Goal: Information Seeking & Learning: Check status

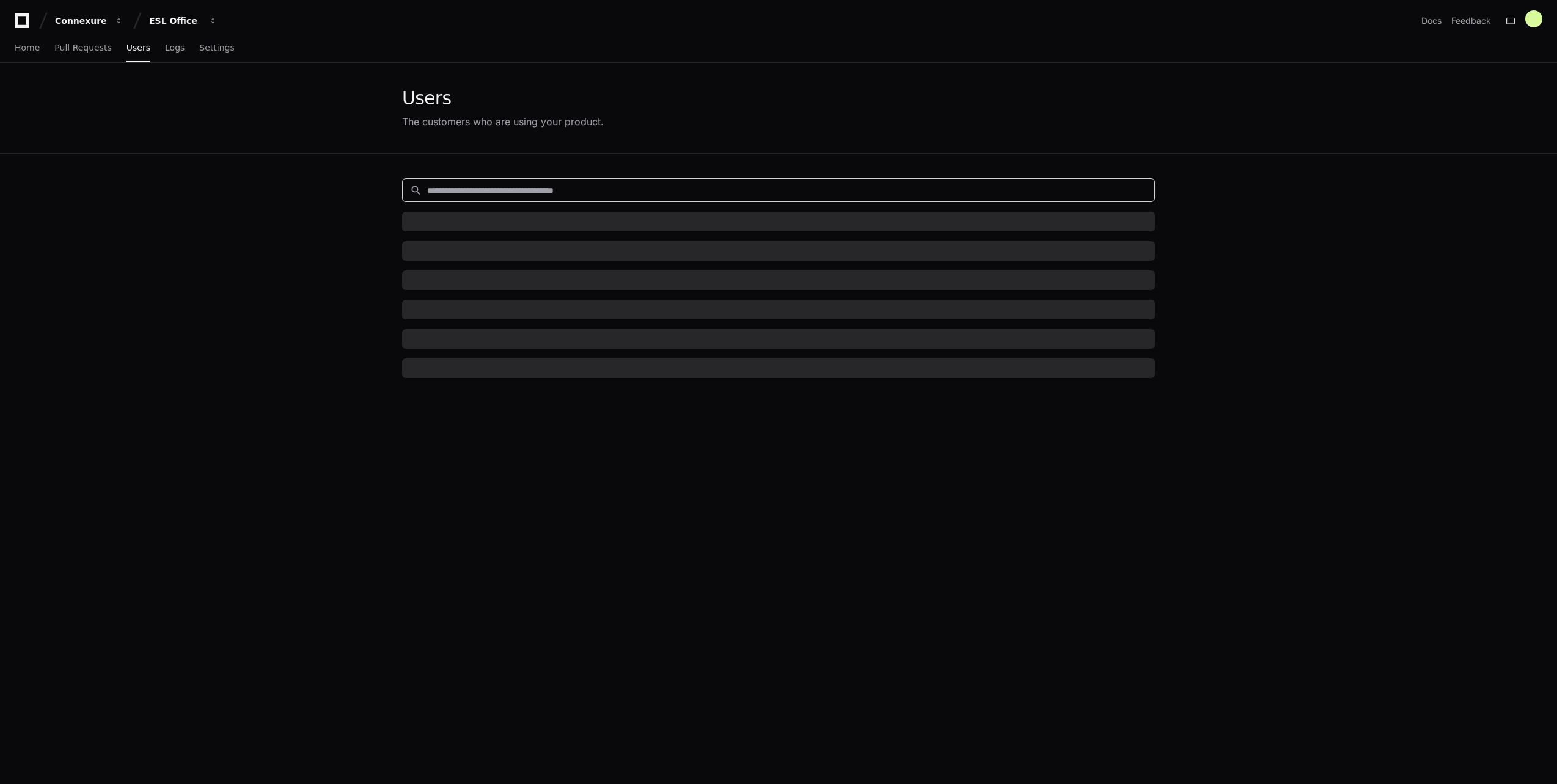
click at [573, 191] on input at bounding box center [786, 190] width 720 height 12
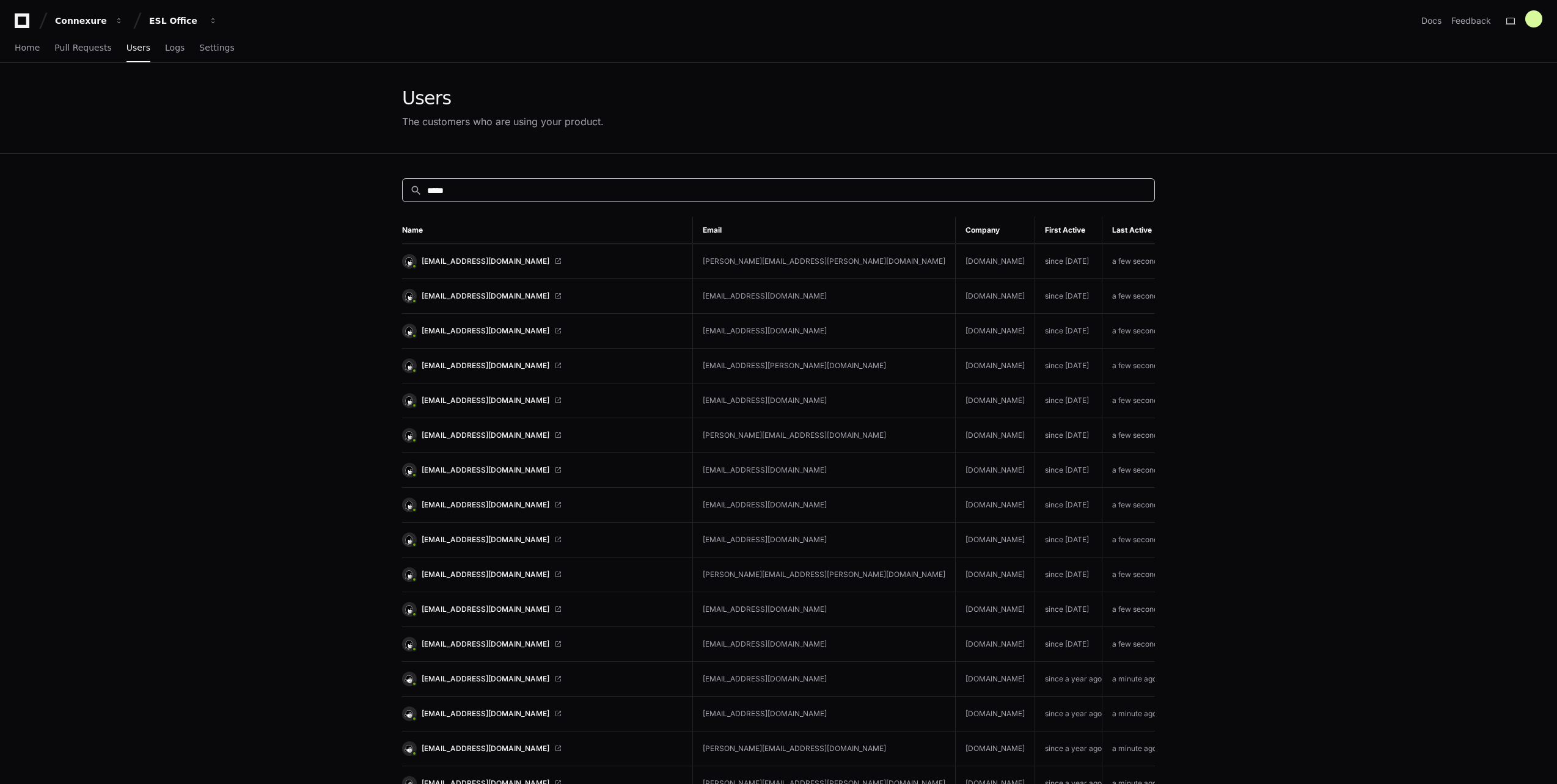
type input "*****"
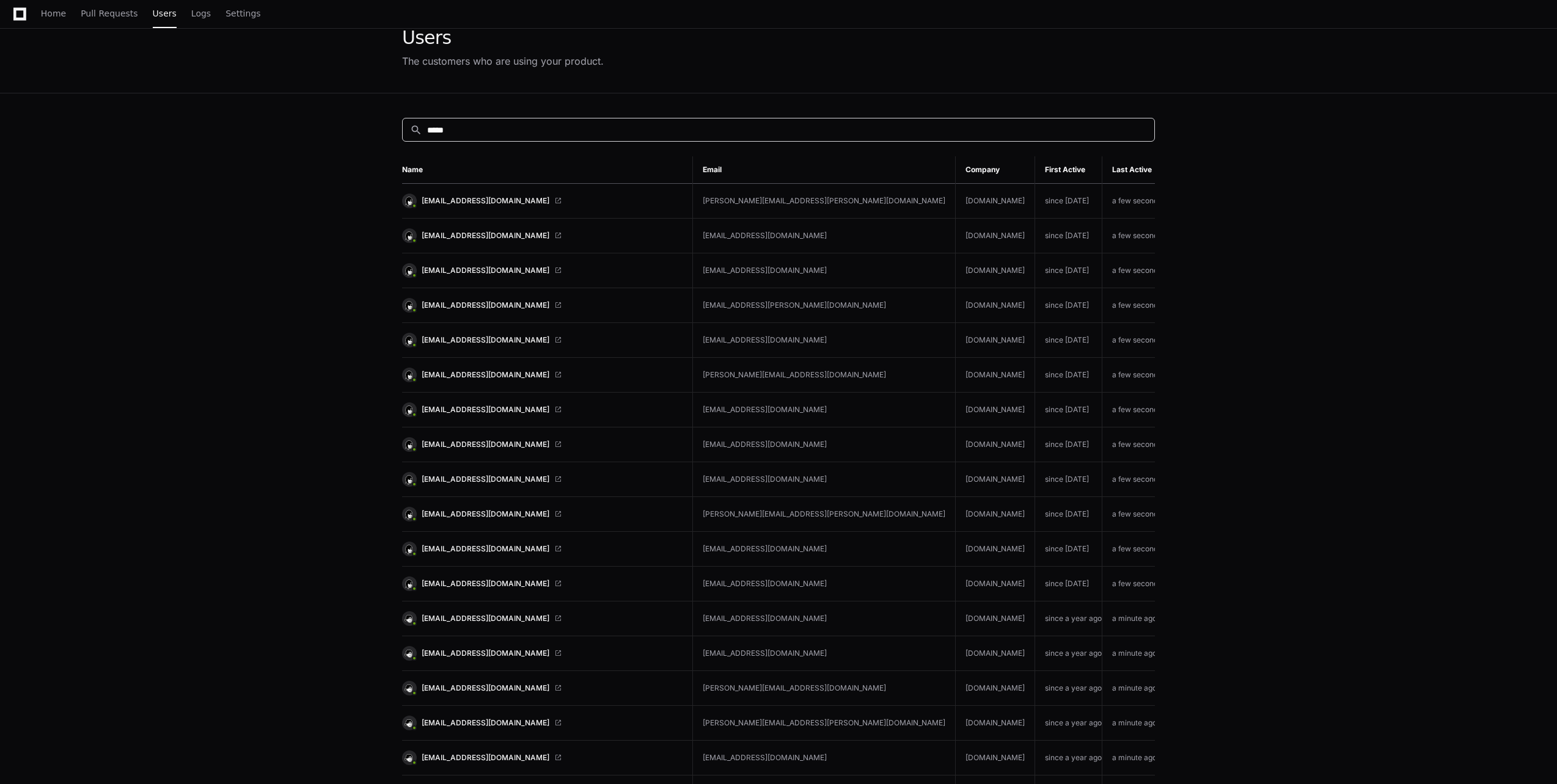
scroll to position [61, 0]
click at [463, 545] on span "curbanelli@brmuw.com" at bounding box center [485, 548] width 128 height 10
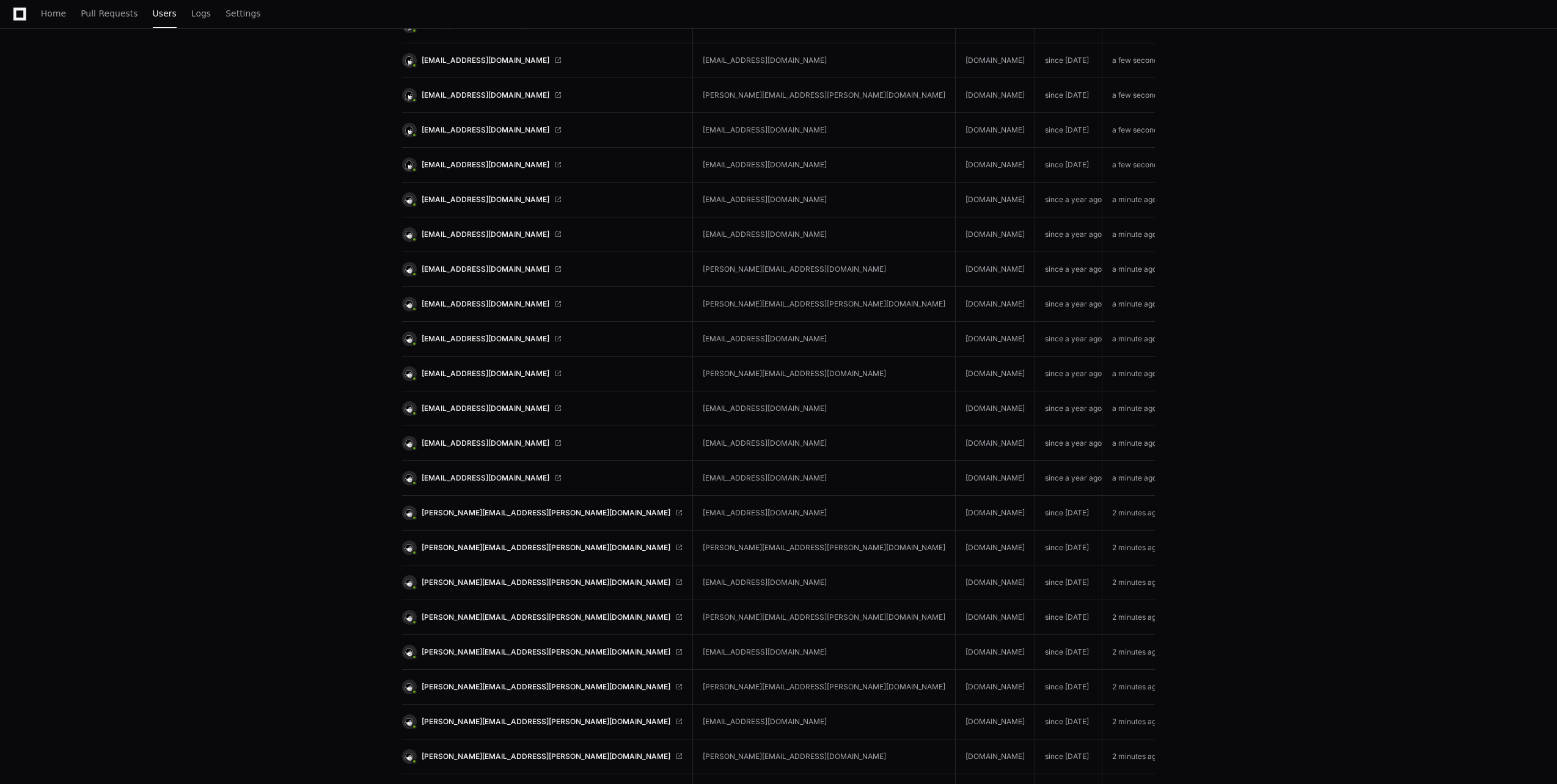
scroll to position [550, 0]
click at [1172, 63] on app-customers-list "Users The customers who are using your product. search ***** Name Email Company…" at bounding box center [778, 288] width 1557 height 1552
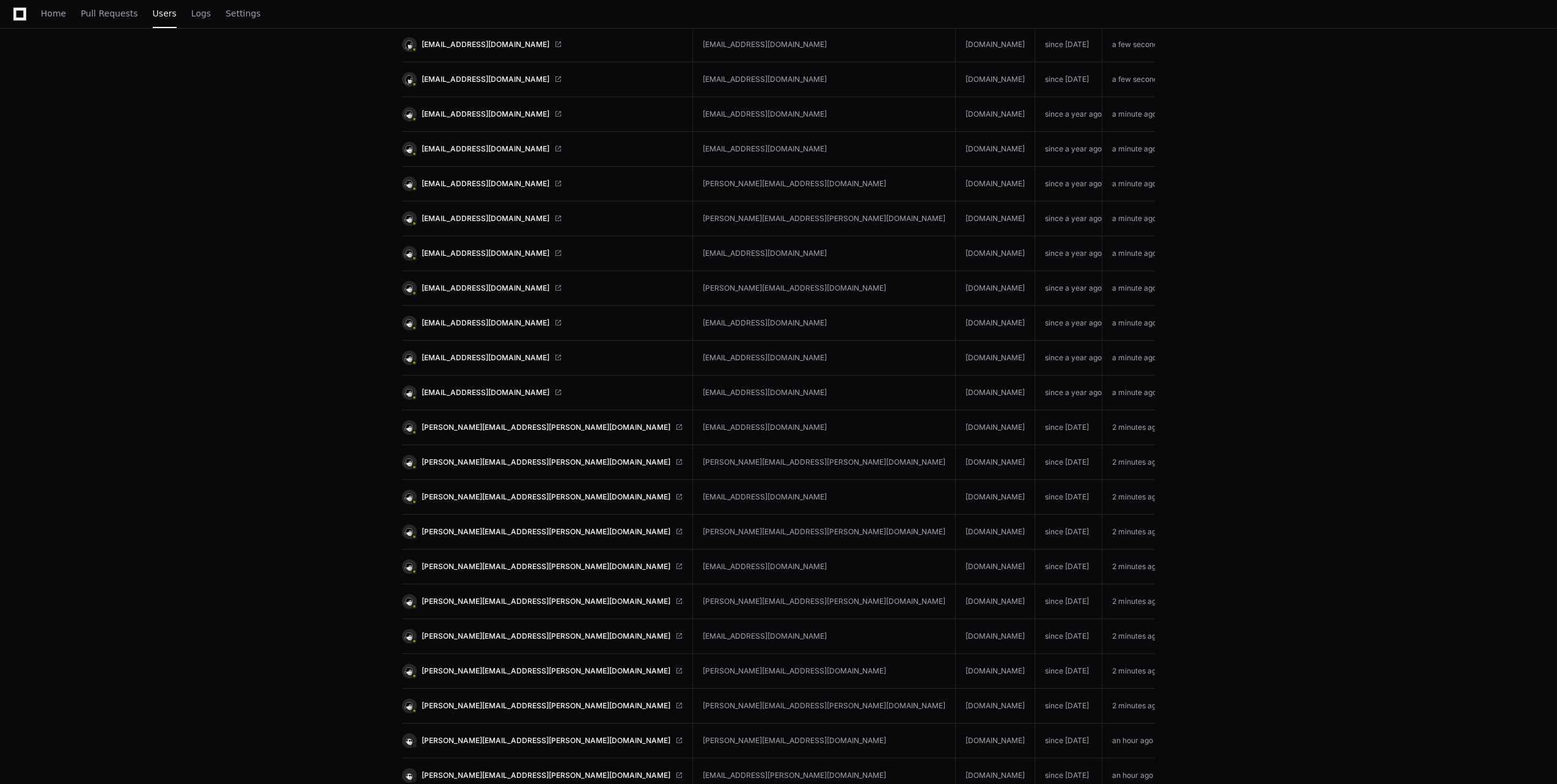
scroll to position [897, 0]
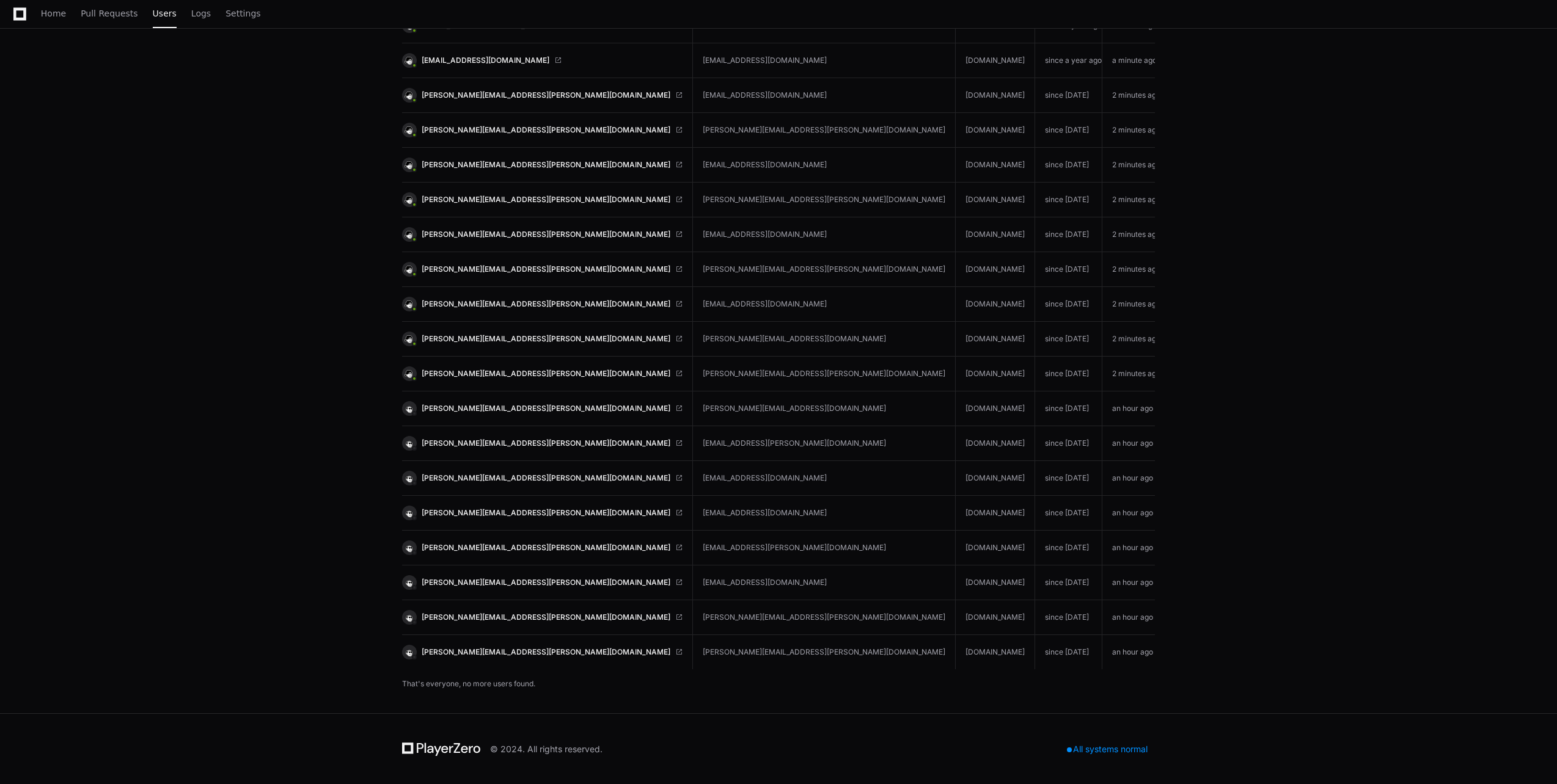
click at [476, 343] on link "megan.basten@cfins.com" at bounding box center [542, 338] width 281 height 14
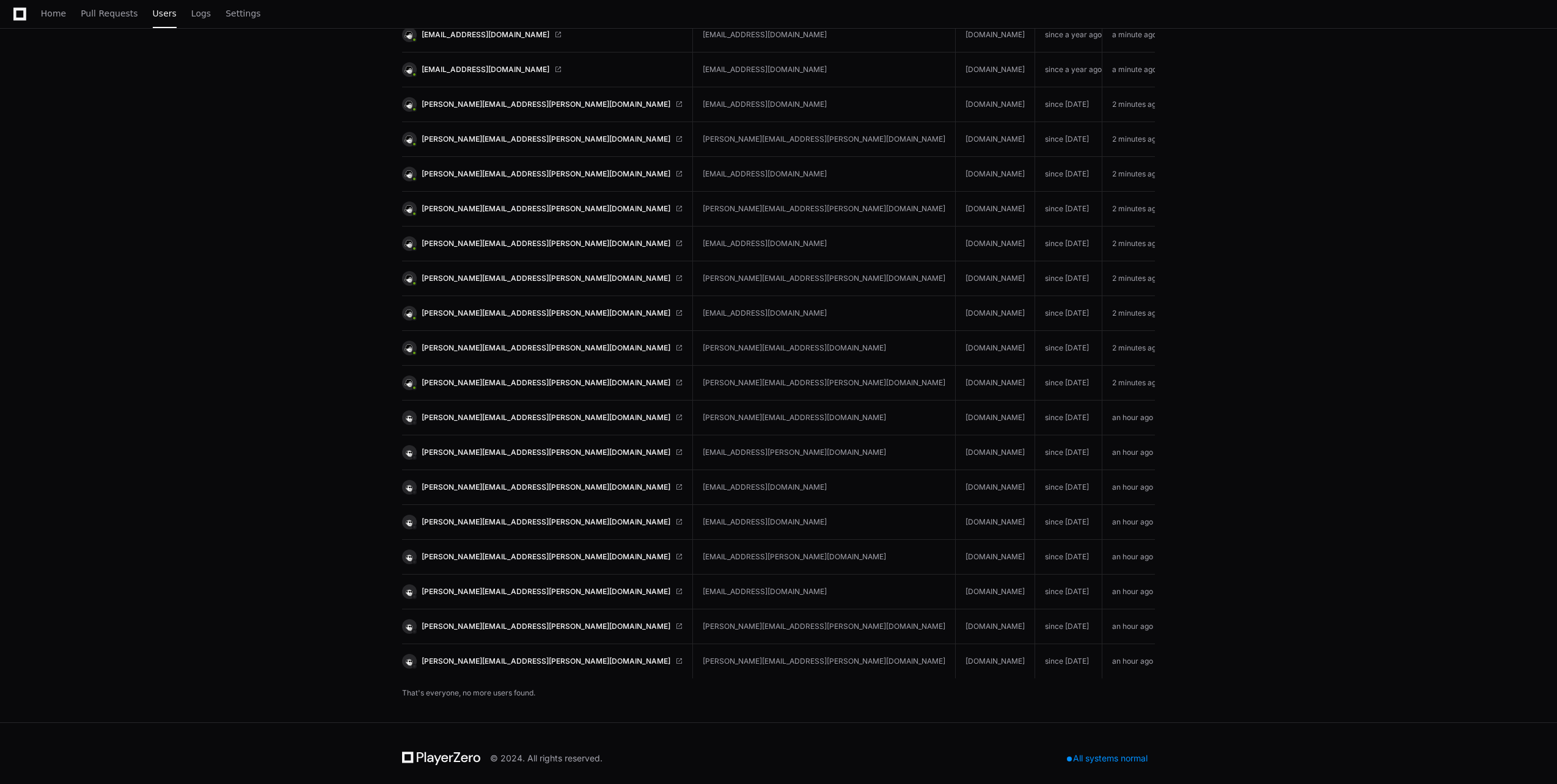
scroll to position [714, 0]
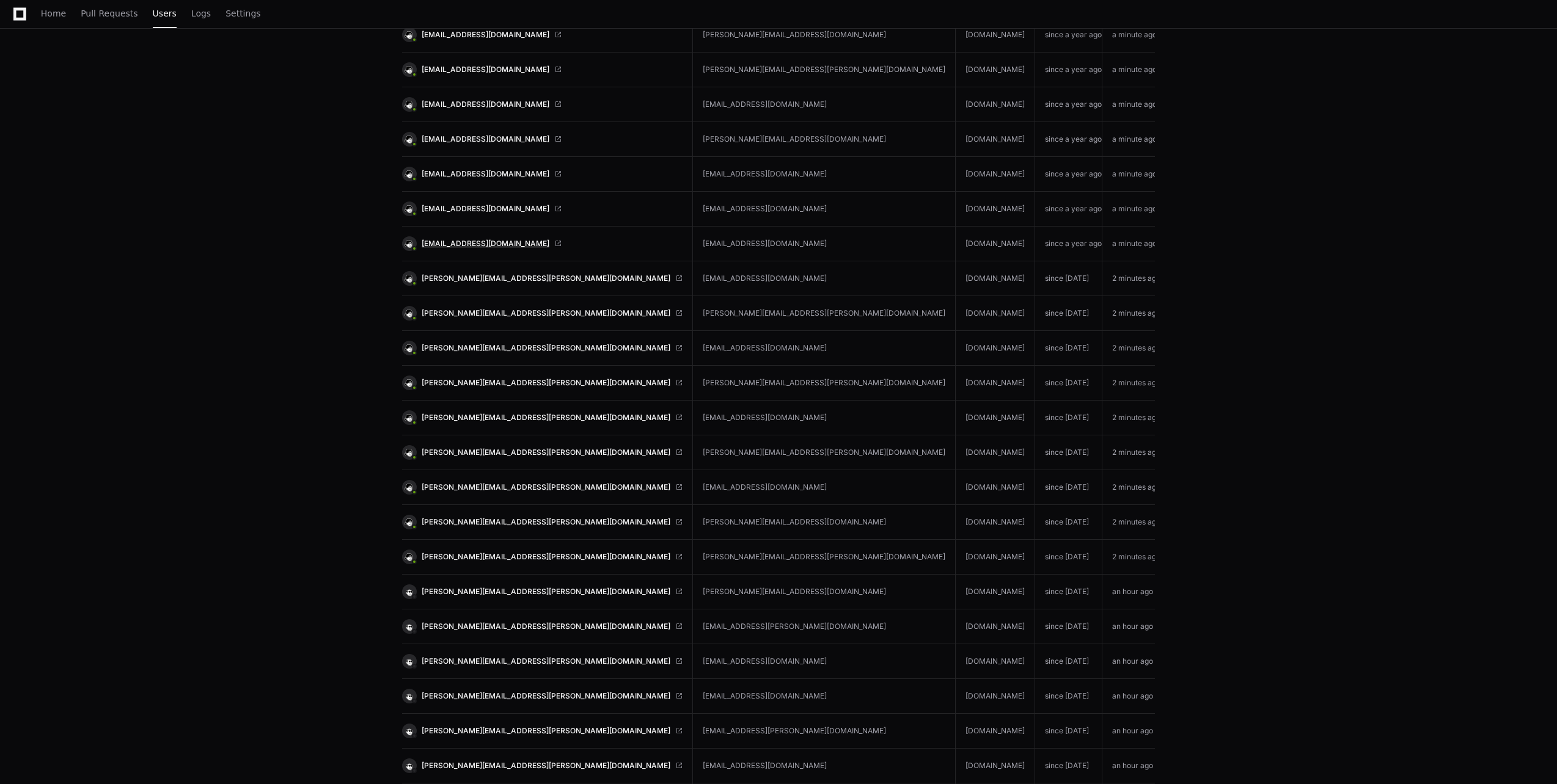
click at [445, 240] on span "[EMAIL_ADDRESS][DOMAIN_NAME]" at bounding box center [485, 243] width 128 height 10
click at [462, 242] on span "[EMAIL_ADDRESS][DOMAIN_NAME]" at bounding box center [485, 243] width 128 height 10
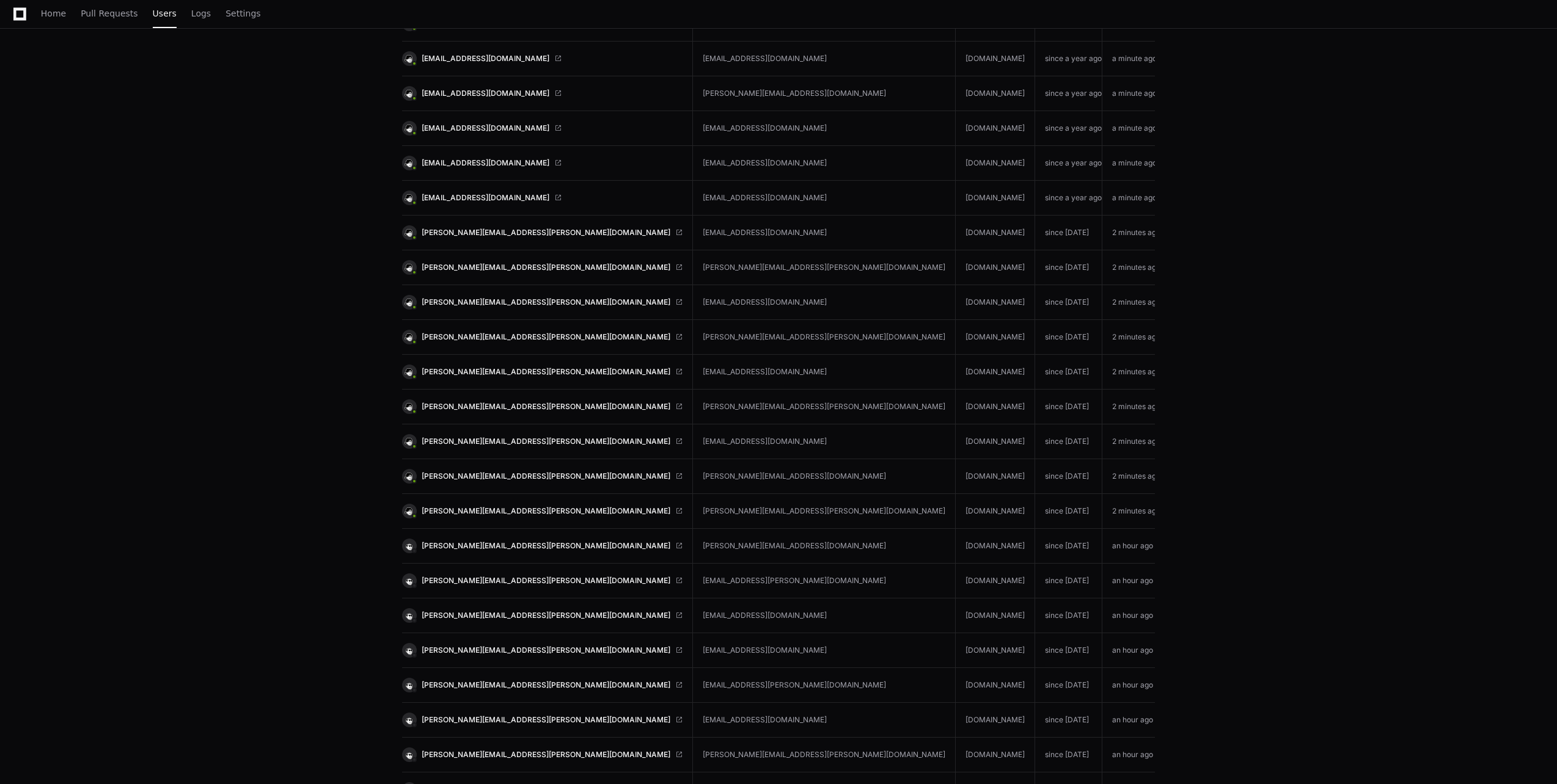
scroll to position [836, 0]
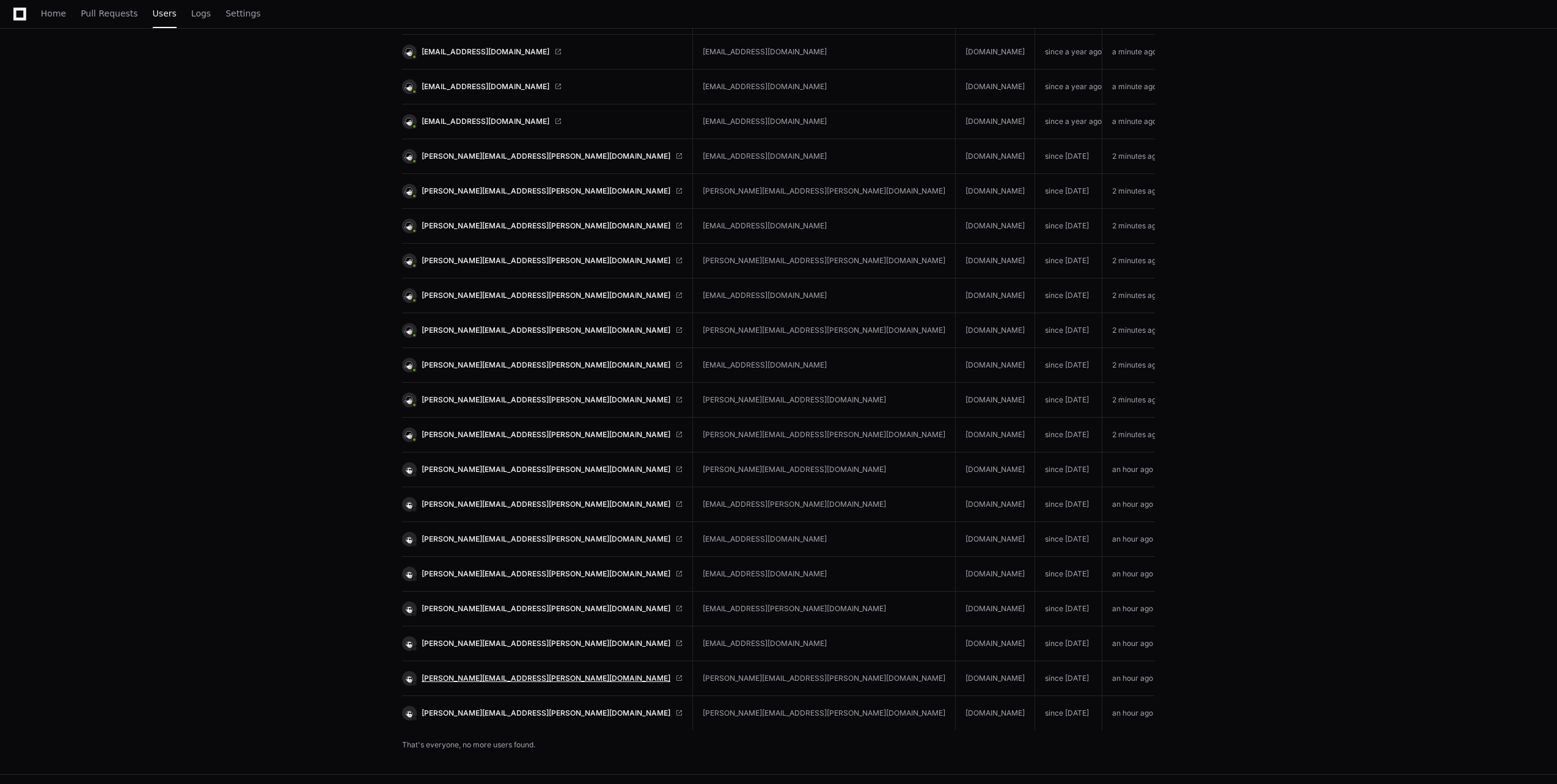
click at [467, 676] on span "justin.llewellyn@cfins.com" at bounding box center [546, 679] width 248 height 10
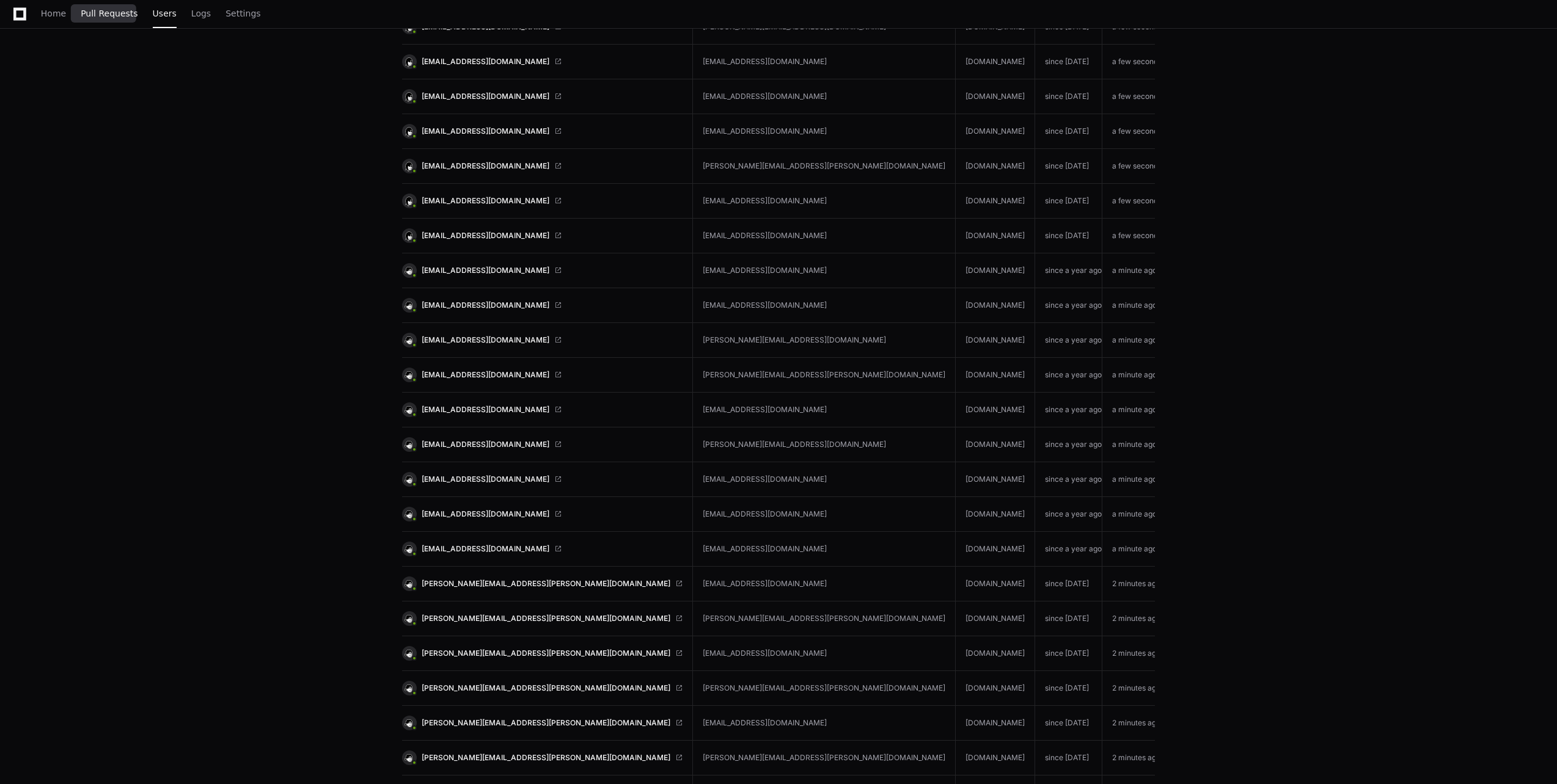
click at [92, 11] on span "Pull Requests" at bounding box center [108, 13] width 57 height 8
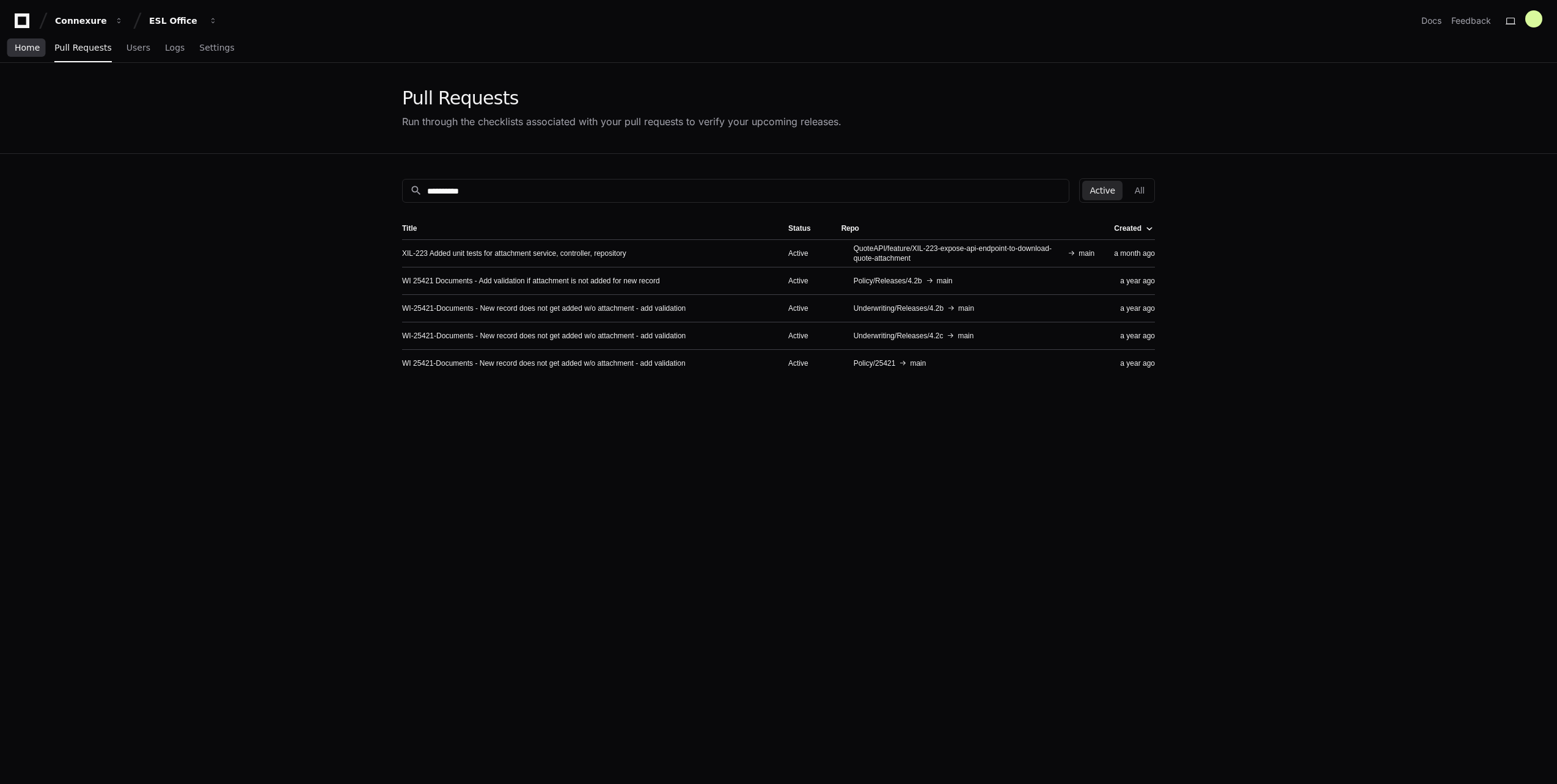
click at [33, 46] on span "Home" at bounding box center [27, 48] width 25 height 8
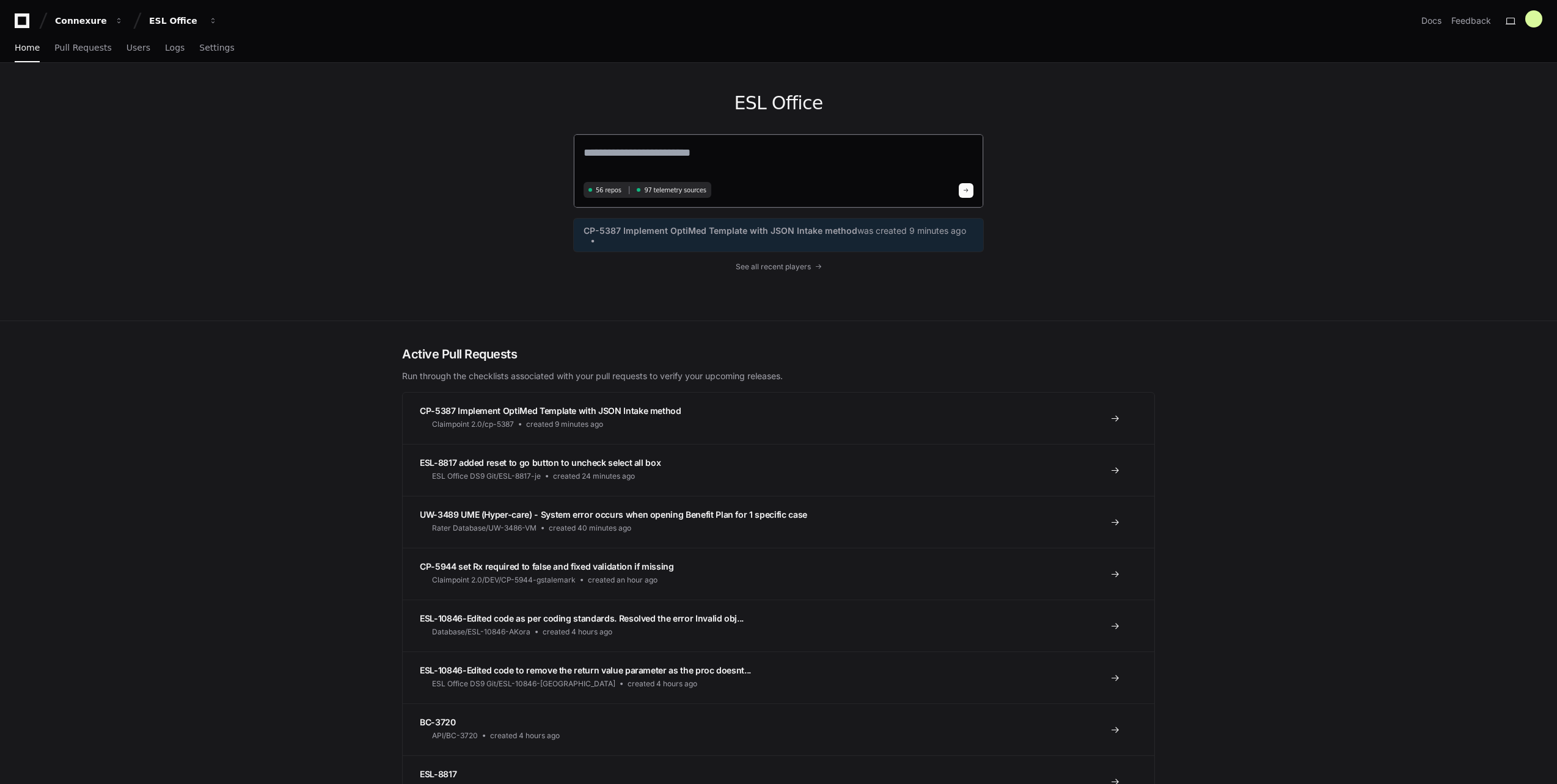
click at [667, 157] on textarea at bounding box center [778, 161] width 390 height 35
type textarea "*"
type textarea "**********"
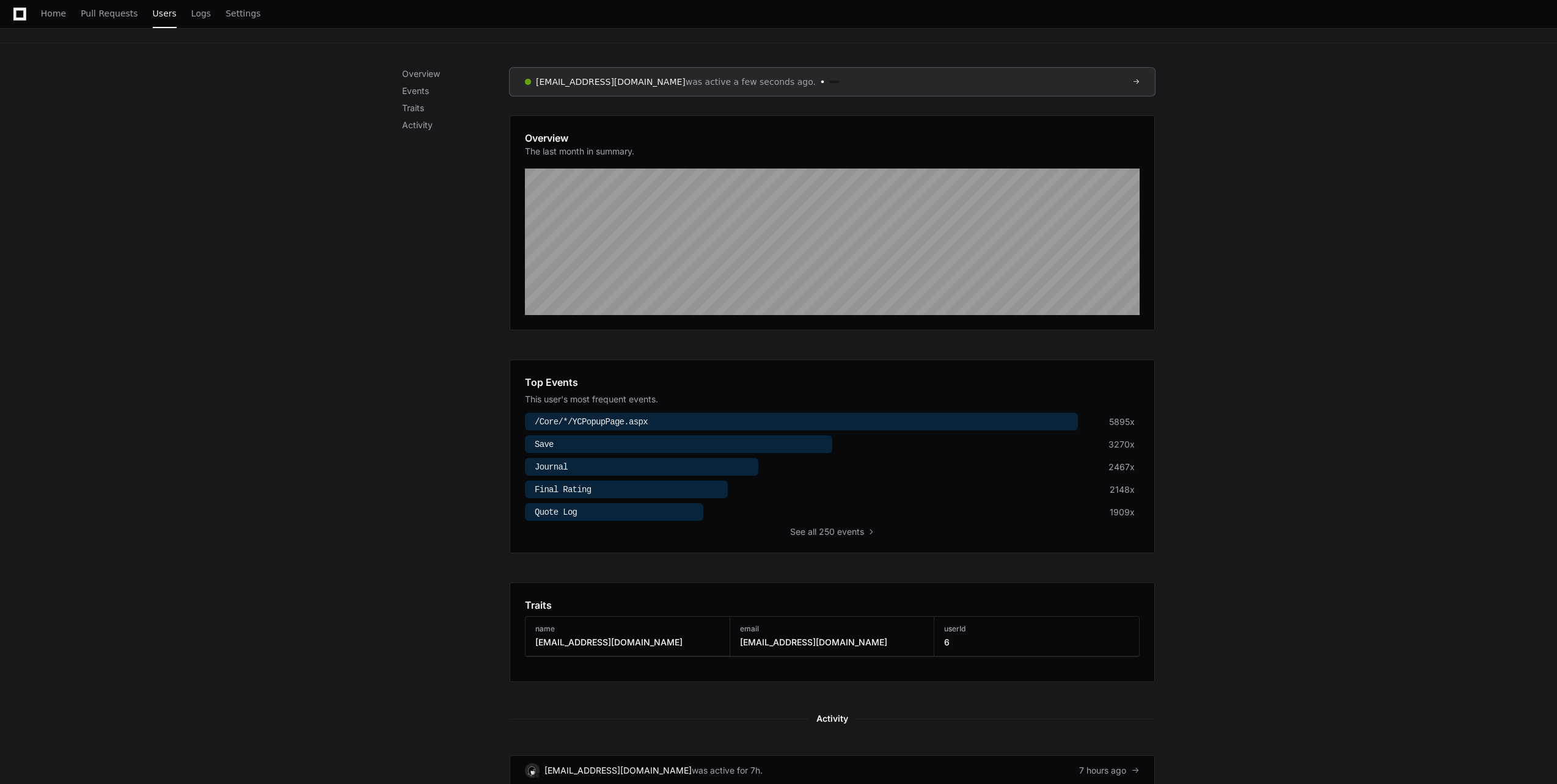
scroll to position [427, 0]
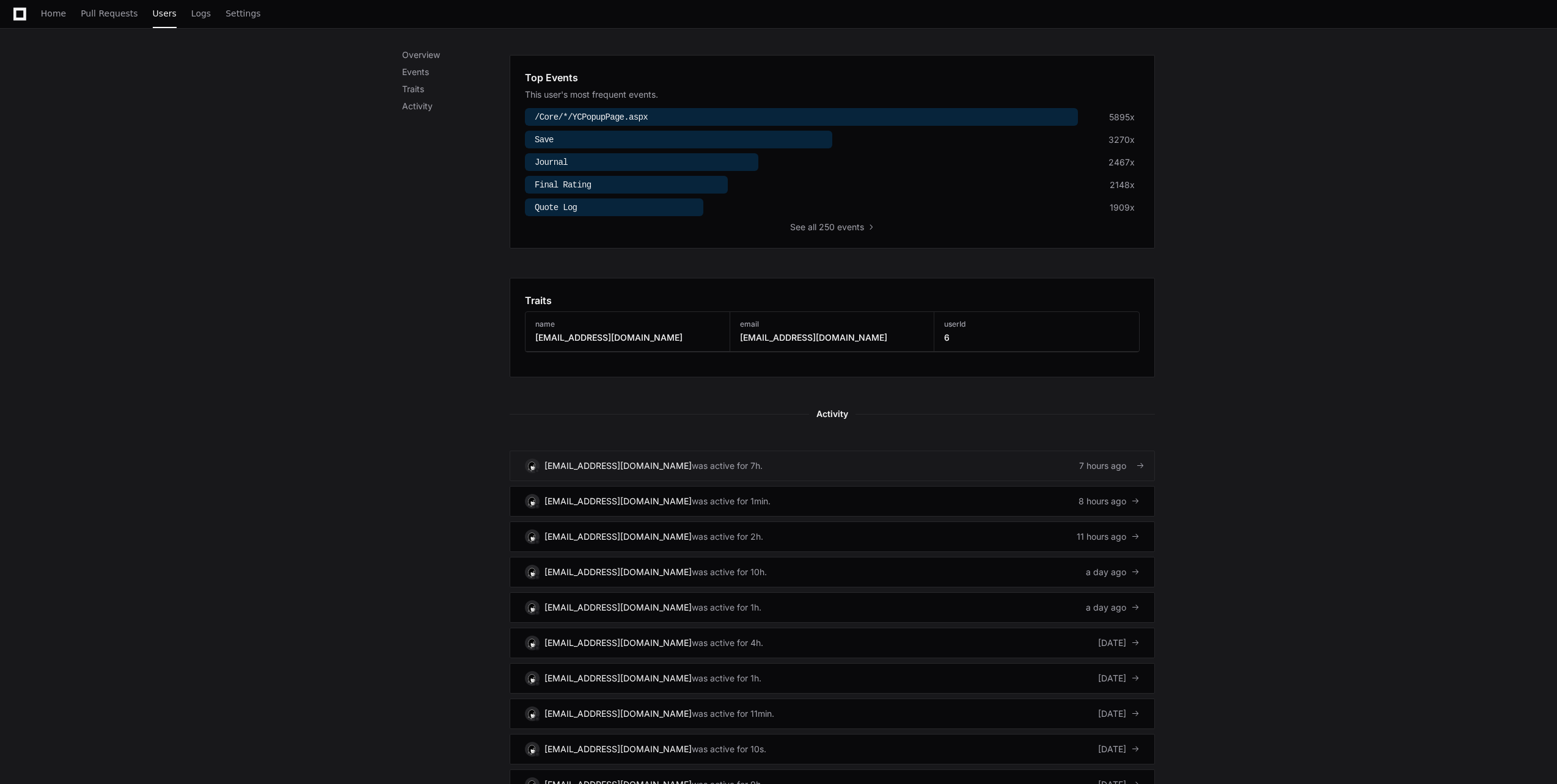
click at [989, 471] on link "curbanelli@brmuw.com was active for 7h. 7 hours ago" at bounding box center [831, 466] width 645 height 31
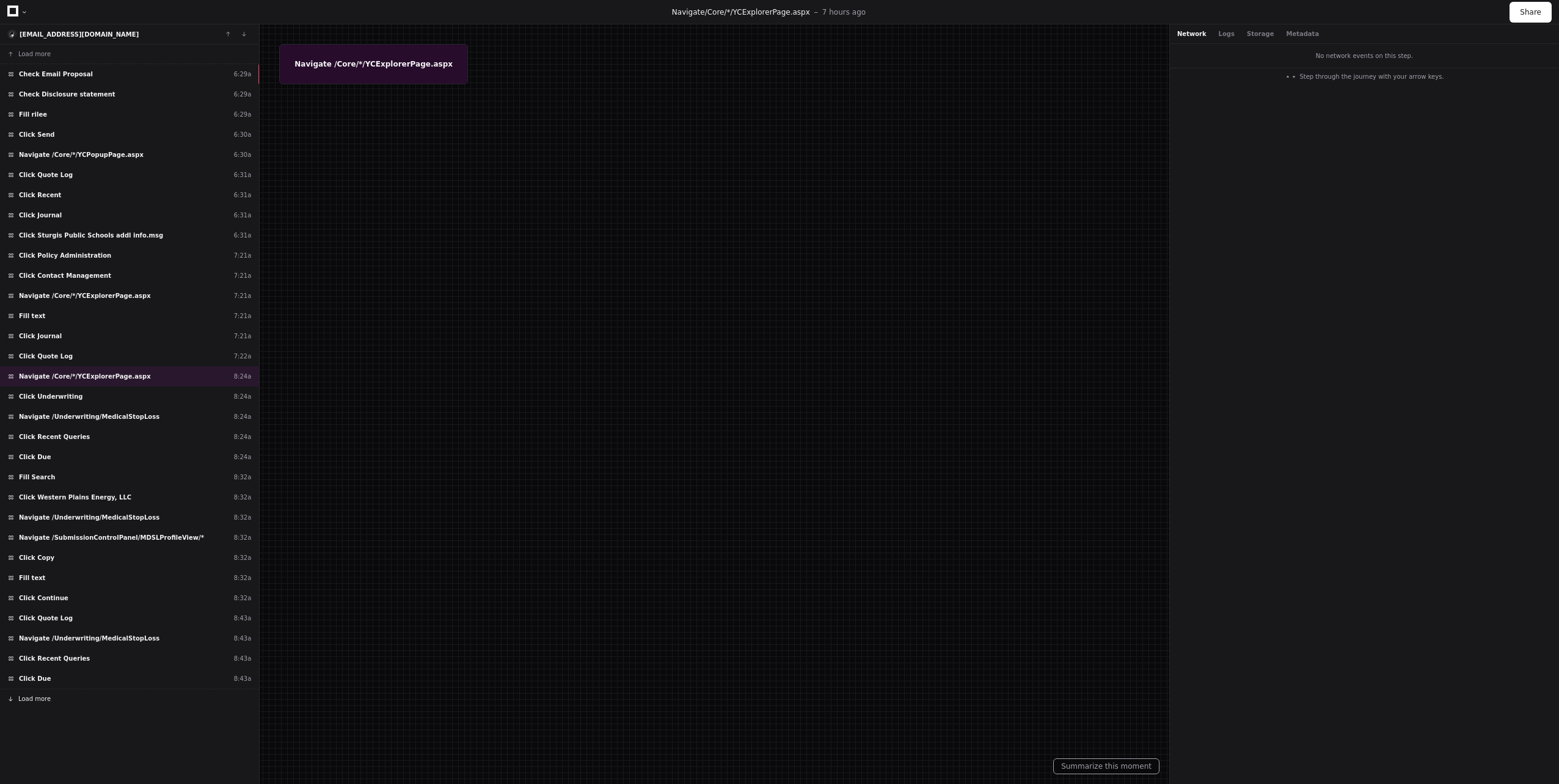
click at [55, 701] on button "Load more" at bounding box center [129, 699] width 259 height 19
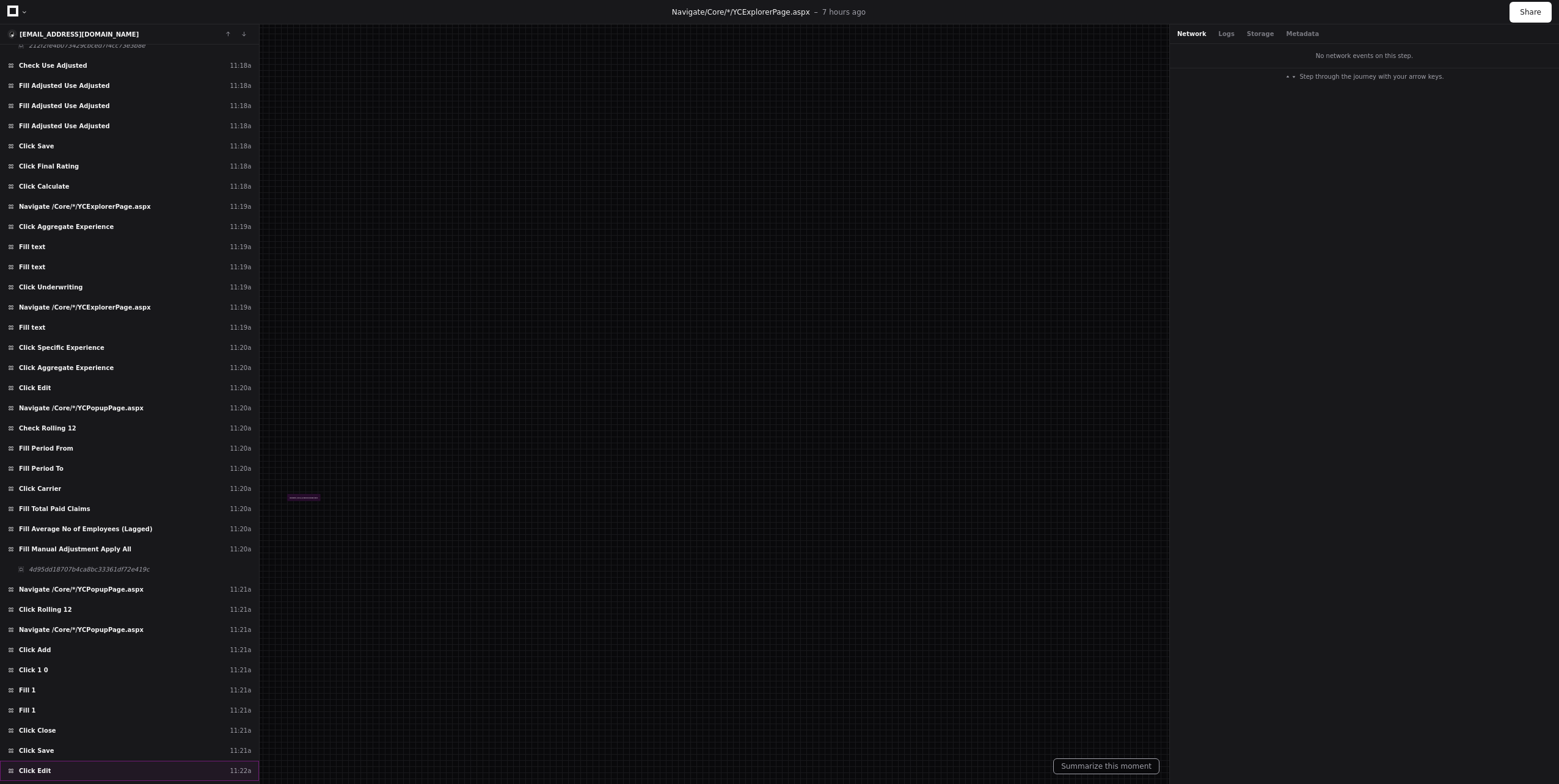
scroll to position [11715, 0]
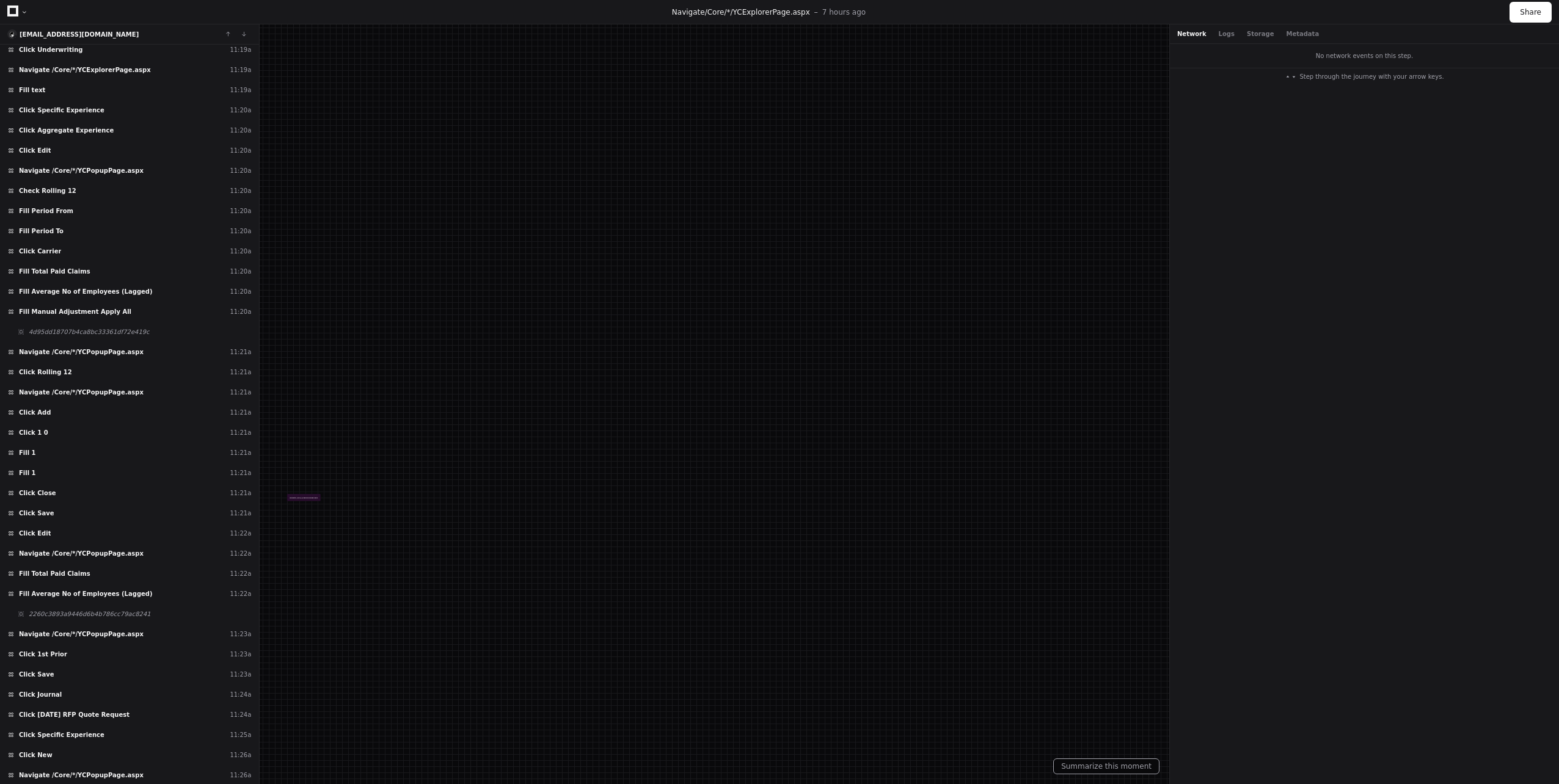
drag, startPoint x: 257, startPoint y: 742, endPoint x: 266, endPoint y: 796, distance: 54.7
click at [266, 784] on html "Connexure ESL Office Docs Feedback Home Pull Requests Users Logs Settings Navig…" at bounding box center [780, 392] width 1559 height 784
drag, startPoint x: 257, startPoint y: 750, endPoint x: 265, endPoint y: 799, distance: 49.6
click at [265, 784] on html "Connexure ESL Office Docs Feedback Home Pull Requests Users Logs Settings Navig…" at bounding box center [780, 392] width 1559 height 784
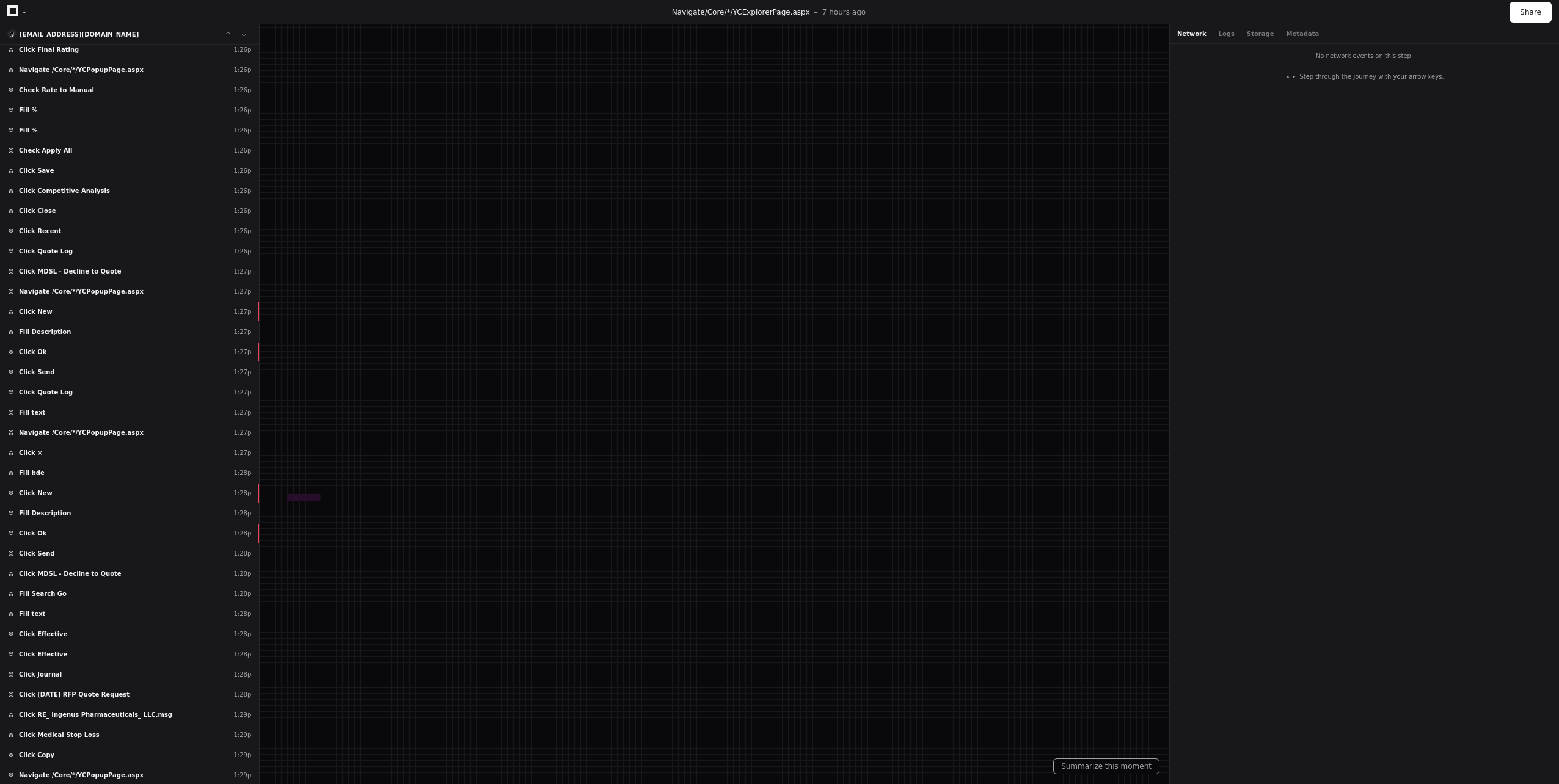
scroll to position [28042, 0]
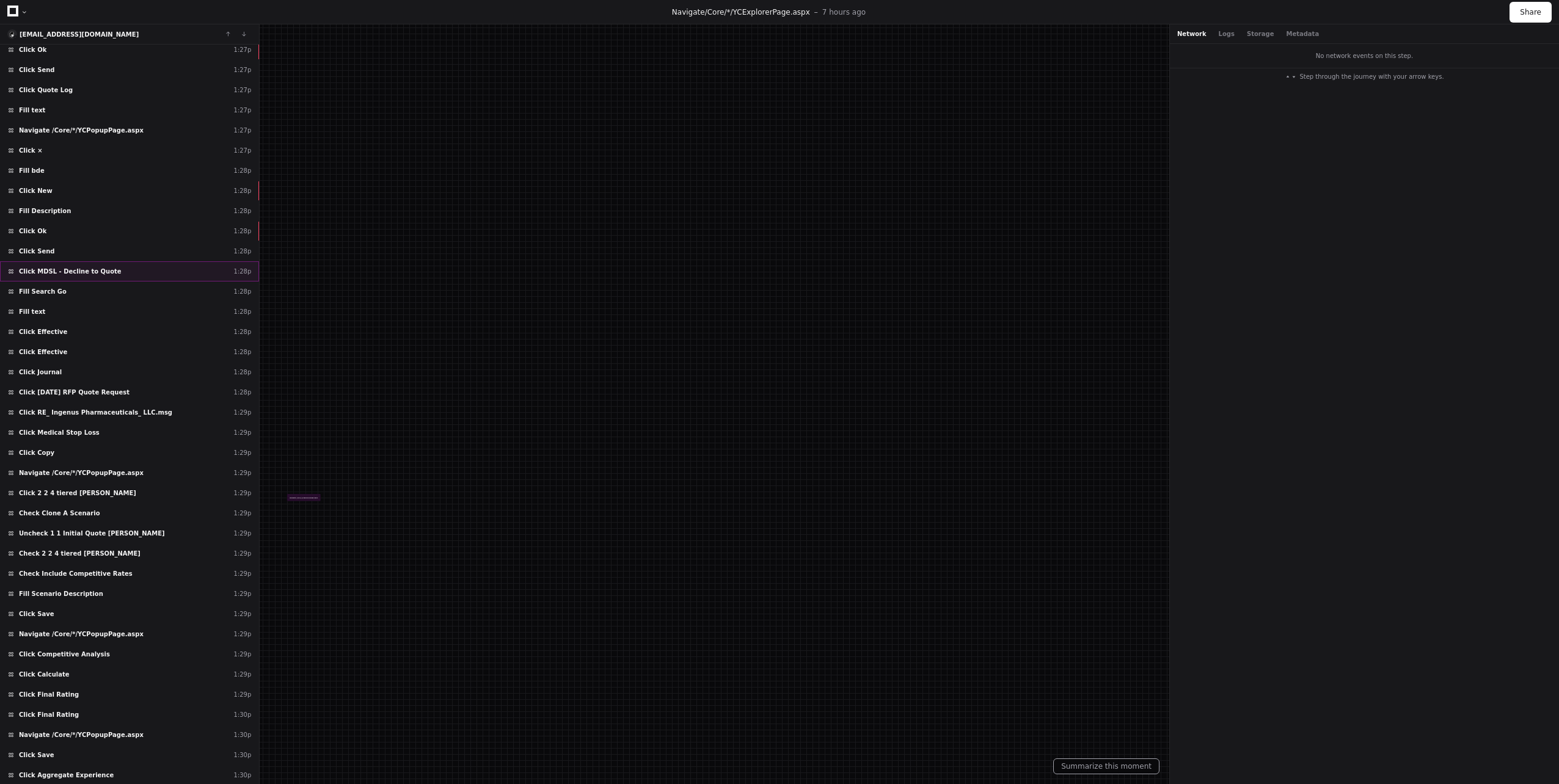
click at [156, 275] on div "Click MDSL - Decline to Quote 1:28p" at bounding box center [129, 271] width 259 height 20
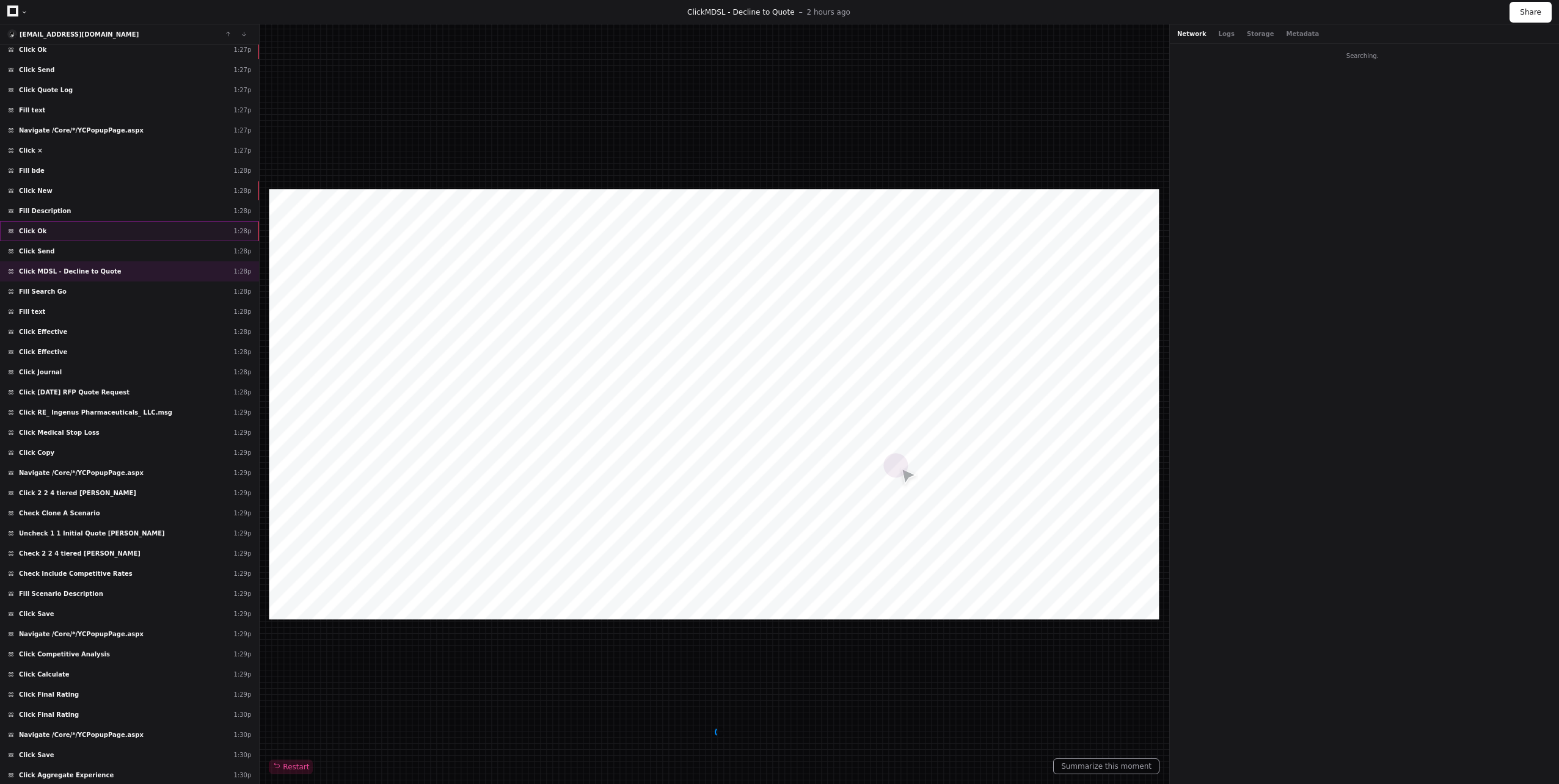
click at [160, 240] on div "Click Ok 1:28p" at bounding box center [129, 231] width 259 height 20
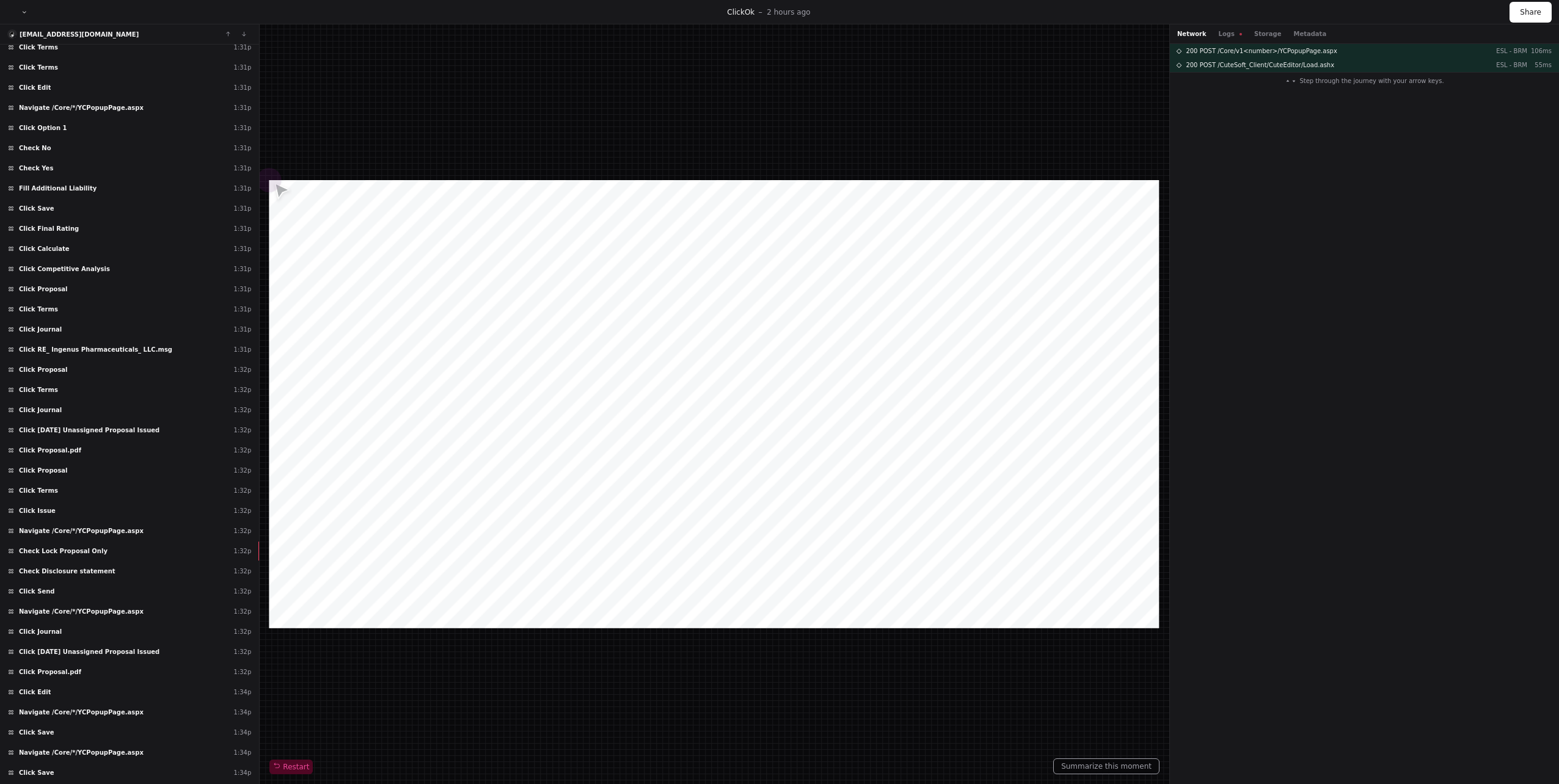
scroll to position [29250, 0]
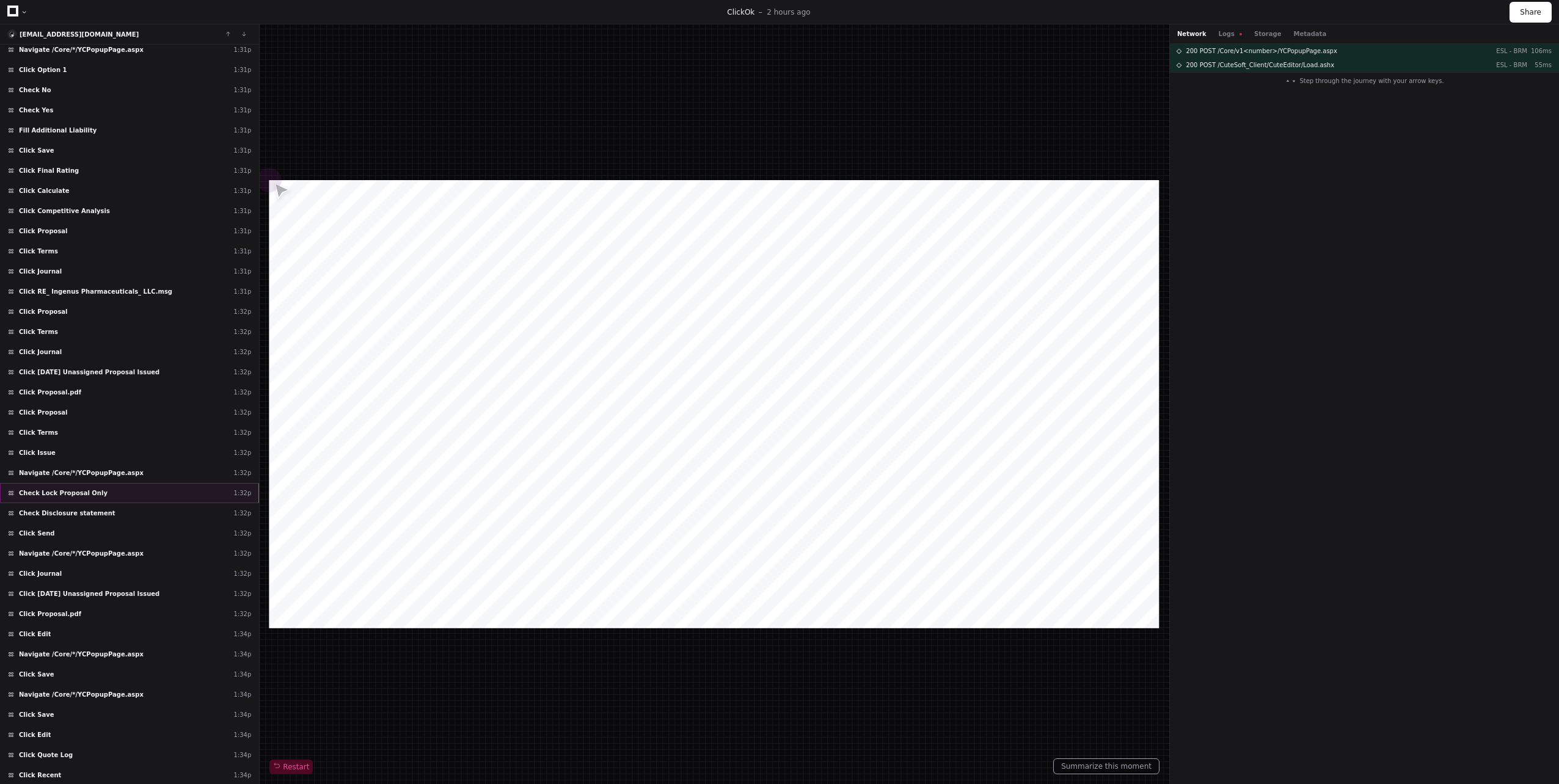
click at [93, 496] on div "Check Lock Proposal Only 1:32p" at bounding box center [129, 493] width 259 height 20
click at [101, 440] on div "Click Terms 1:32p" at bounding box center [129, 432] width 259 height 20
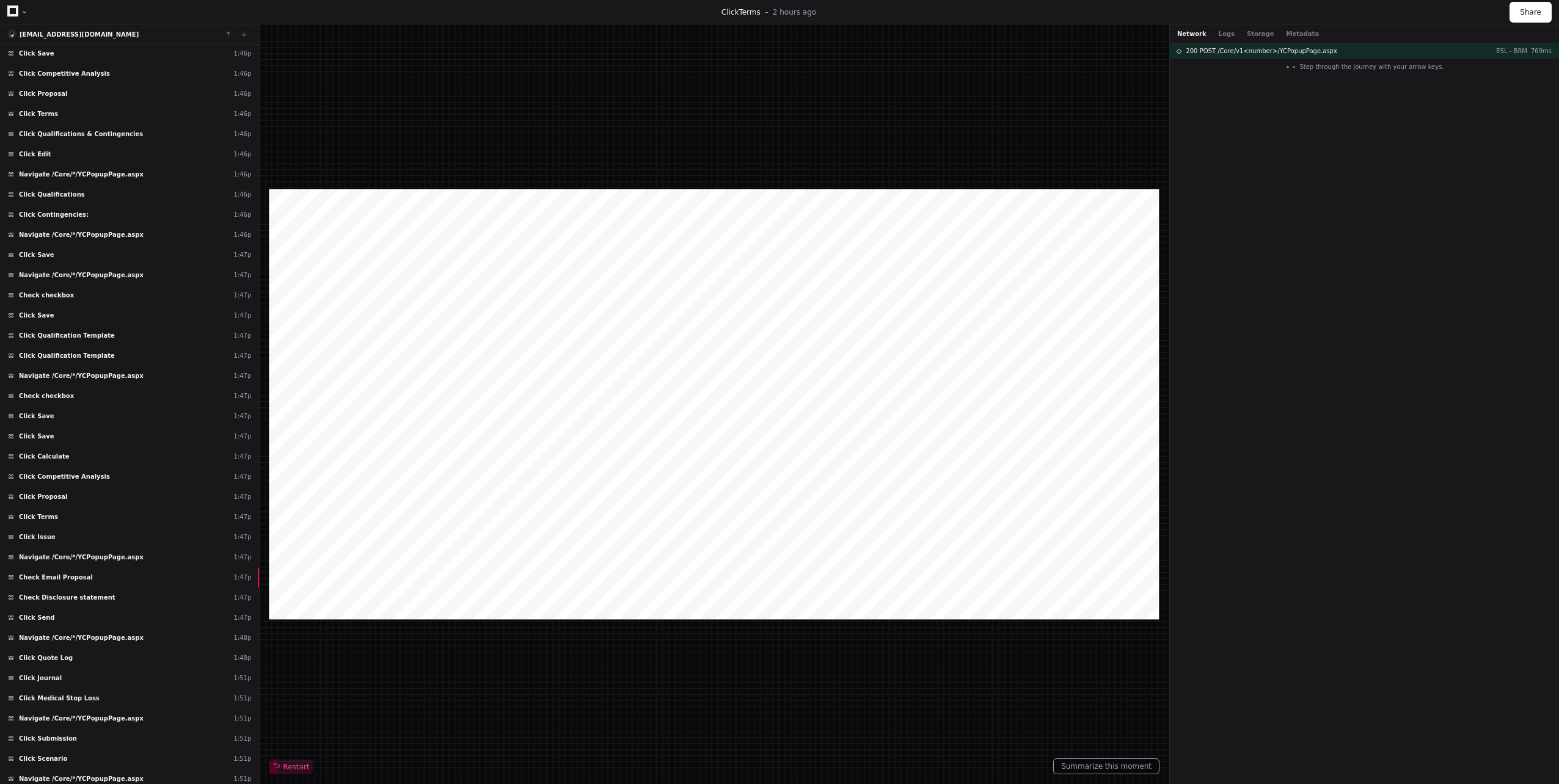
scroll to position [32576, 0]
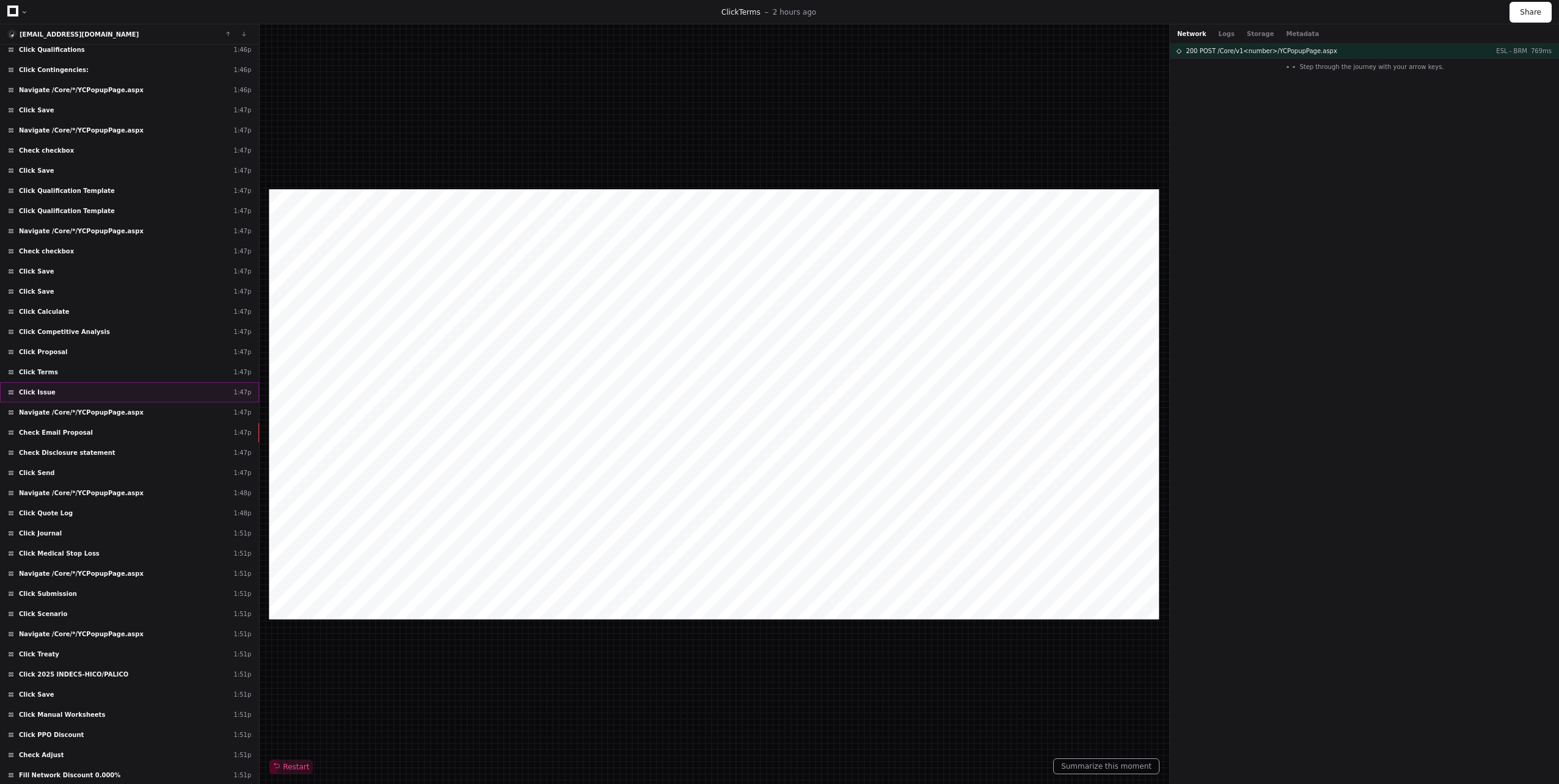
click at [95, 397] on div "Click Issue 1:47p" at bounding box center [129, 392] width 259 height 20
click at [92, 427] on div "Check Email Proposal 1:47p" at bounding box center [129, 432] width 259 height 20
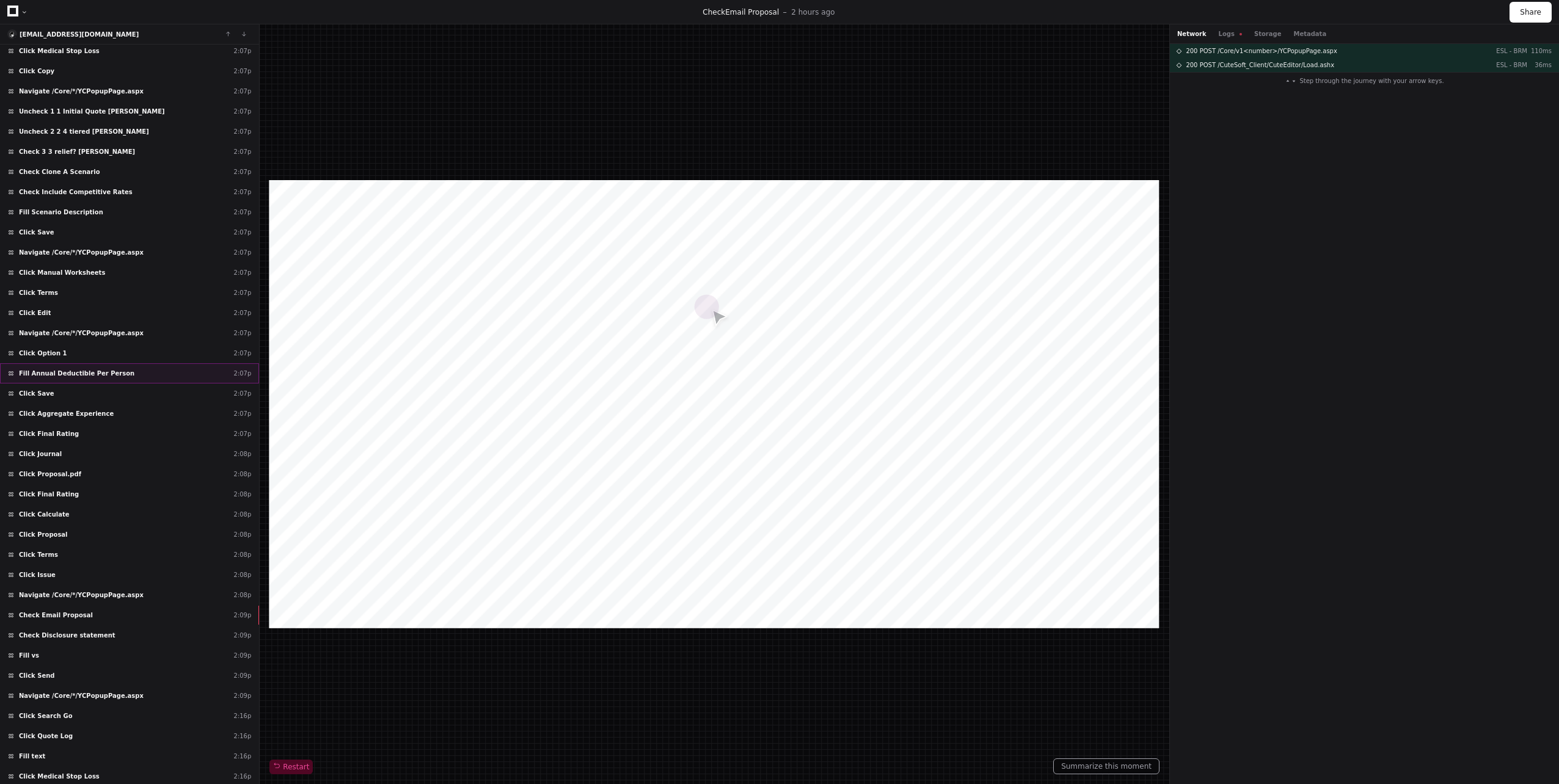
scroll to position [35298, 0]
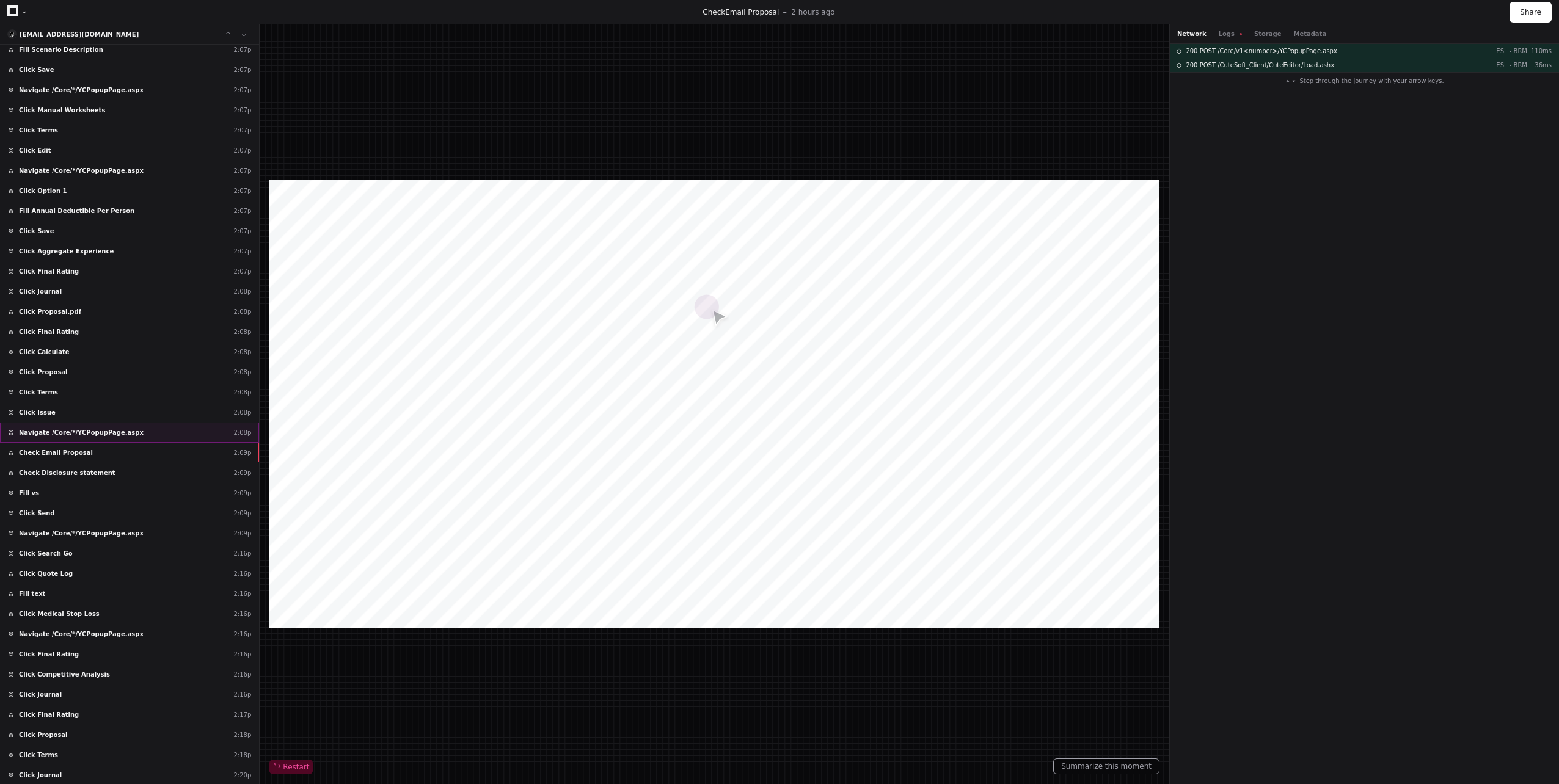
click at [105, 424] on div "Navigate /Core/*/YCPopupPage.aspx 2:08p" at bounding box center [129, 432] width 259 height 20
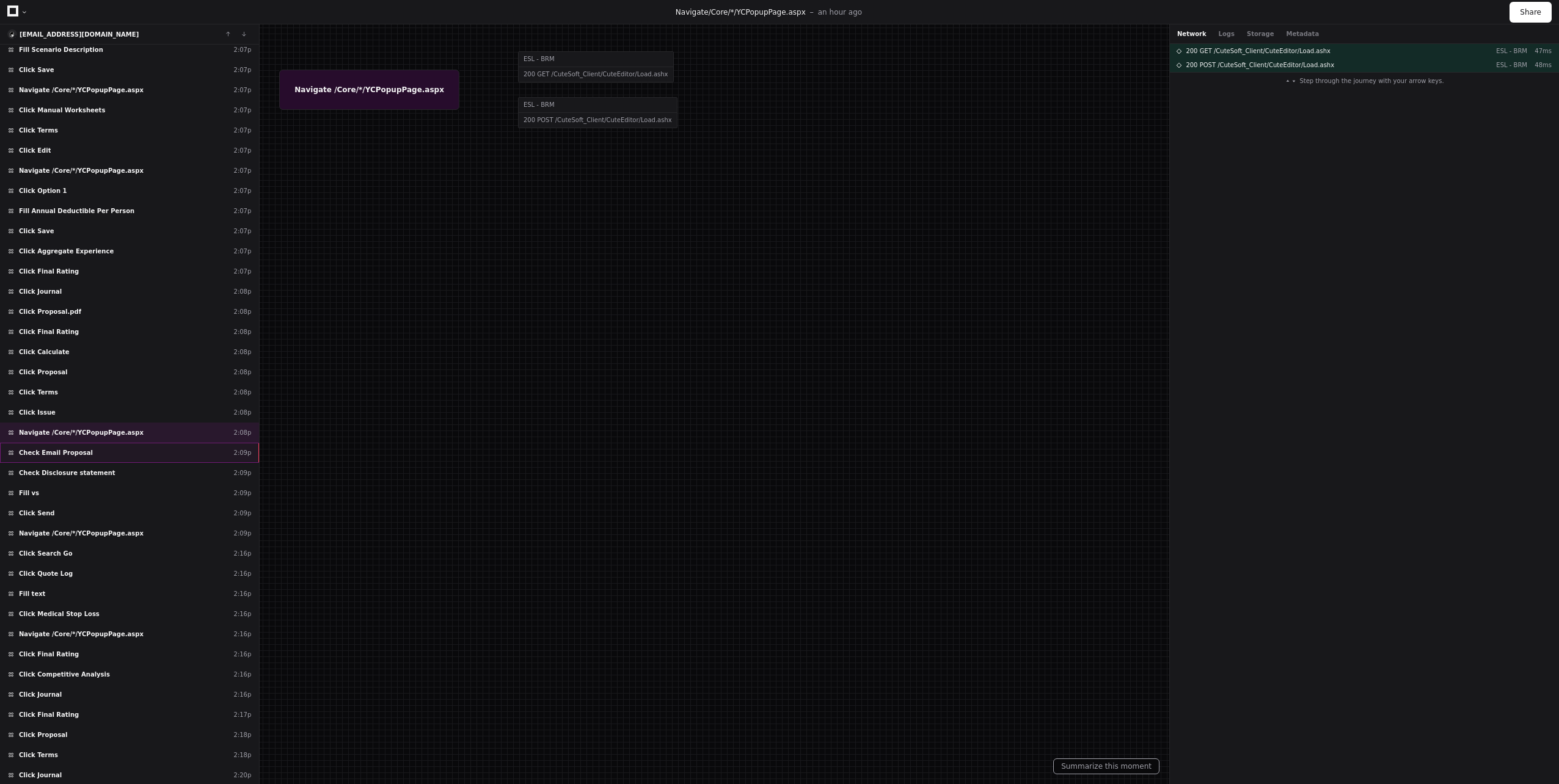
click at [104, 450] on div "Check Email Proposal 2:09p" at bounding box center [129, 452] width 259 height 20
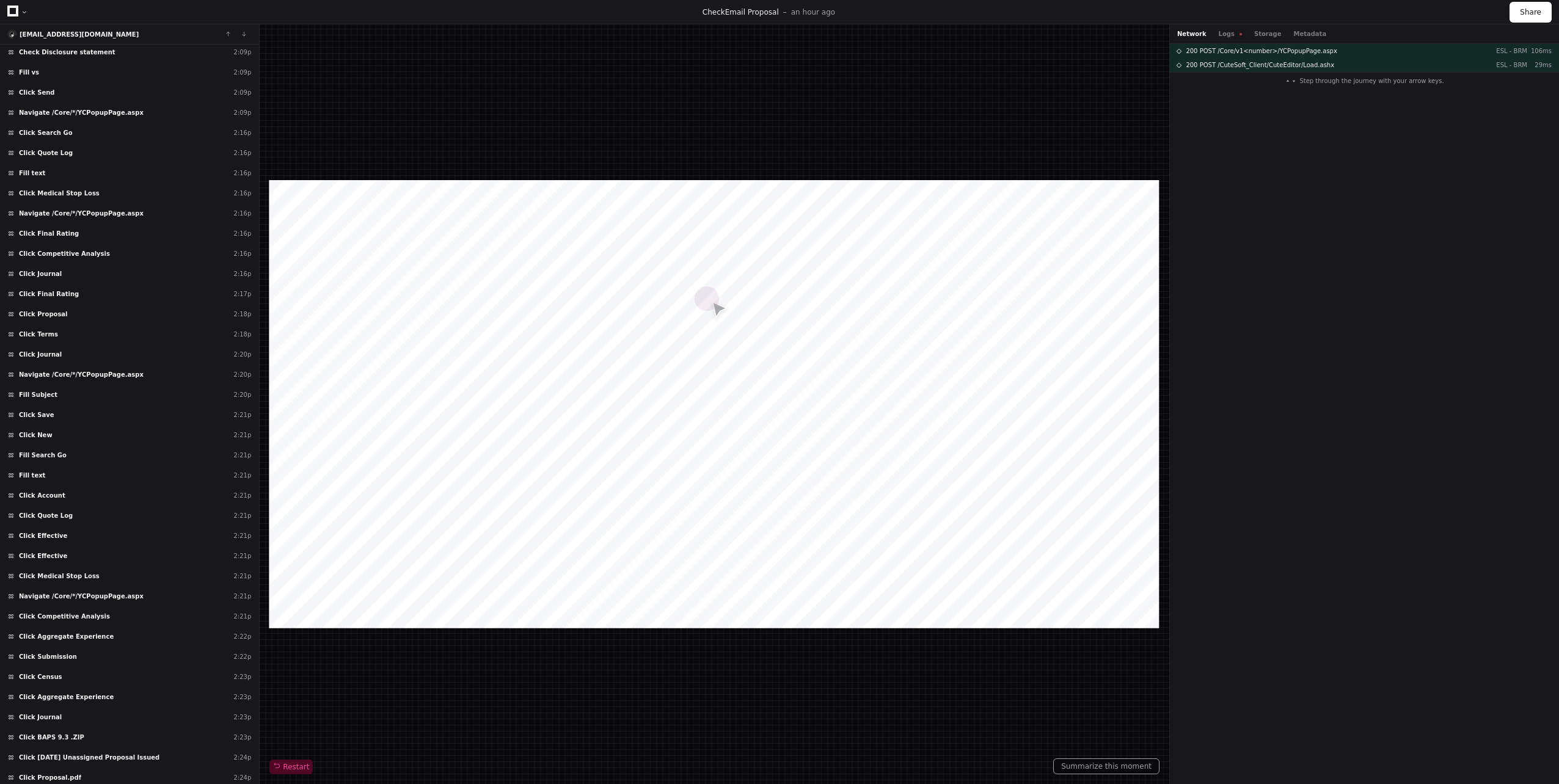
scroll to position [35902, 0]
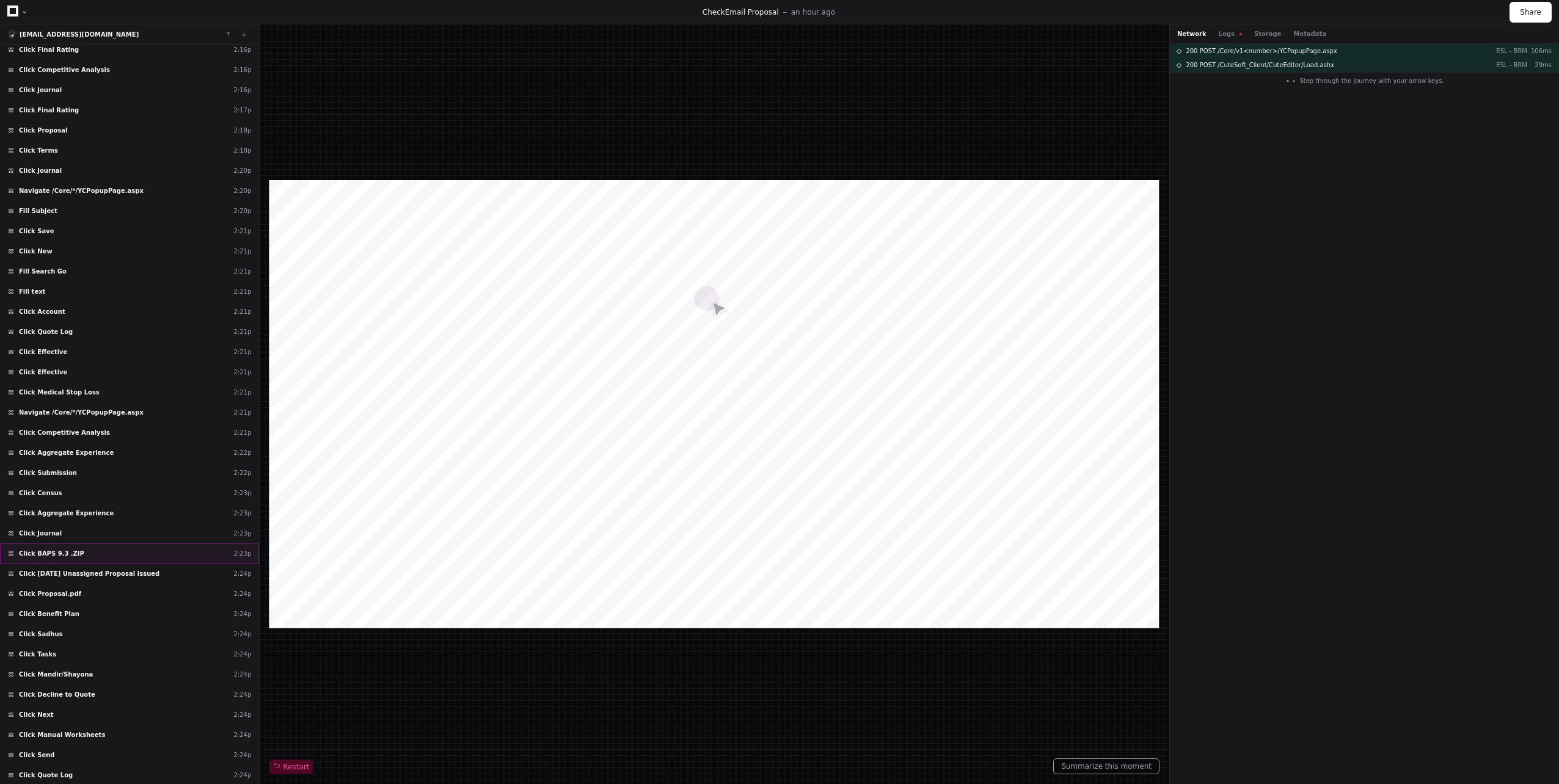
click at [97, 548] on div "Click BAPS 9.3 .ZIP 2:23p" at bounding box center [129, 553] width 259 height 20
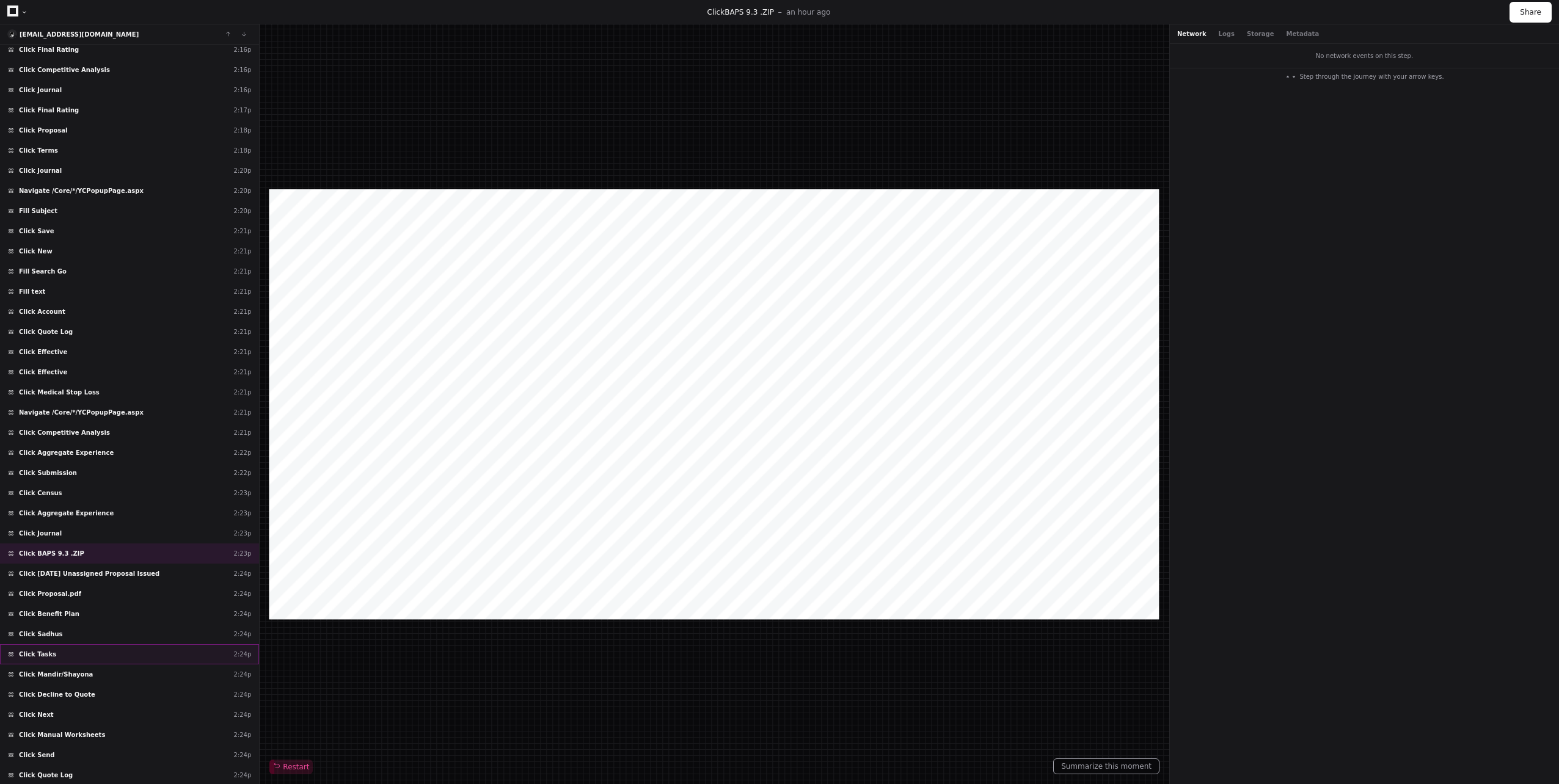
click at [104, 656] on div "Click Tasks 2:24p" at bounding box center [129, 654] width 259 height 20
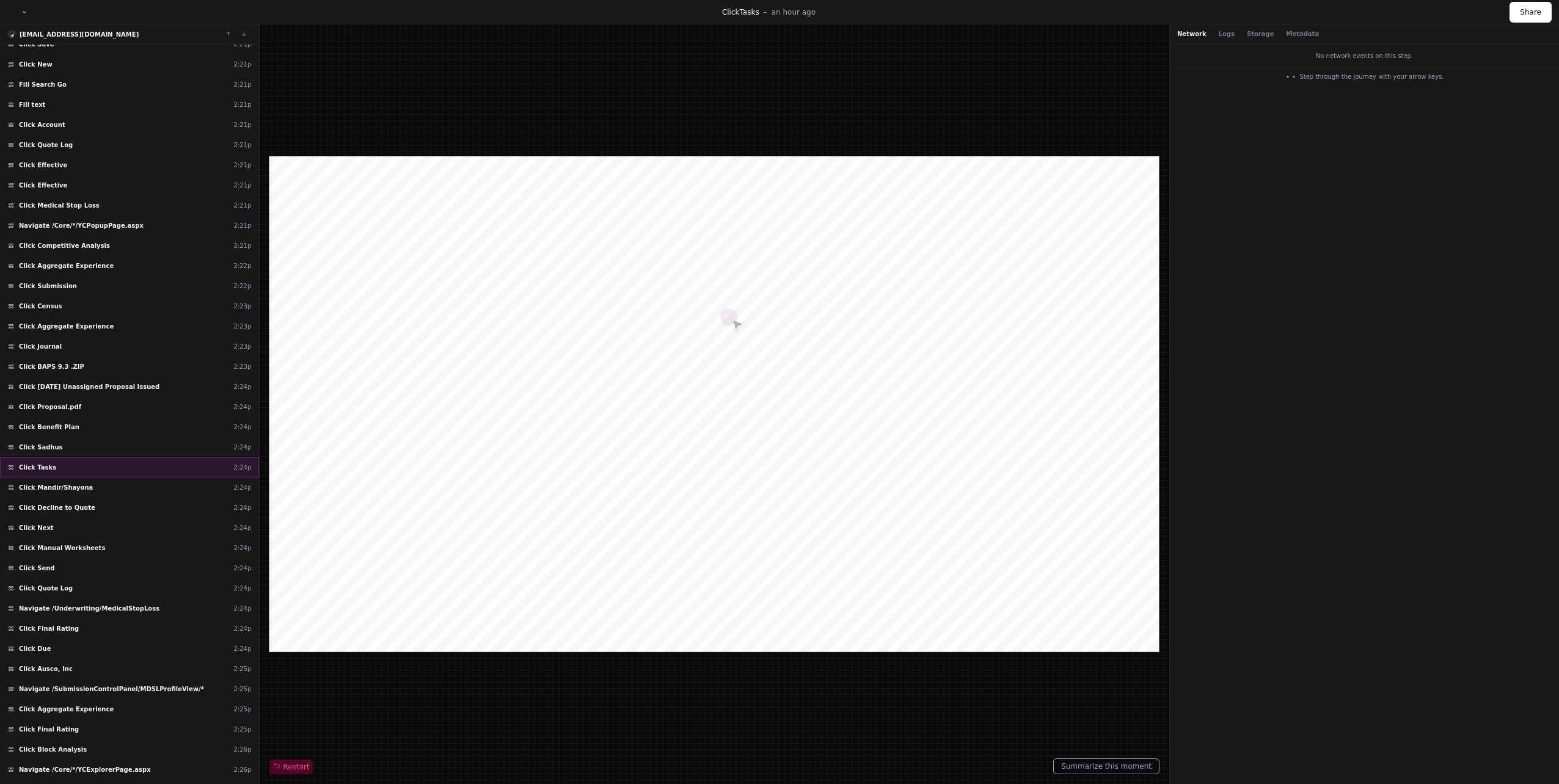
scroll to position [36205, 0]
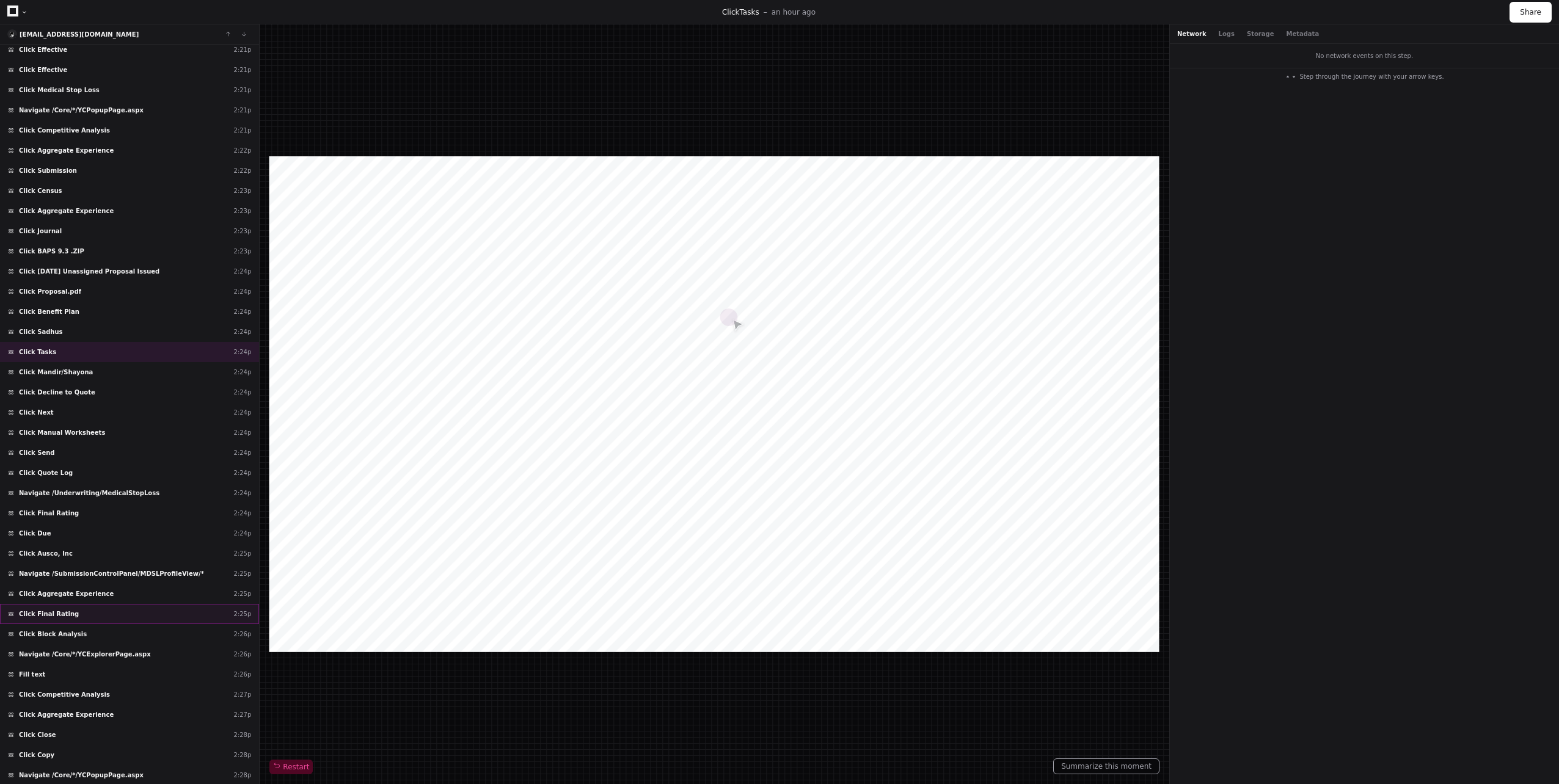
click at [92, 604] on div "Click Final Rating 2:25p" at bounding box center [129, 613] width 259 height 20
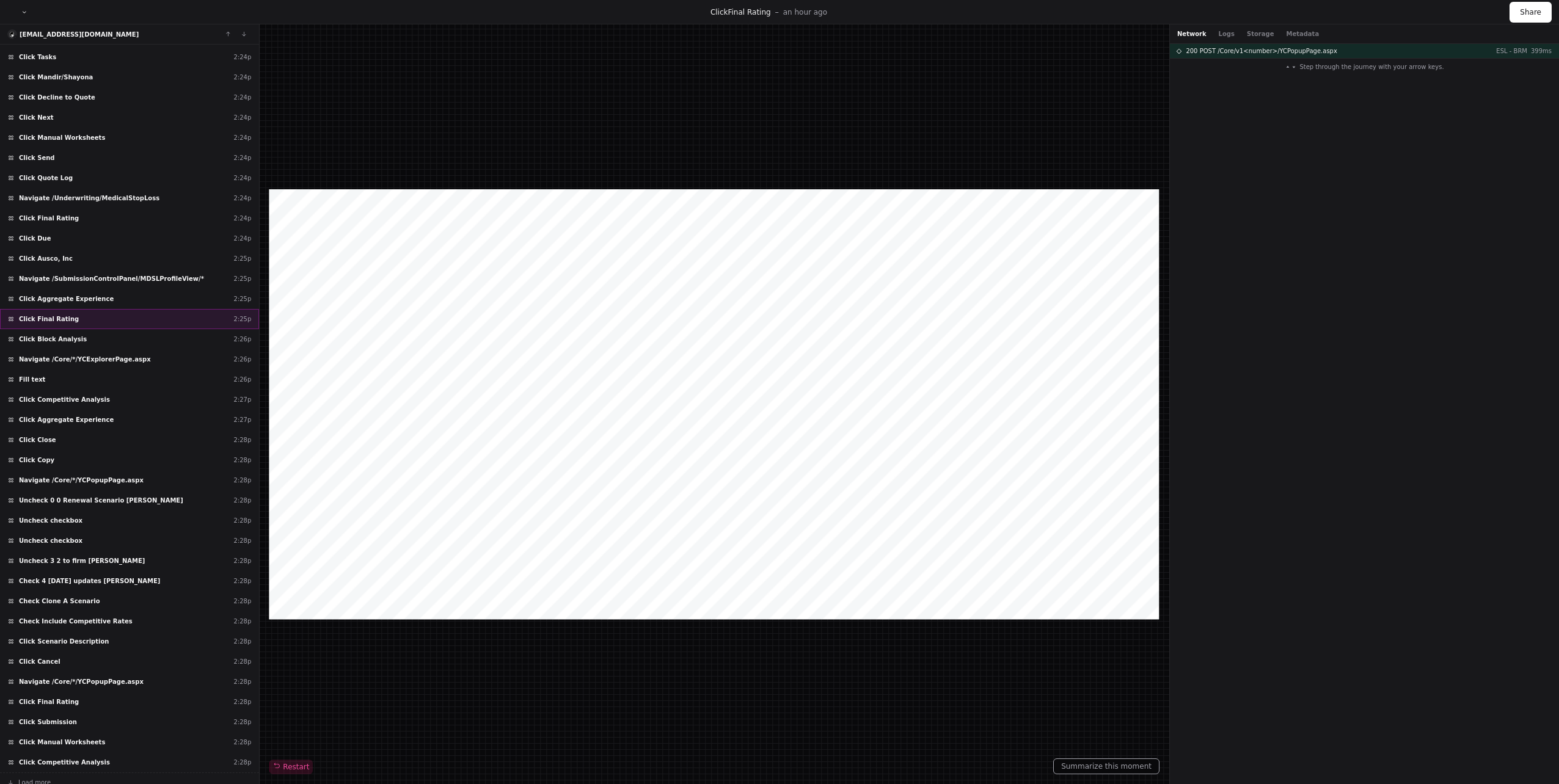
scroll to position [36507, 0]
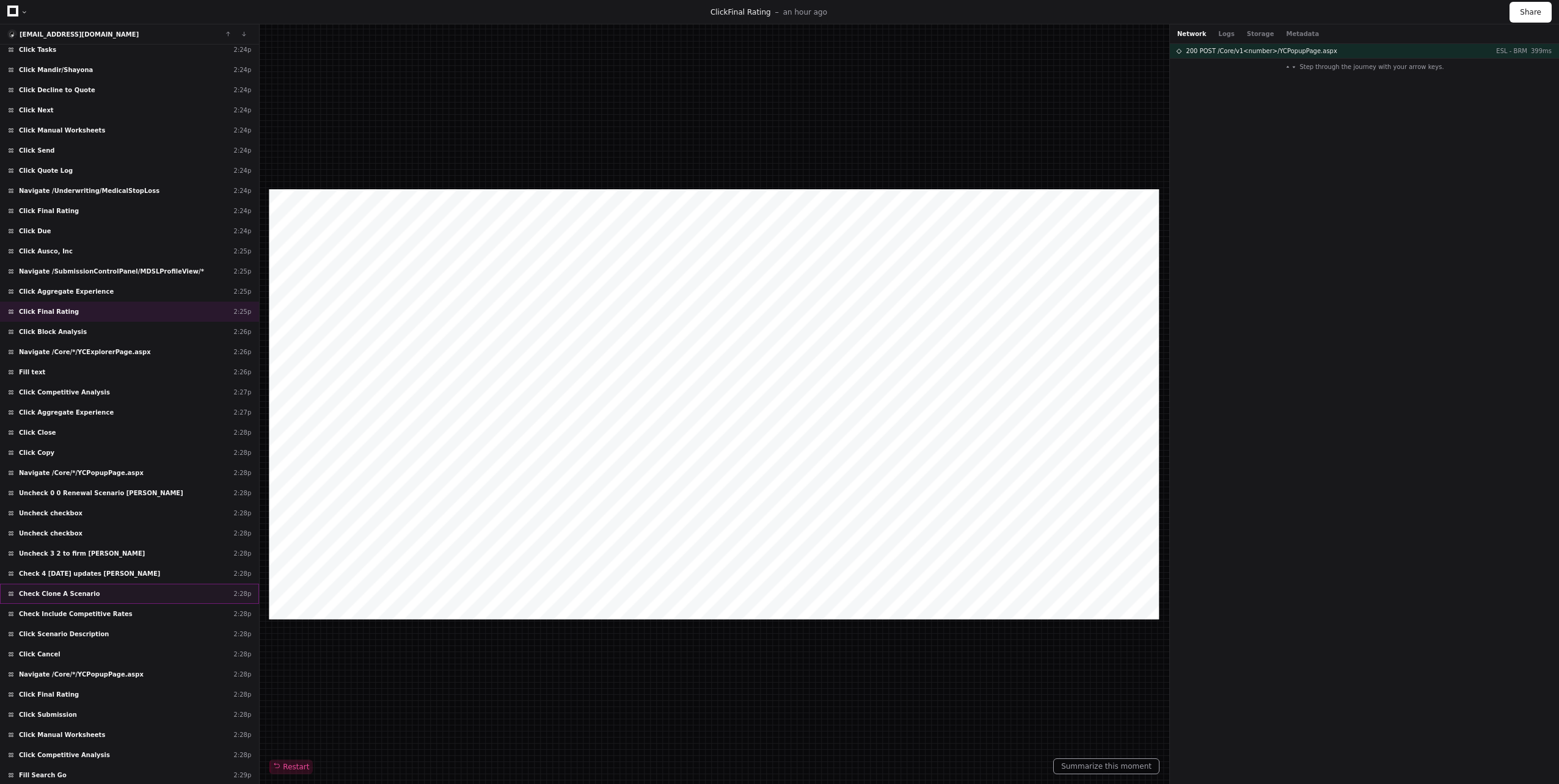
click at [90, 596] on div "Check Clone A Scenario 2:28p" at bounding box center [129, 593] width 259 height 20
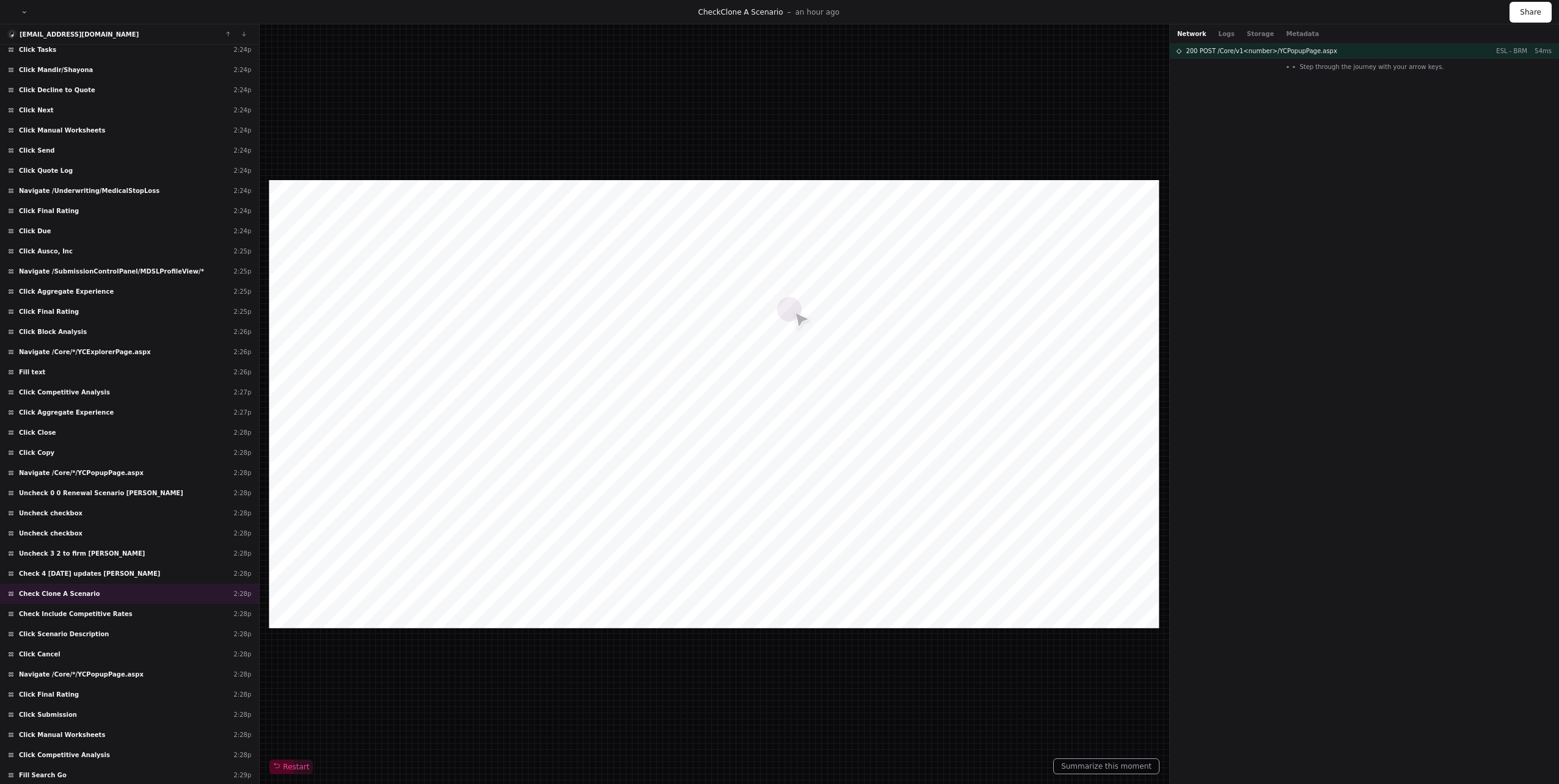
scroll to position [36810, 0]
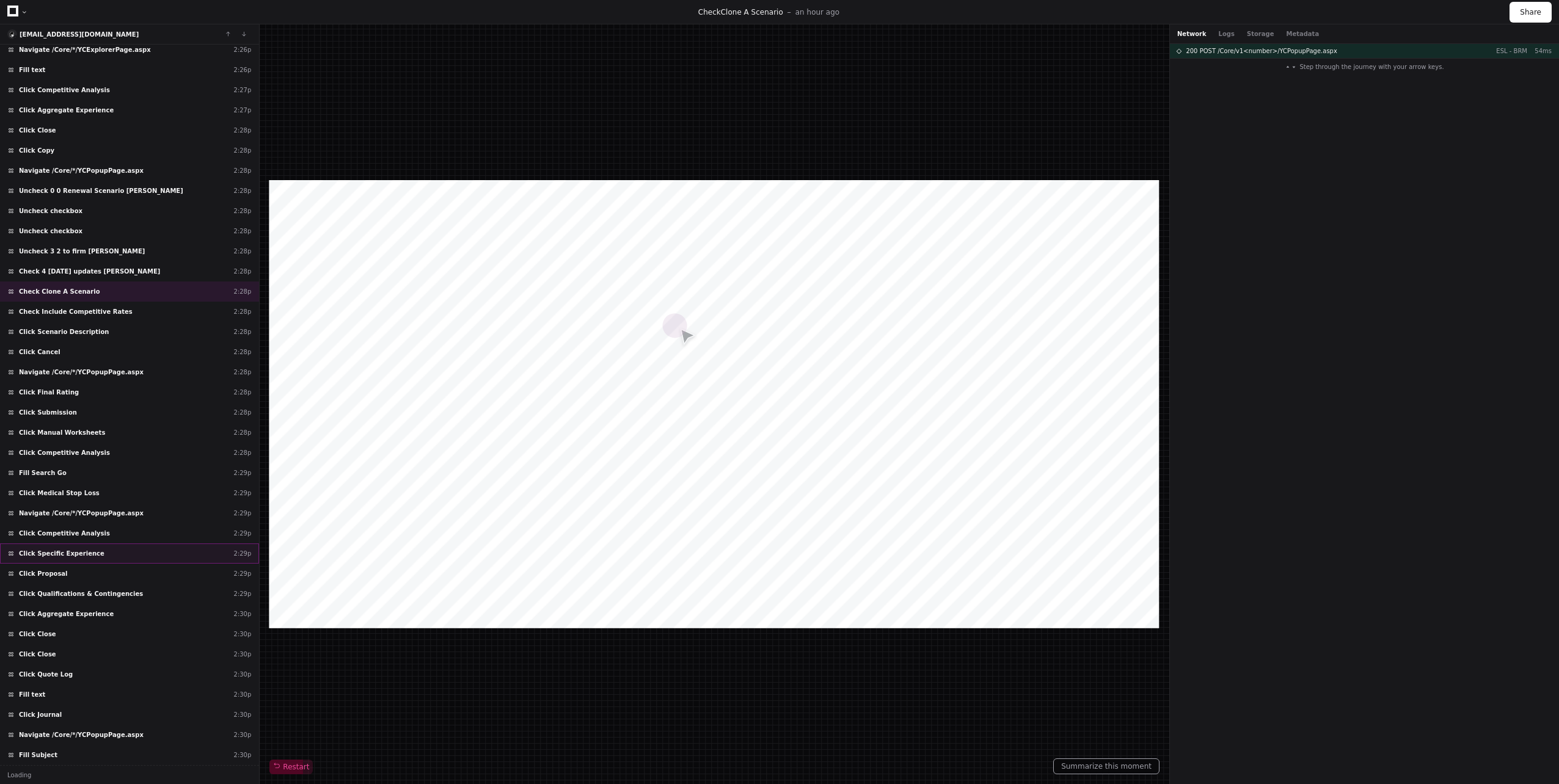
click at [99, 597] on span "Click Qualifications & Contingencies" at bounding box center [81, 594] width 124 height 10
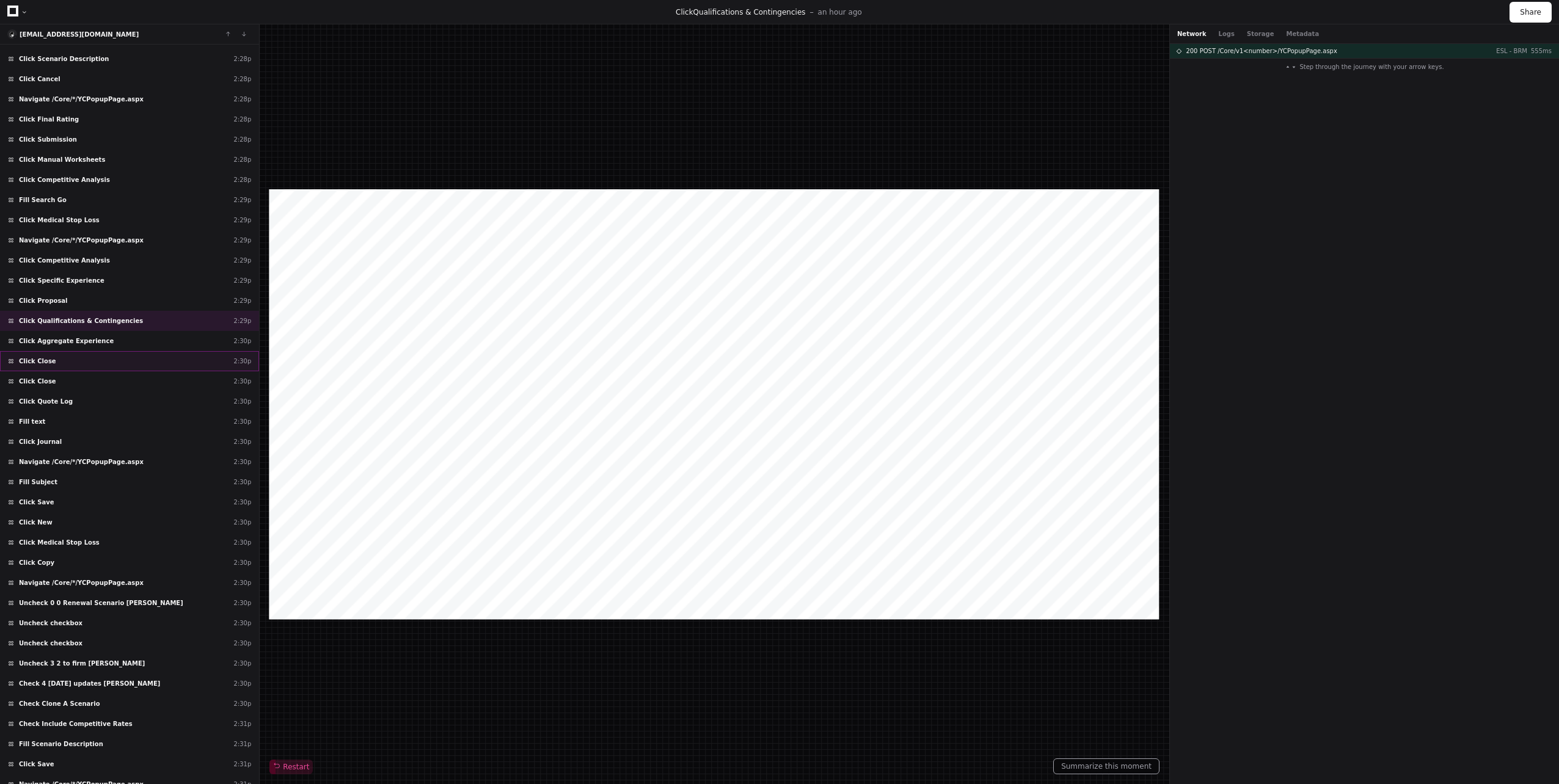
scroll to position [37112, 0]
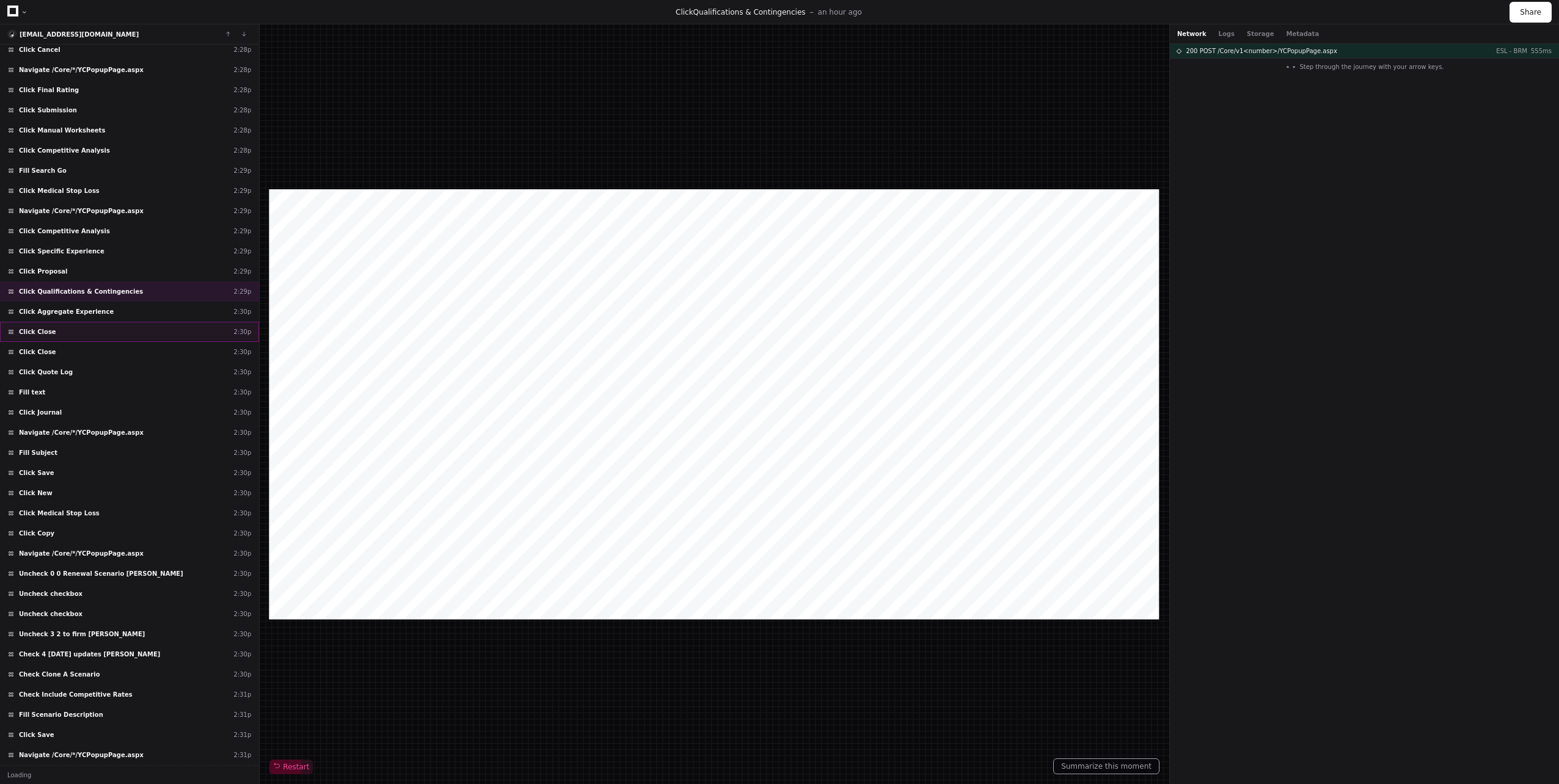
click at [102, 601] on div "Uncheck checkbox 2:30p" at bounding box center [129, 593] width 259 height 20
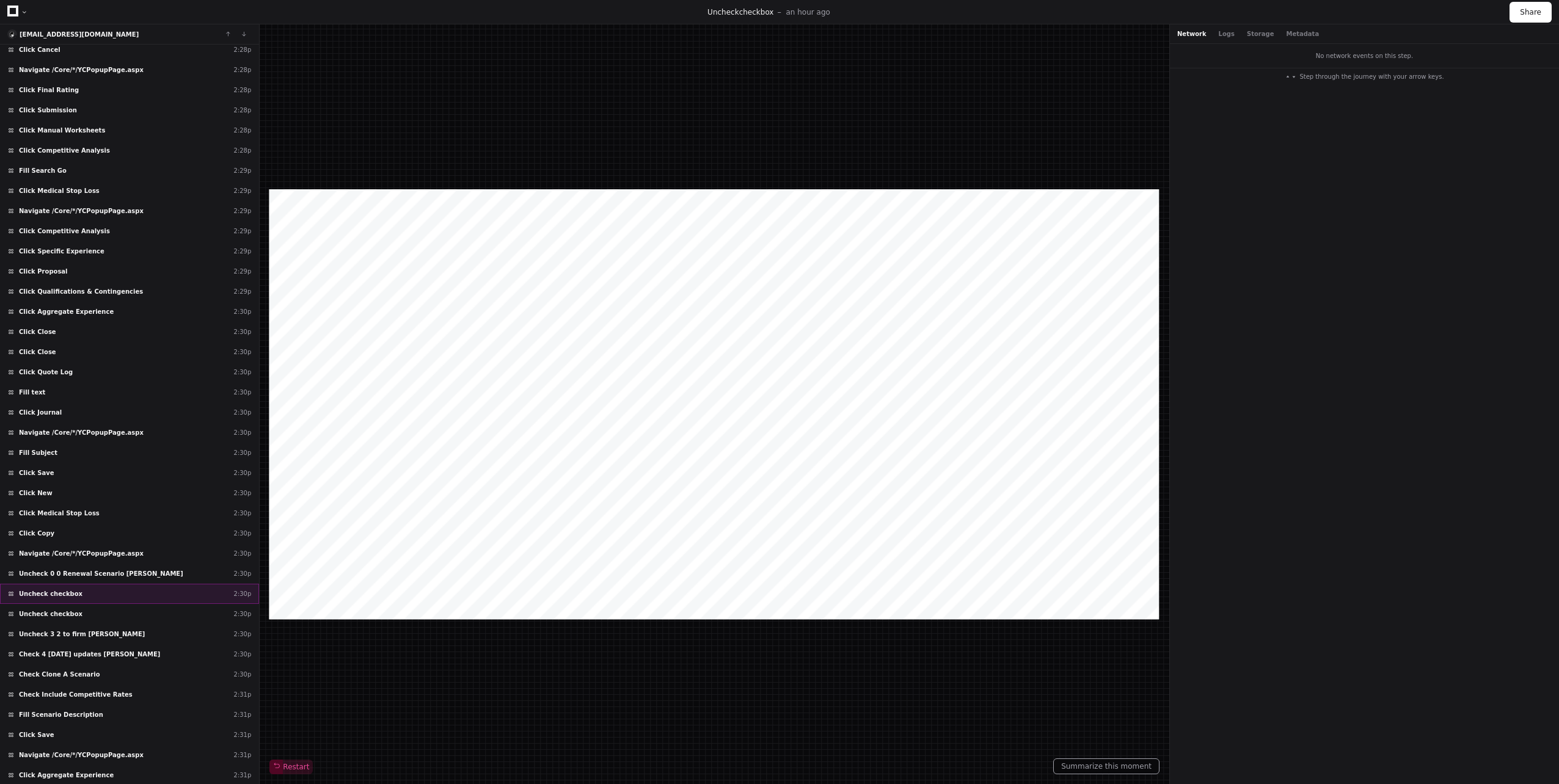
click at [84, 594] on div "Uncheck checkbox 2:30p" at bounding box center [129, 593] width 259 height 20
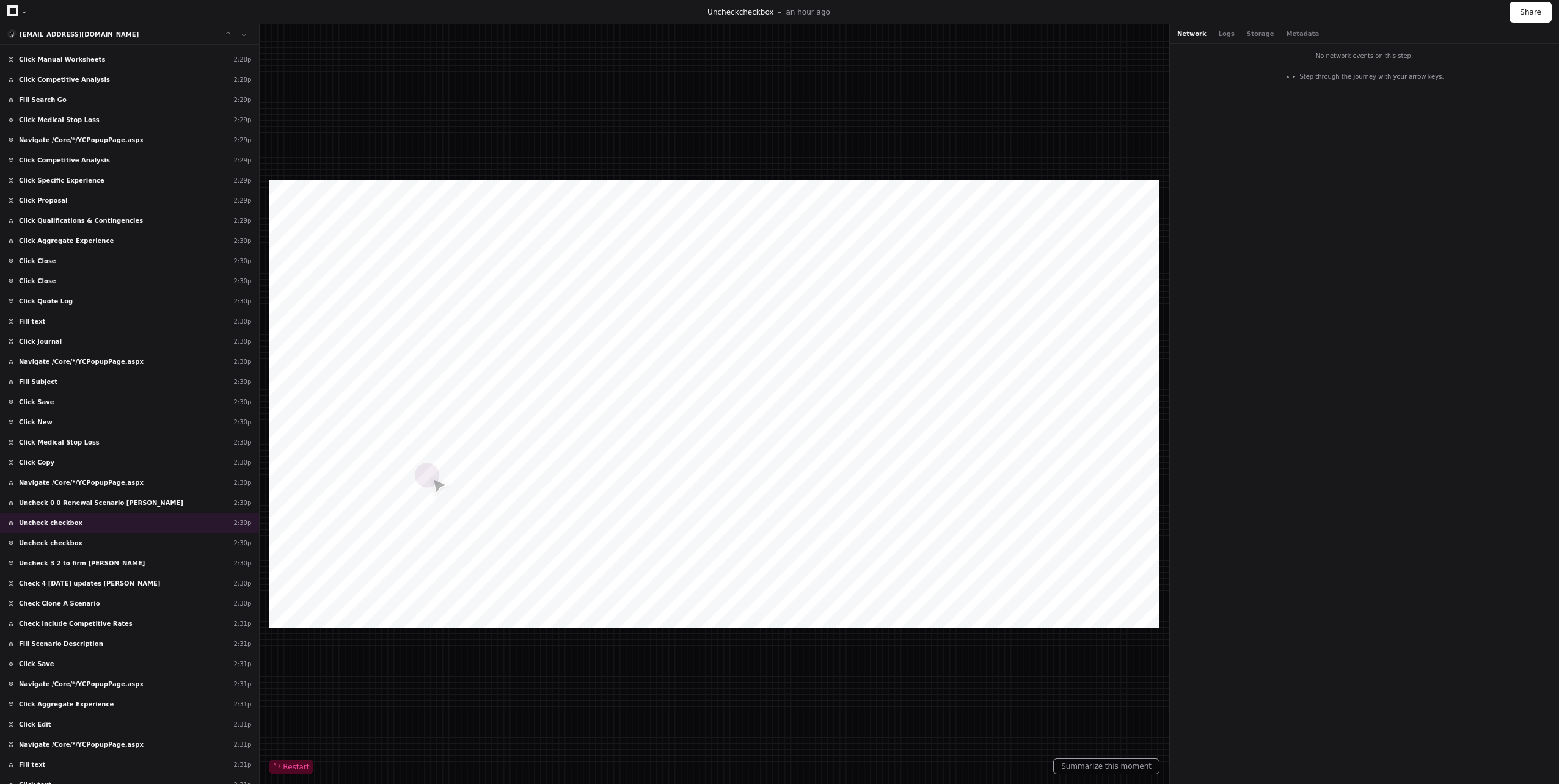
scroll to position [37414, 0]
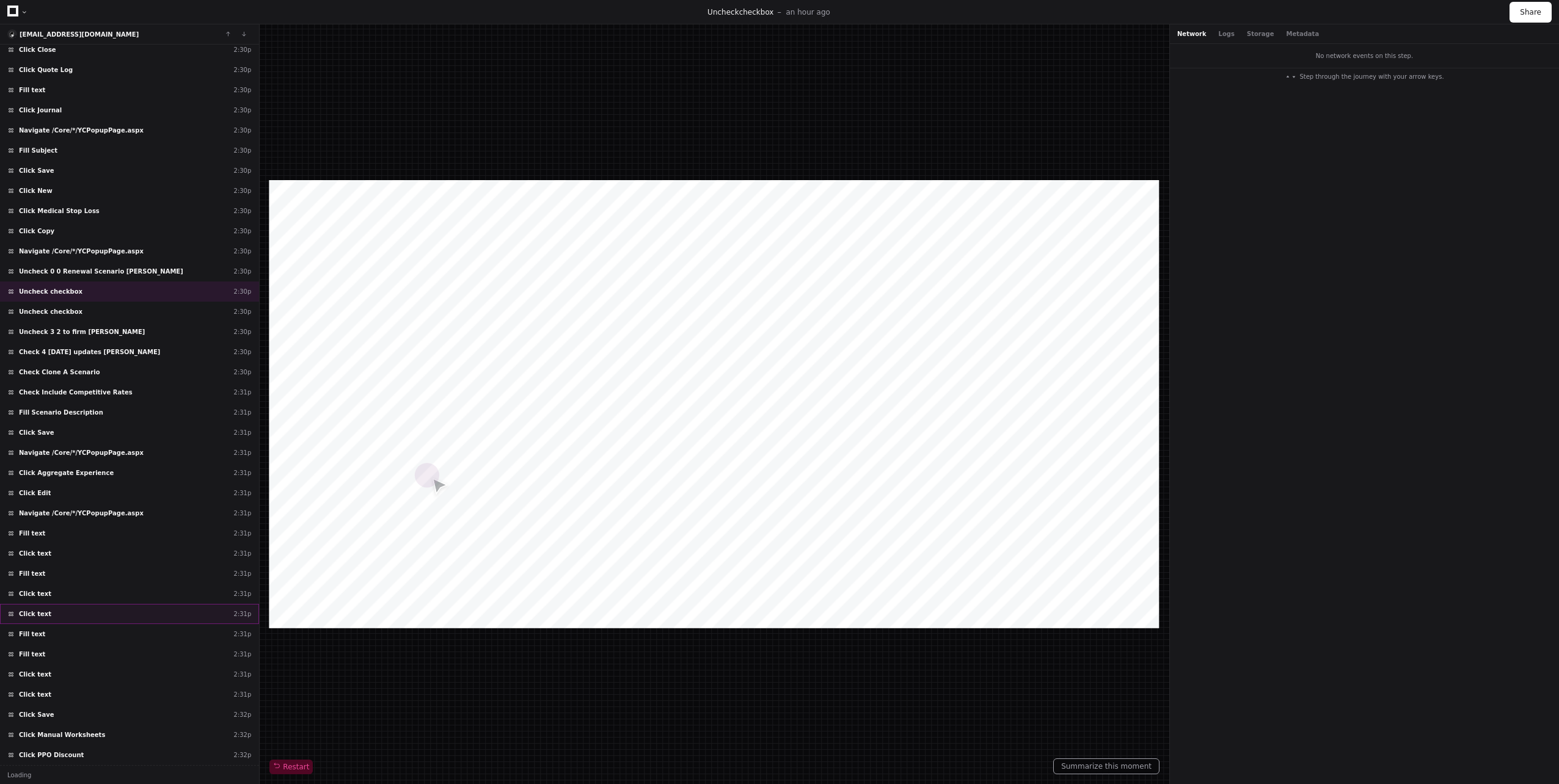
click at [84, 621] on div "Click text 2:31p" at bounding box center [129, 613] width 259 height 20
click at [72, 618] on div "Click text 2:31p" at bounding box center [129, 613] width 259 height 20
click at [79, 688] on div "Click text 2:31p" at bounding box center [129, 694] width 259 height 20
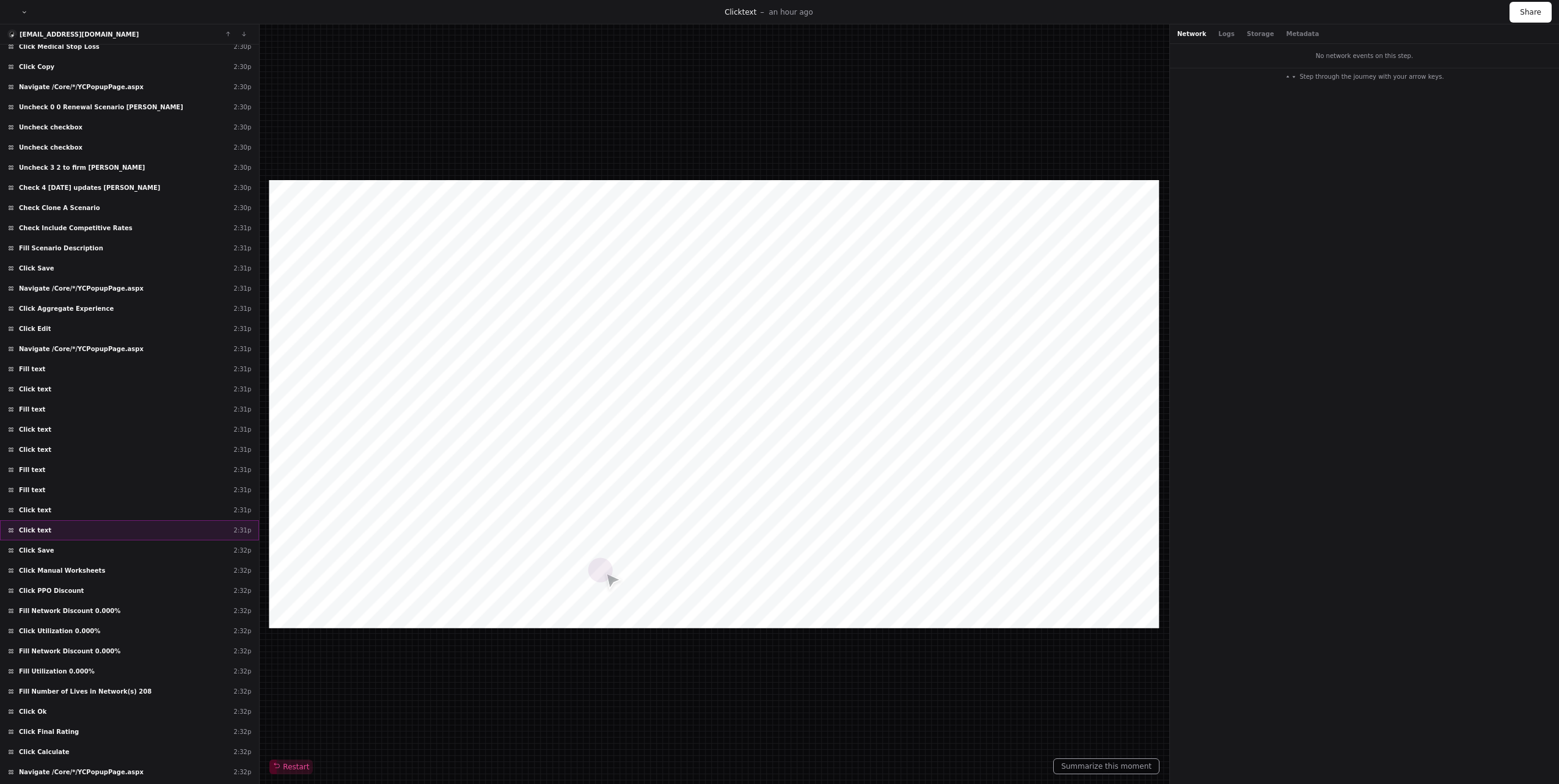
scroll to position [37597, 0]
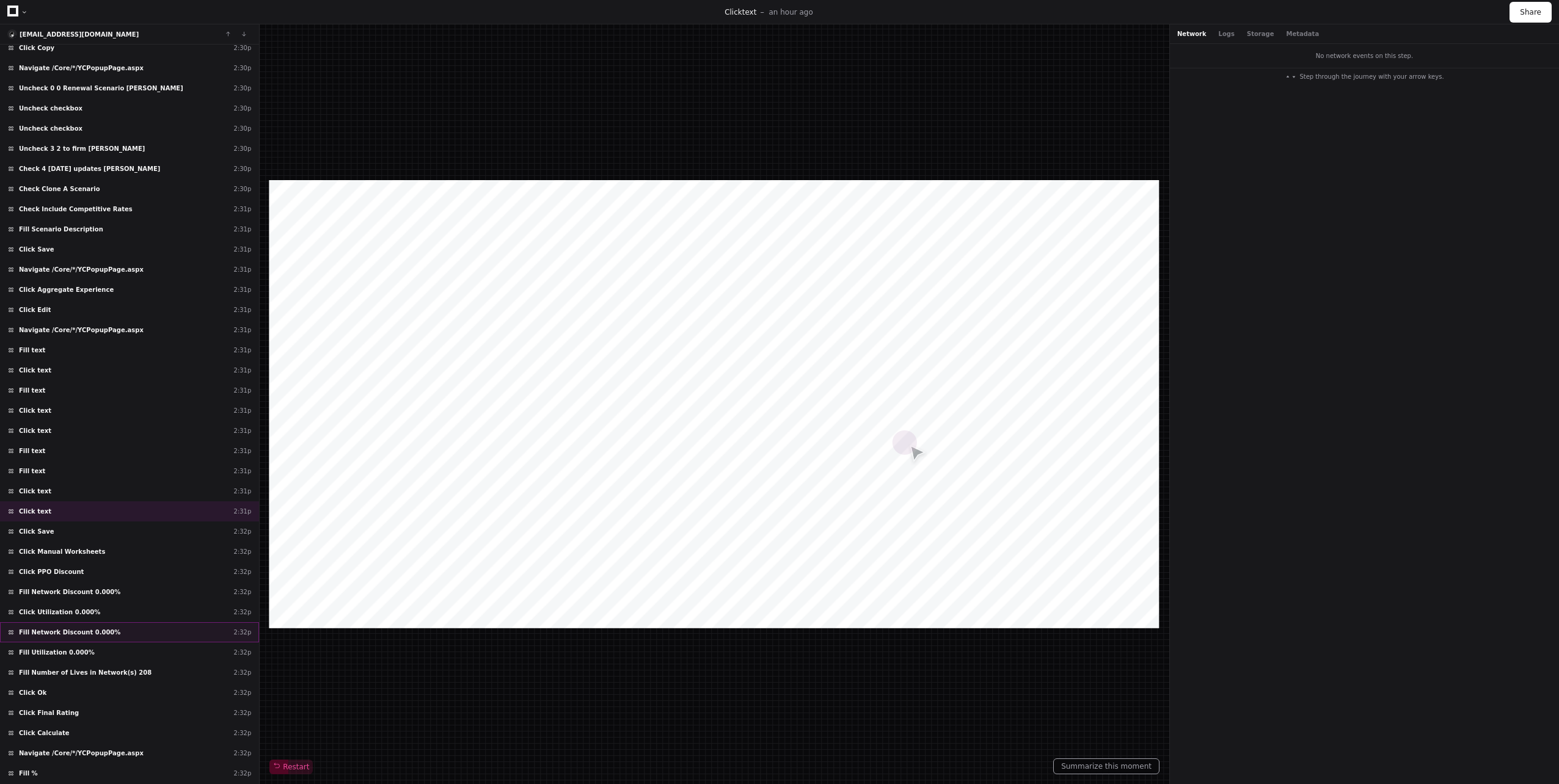
click at [69, 629] on span "Fill Network Discount 0.000%" at bounding box center [70, 633] width 102 height 10
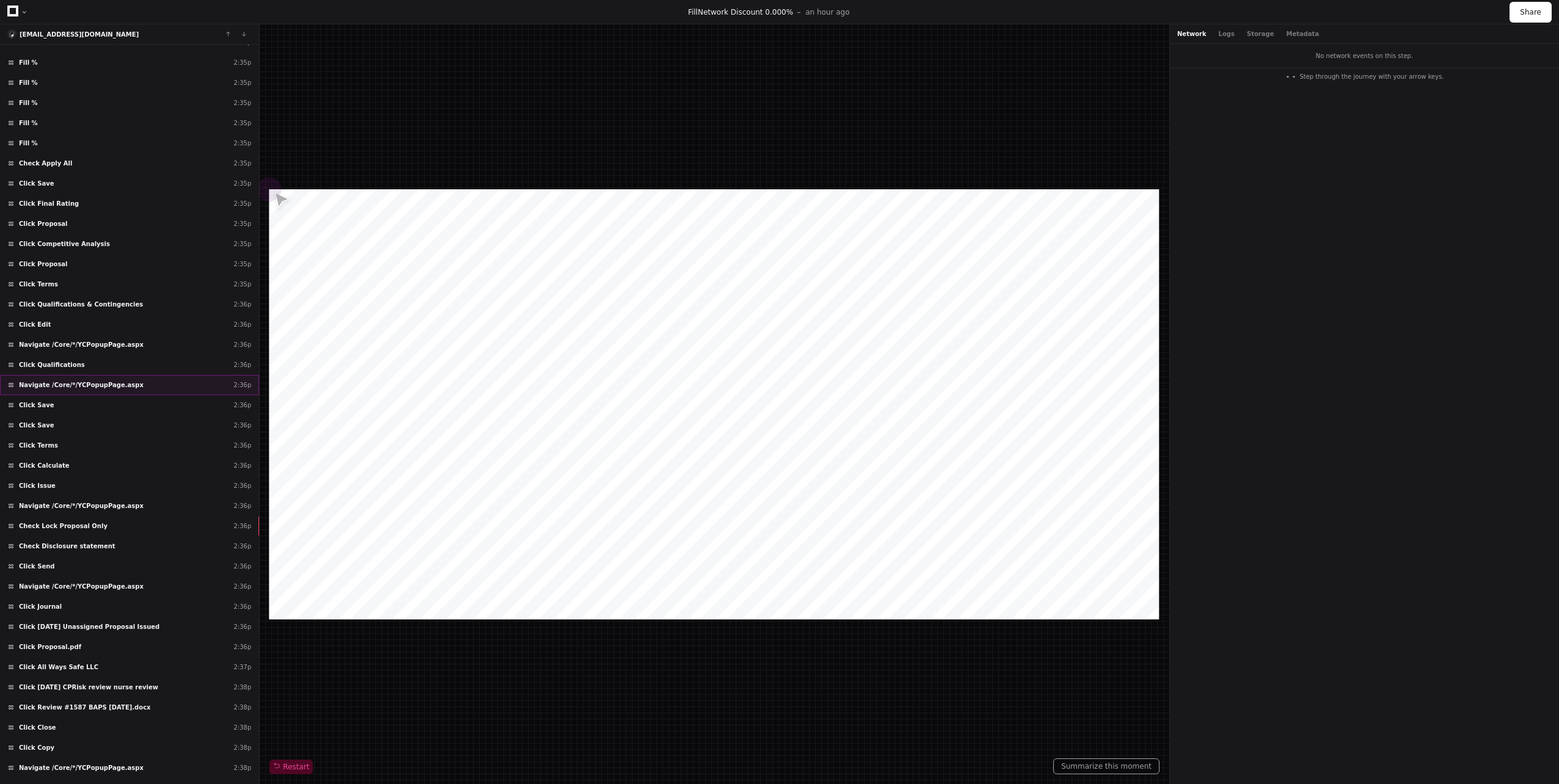
scroll to position [38926, 0]
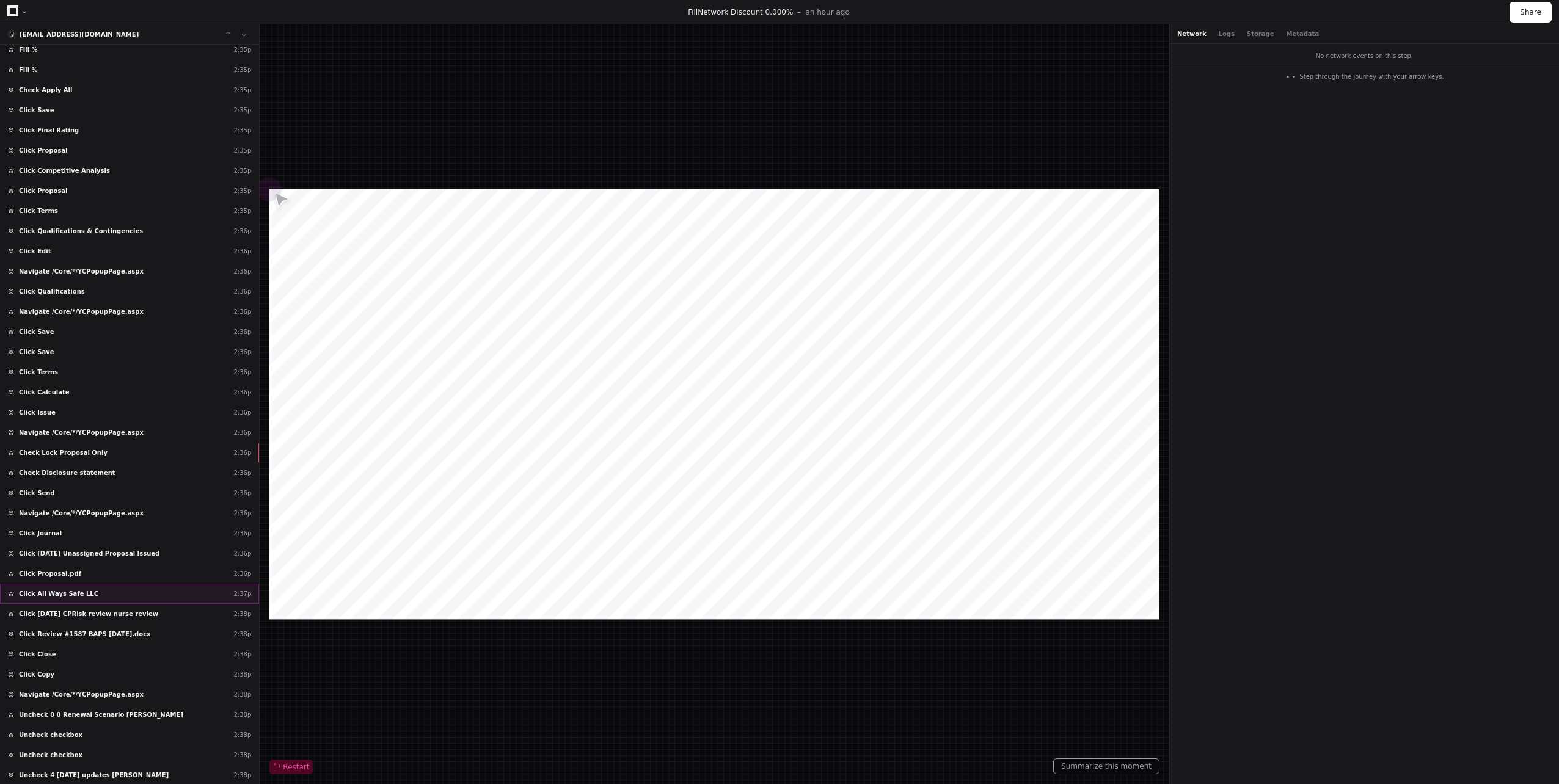
click at [61, 592] on span "Click All Ways Safe LLC" at bounding box center [58, 594] width 80 height 10
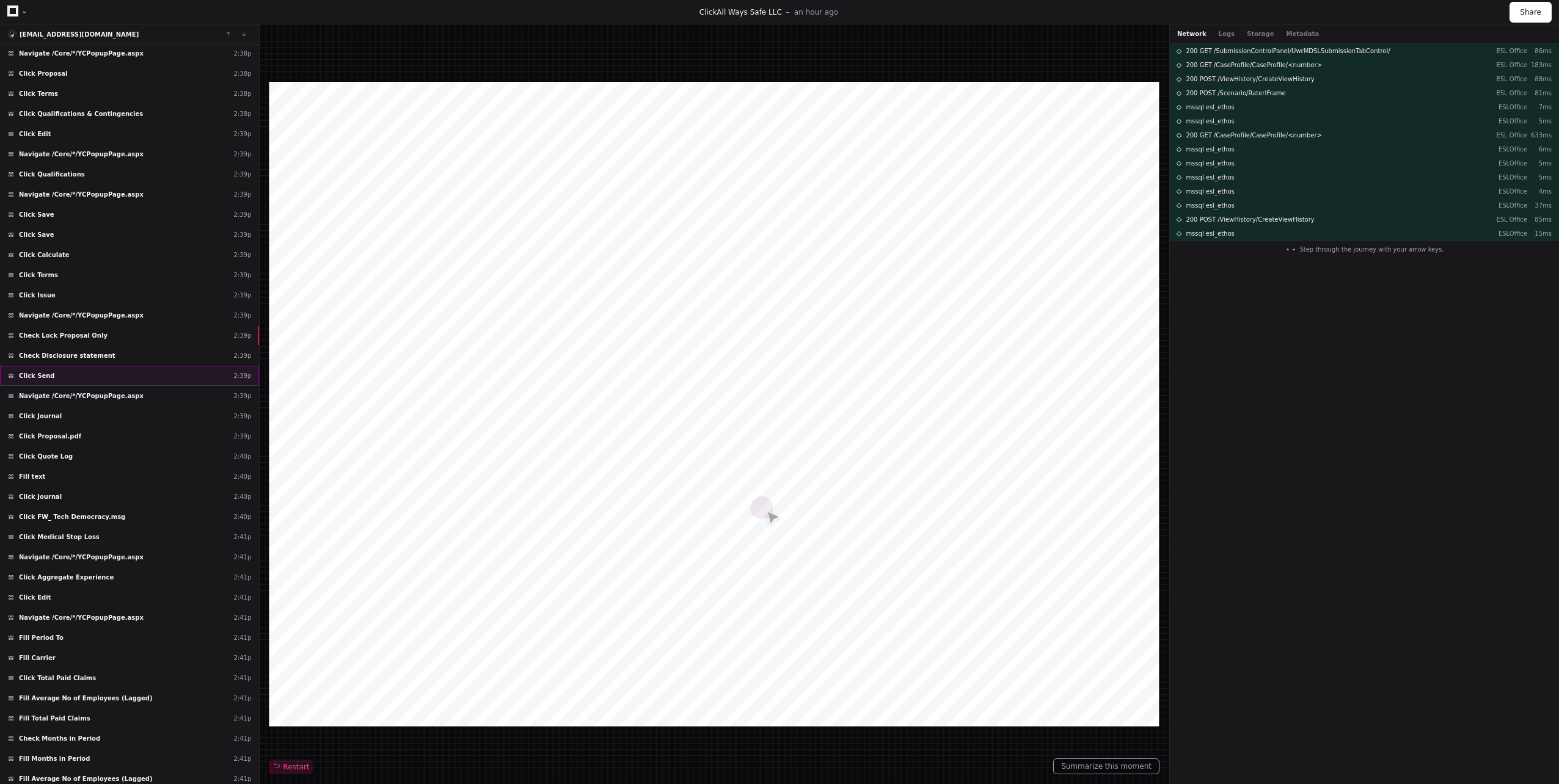
scroll to position [39775, 0]
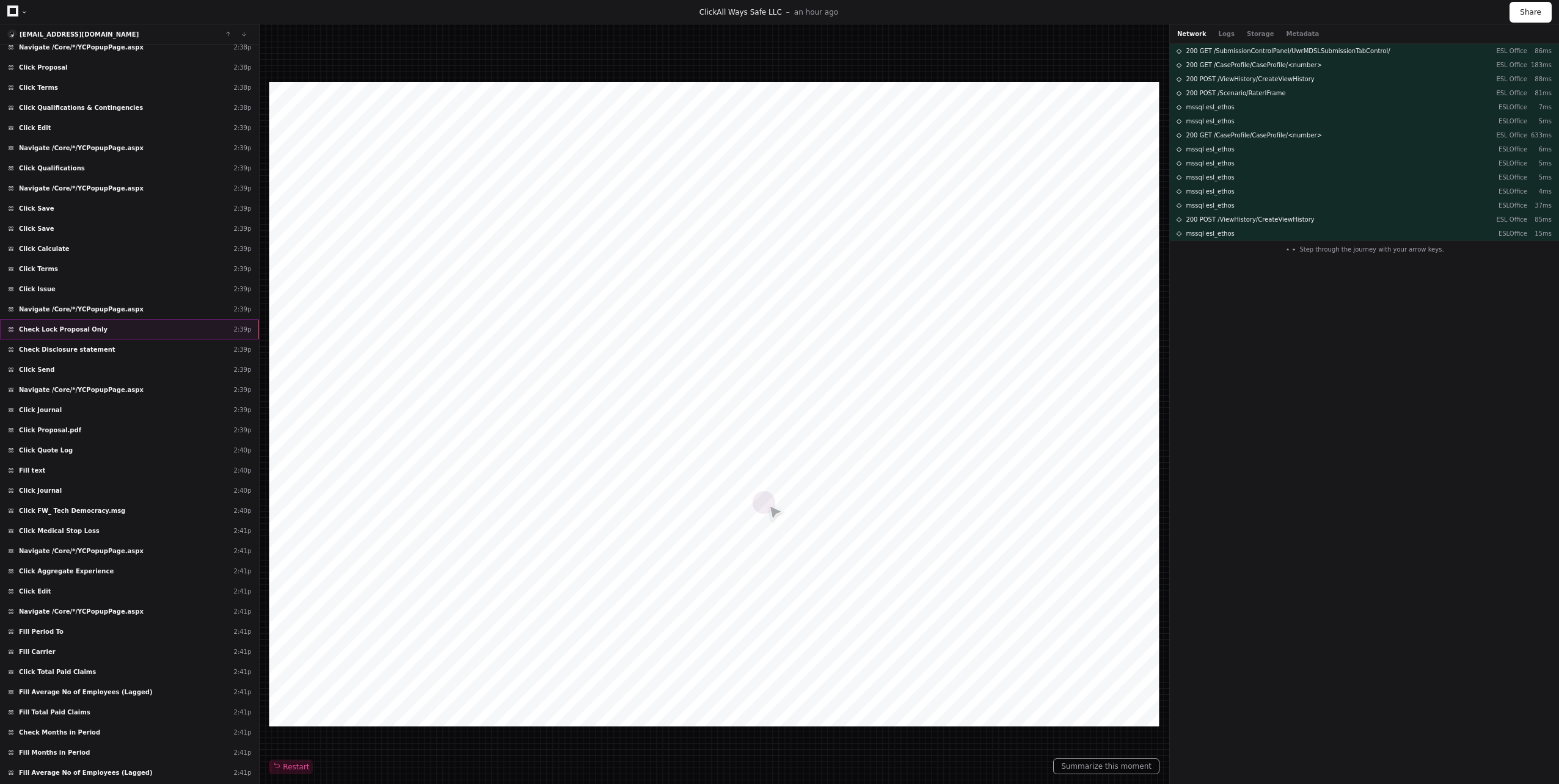
click at [97, 321] on div "Check Lock Proposal Only 2:39p" at bounding box center [129, 329] width 259 height 20
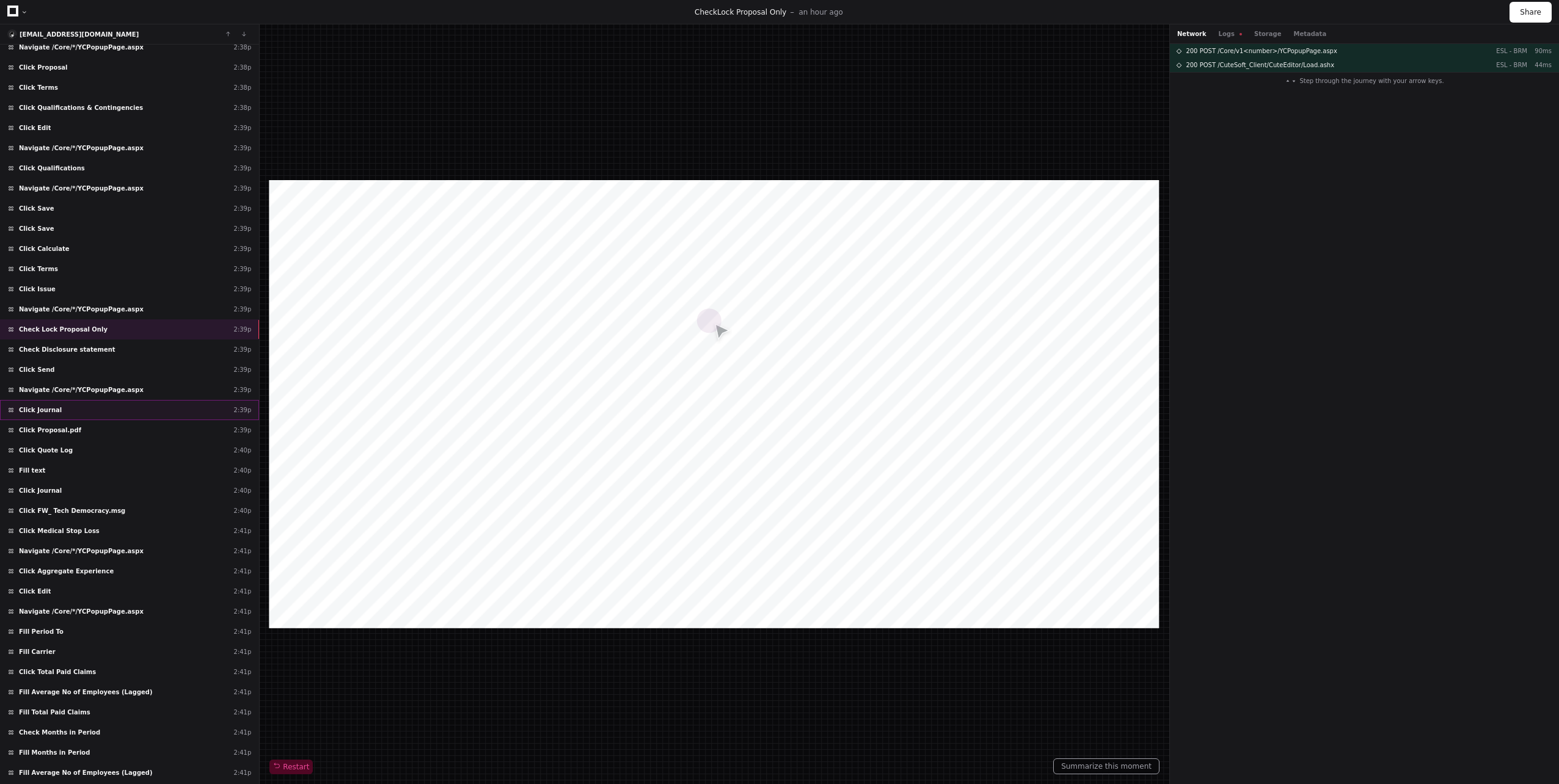
click at [80, 417] on div "Click Journal 2:39p" at bounding box center [129, 409] width 259 height 20
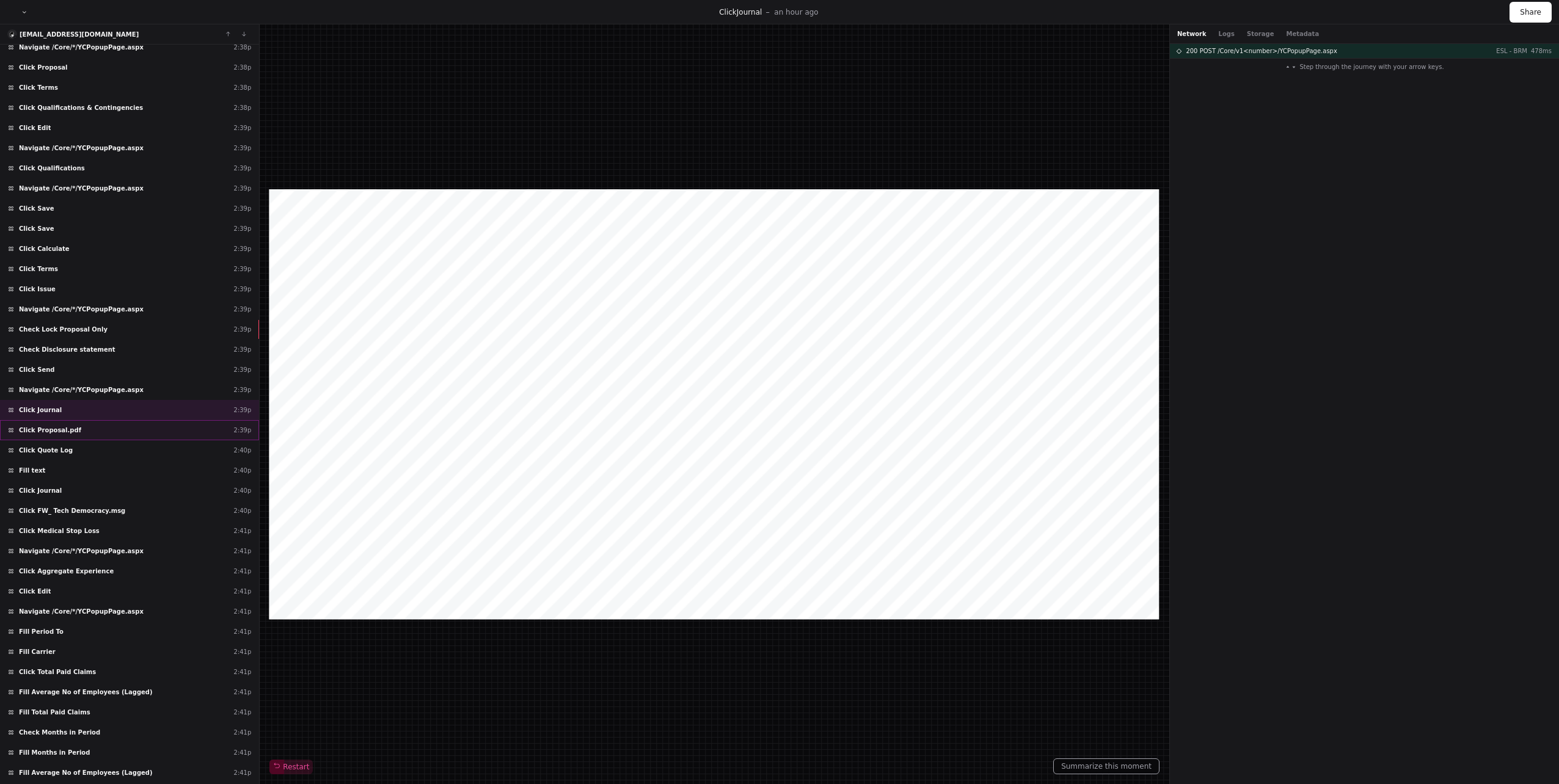
click at [80, 440] on div "Click Proposal.pdf 2:39p" at bounding box center [129, 429] width 259 height 20
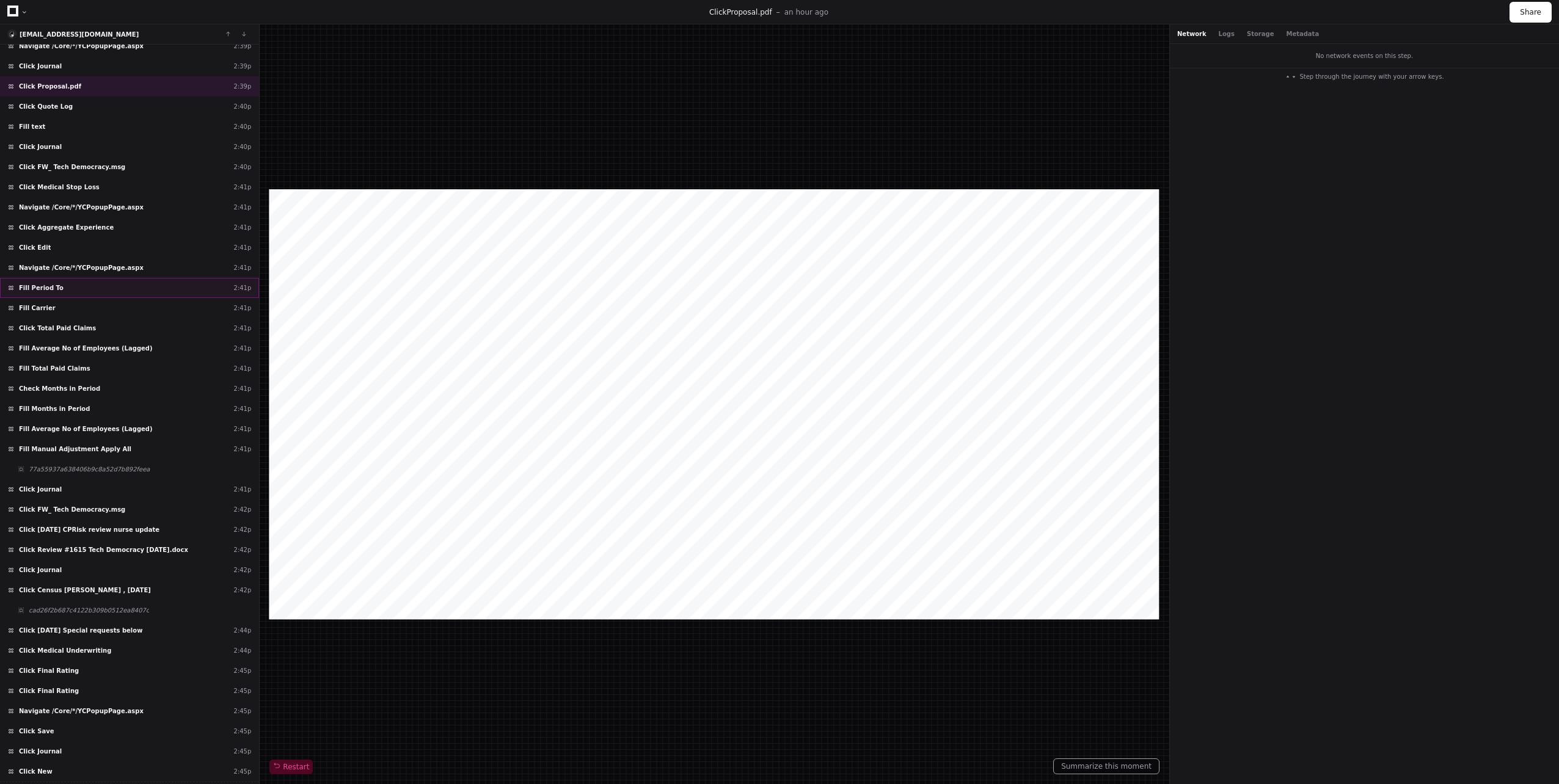
scroll to position [40135, 0]
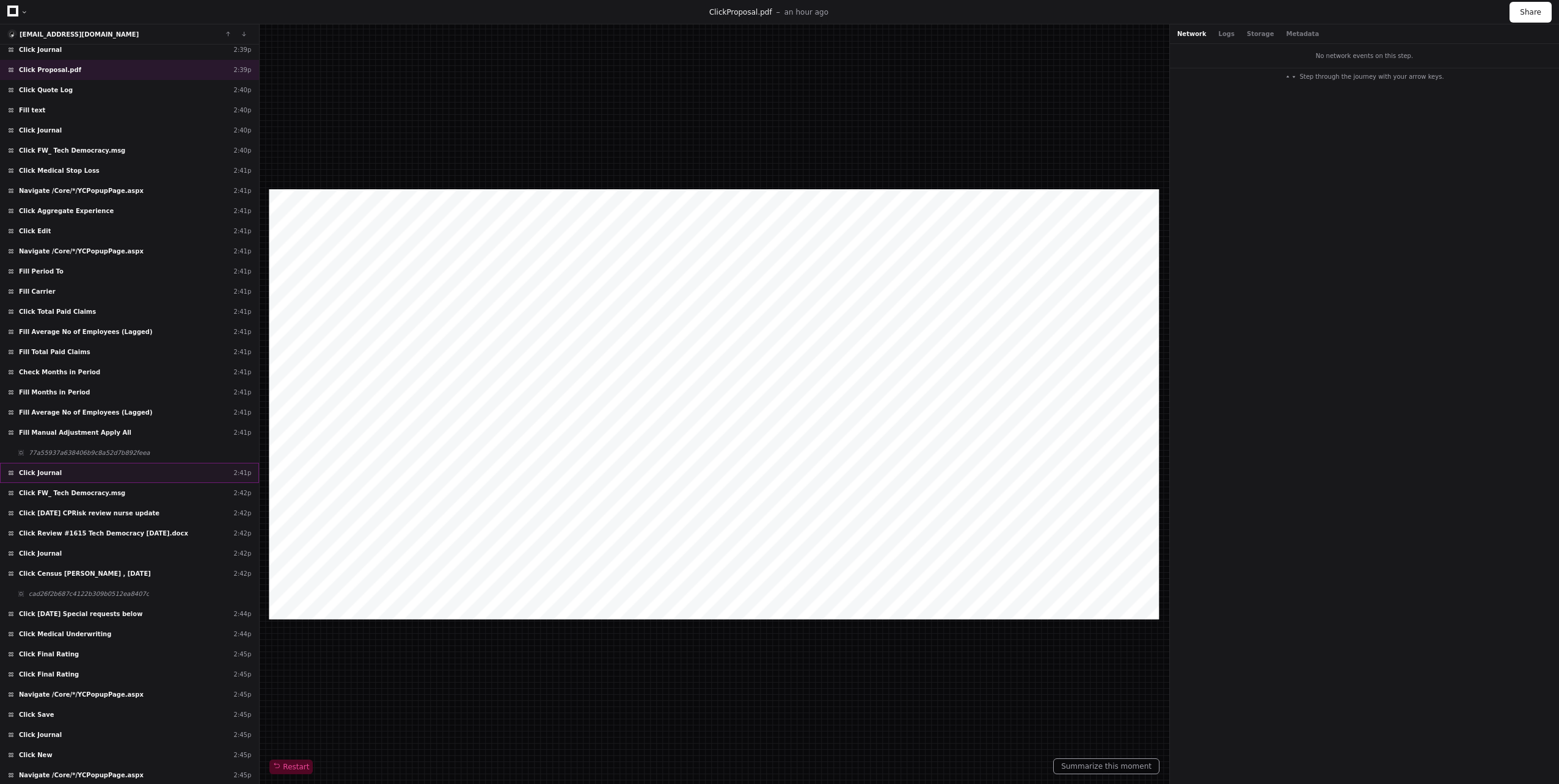
click at [70, 477] on div "Click Journal 2:41p" at bounding box center [129, 473] width 259 height 20
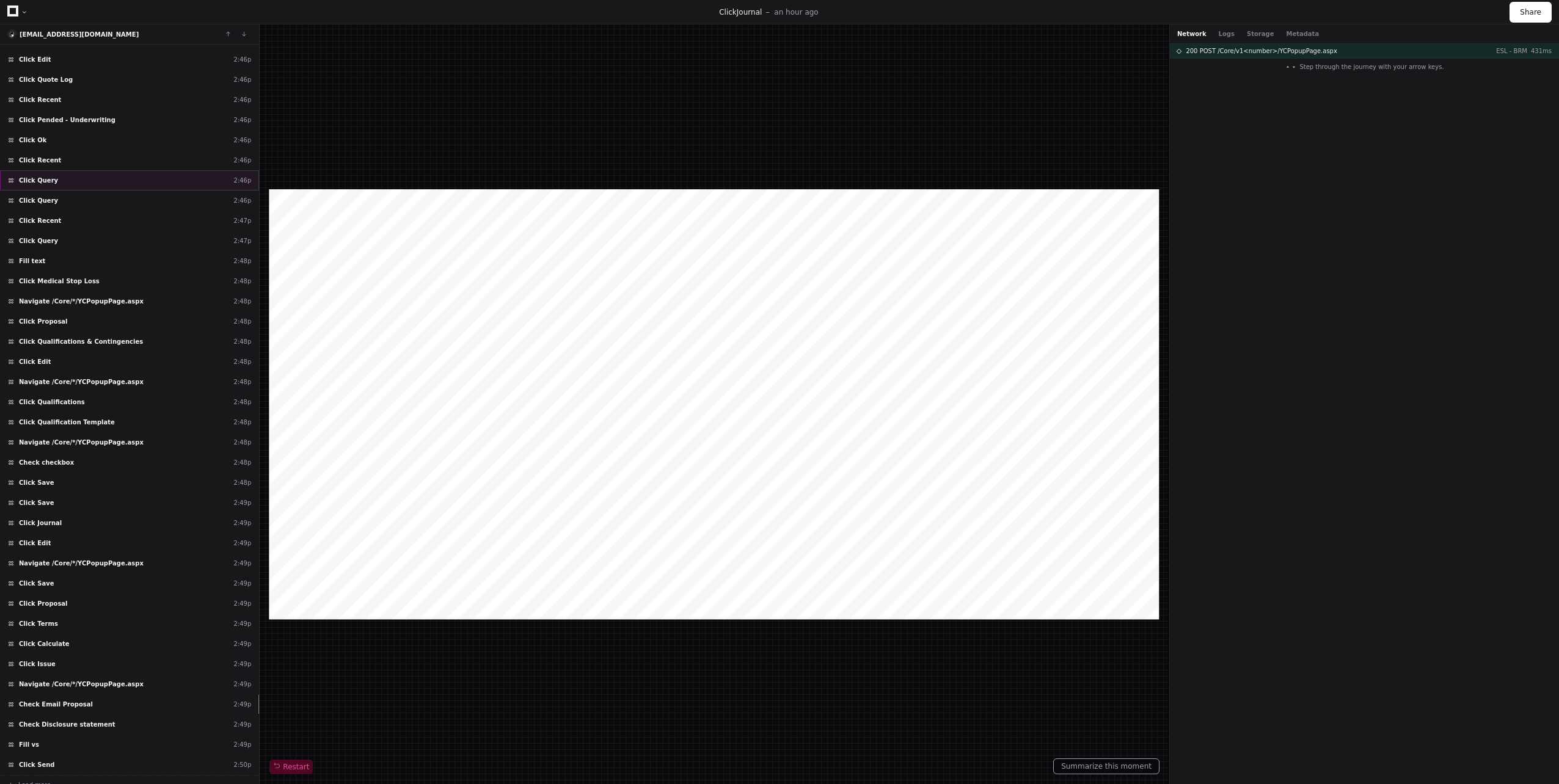
scroll to position [41042, 0]
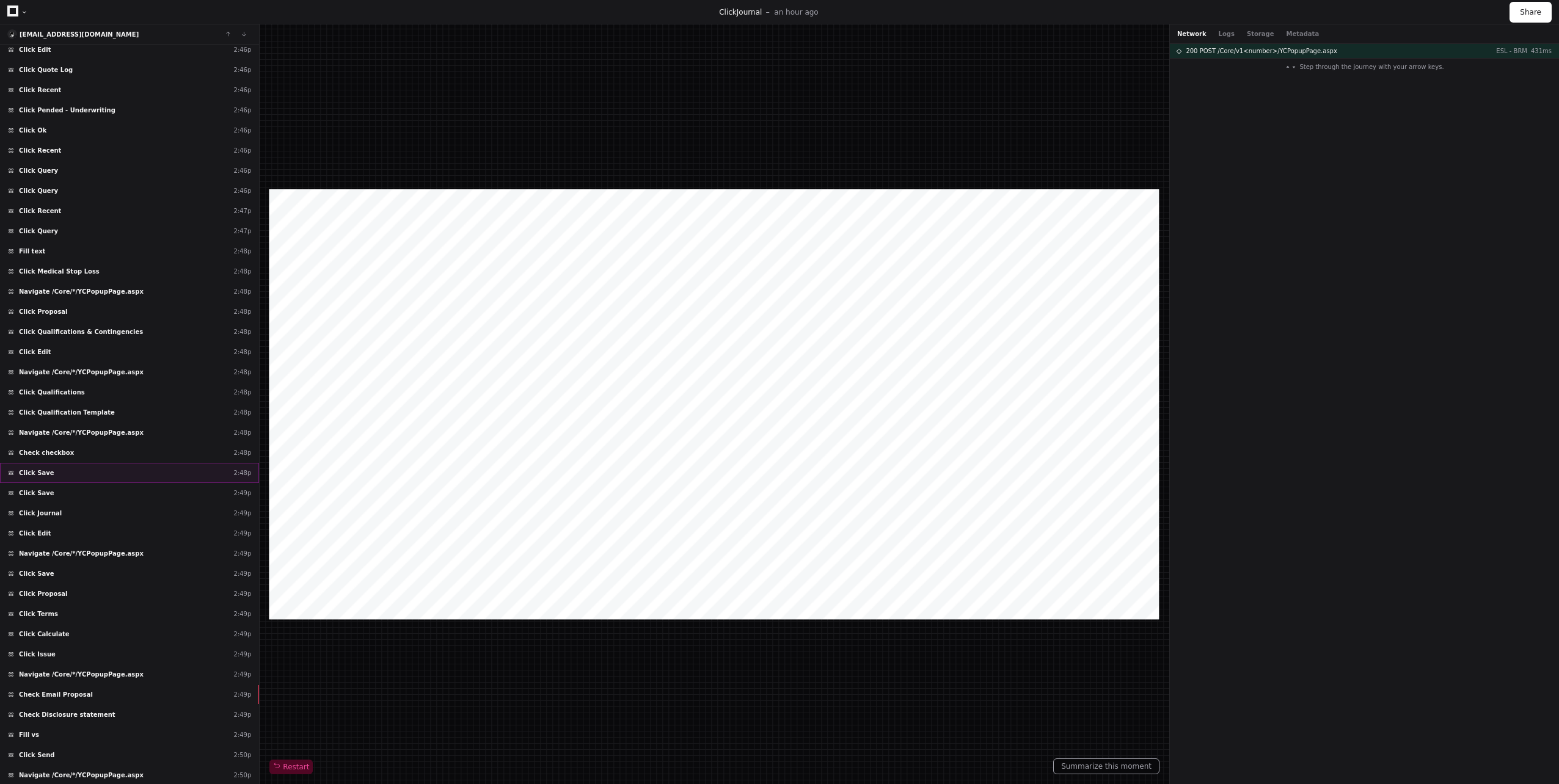
click at [59, 480] on div "Click Save 2:48p" at bounding box center [129, 473] width 259 height 20
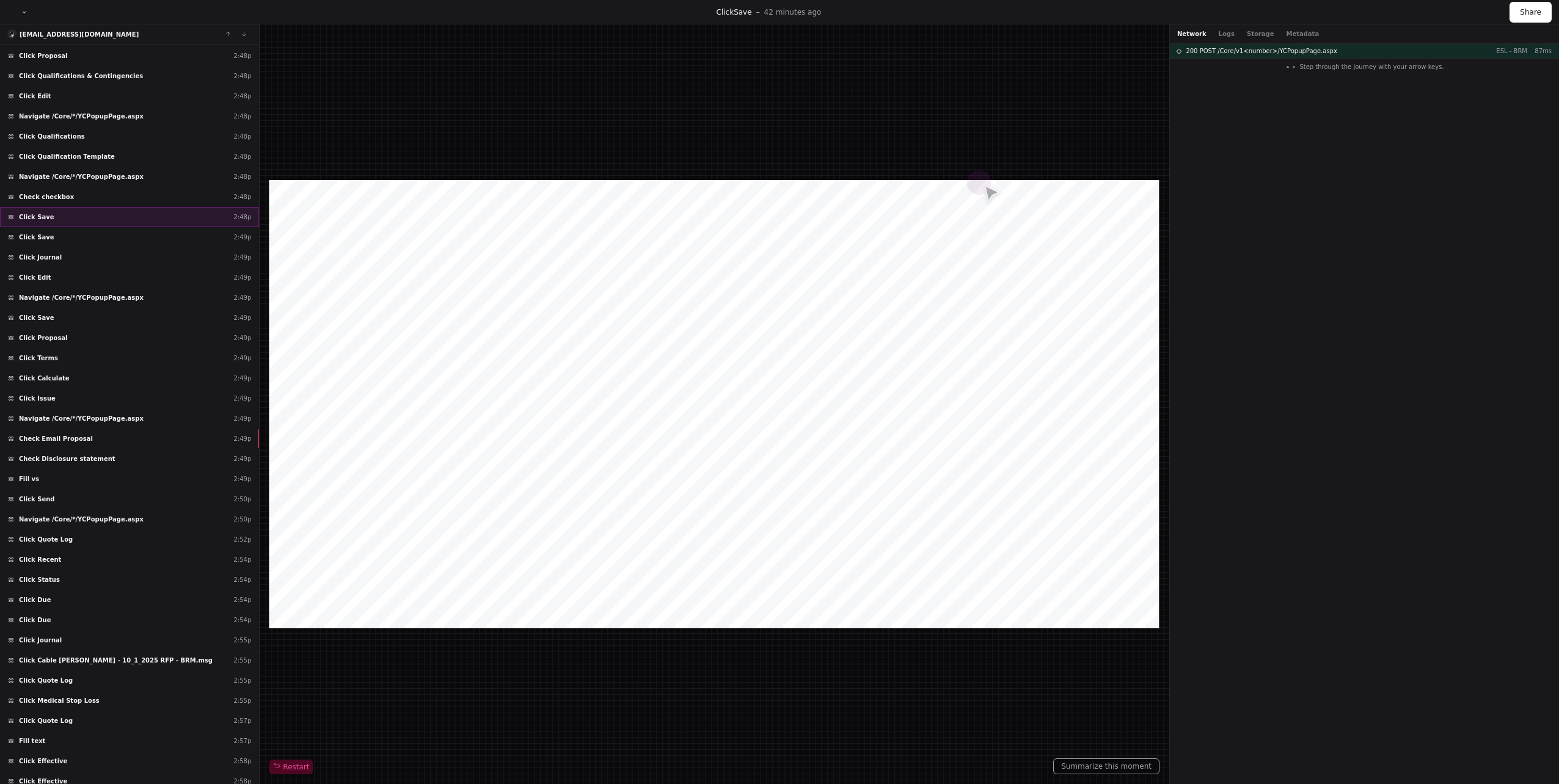
scroll to position [41345, 0]
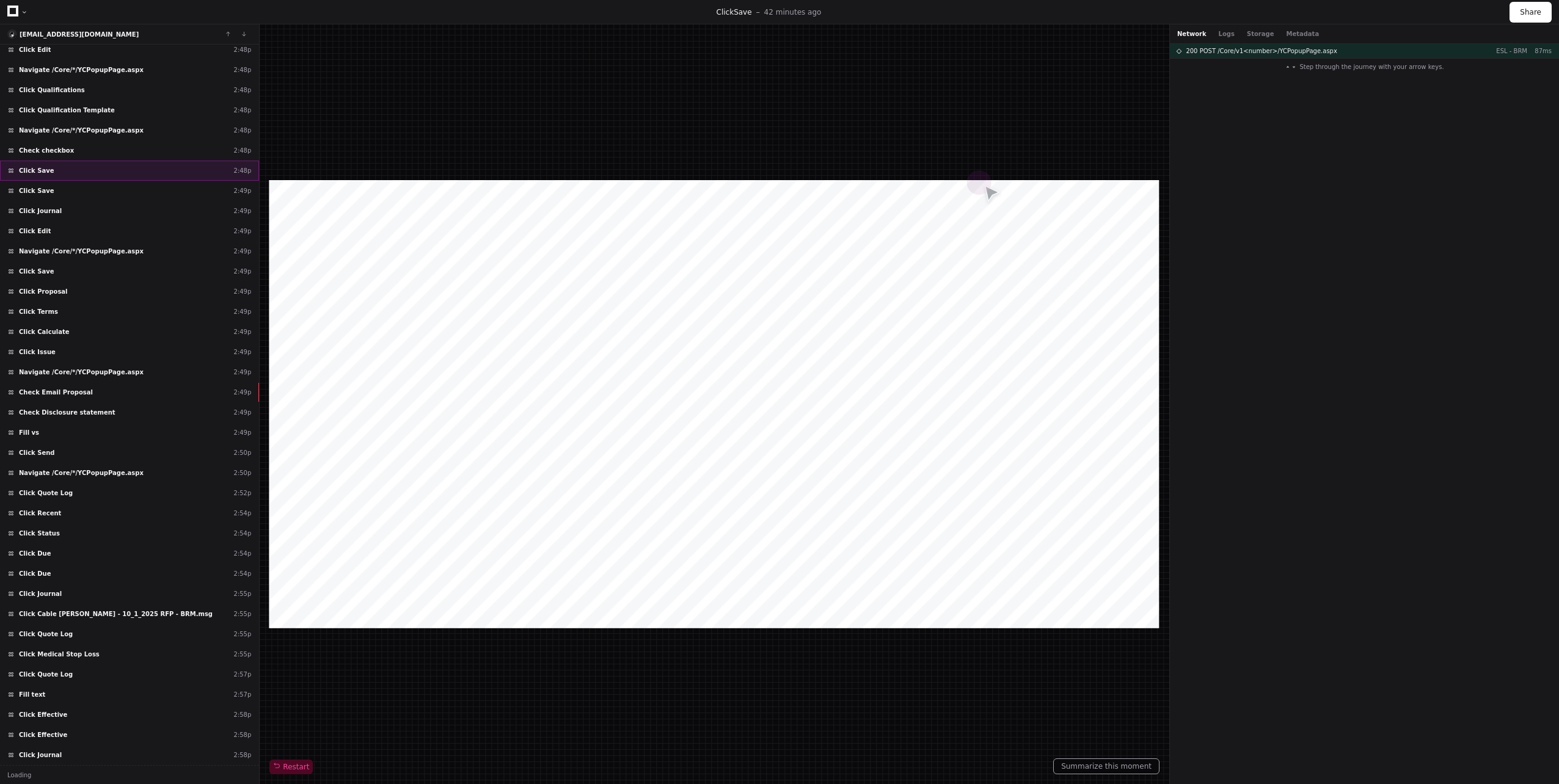
click at [59, 480] on div "Navigate /Core/*/YCPopupPage.aspx 2:50p" at bounding box center [129, 473] width 259 height 20
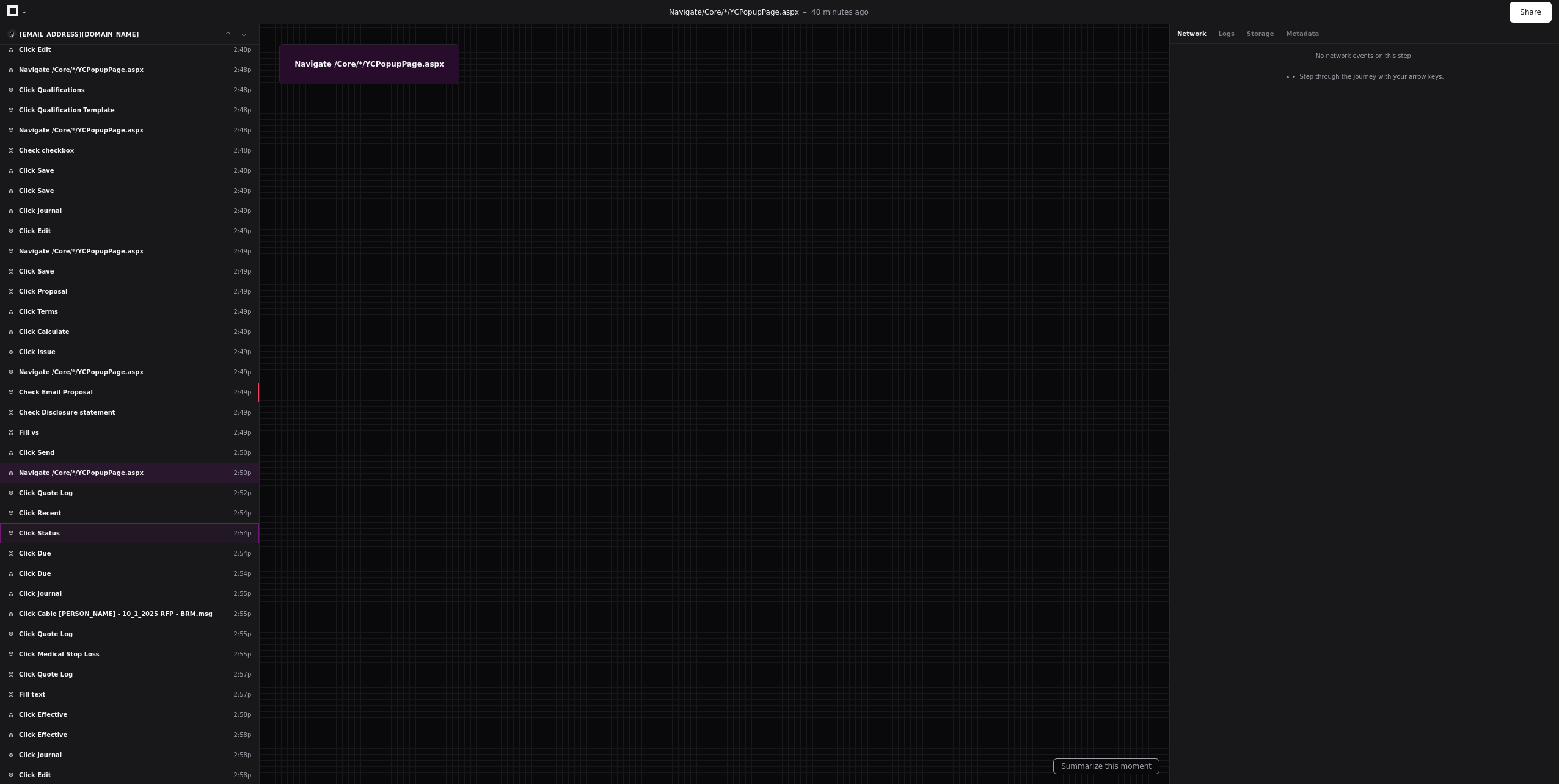
click at [59, 528] on div "Click Status 2:54p" at bounding box center [129, 533] width 259 height 20
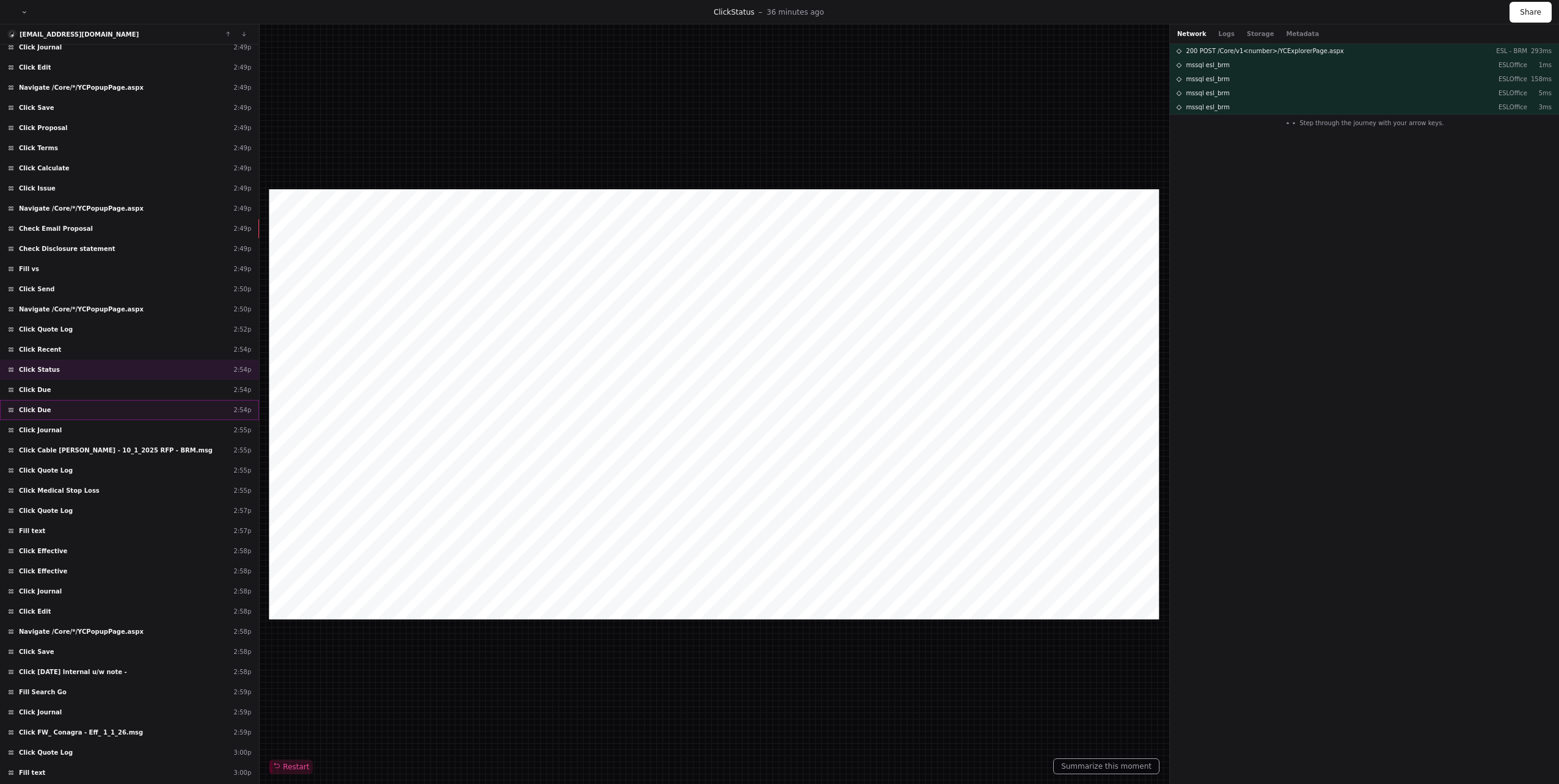
scroll to position [41647, 0]
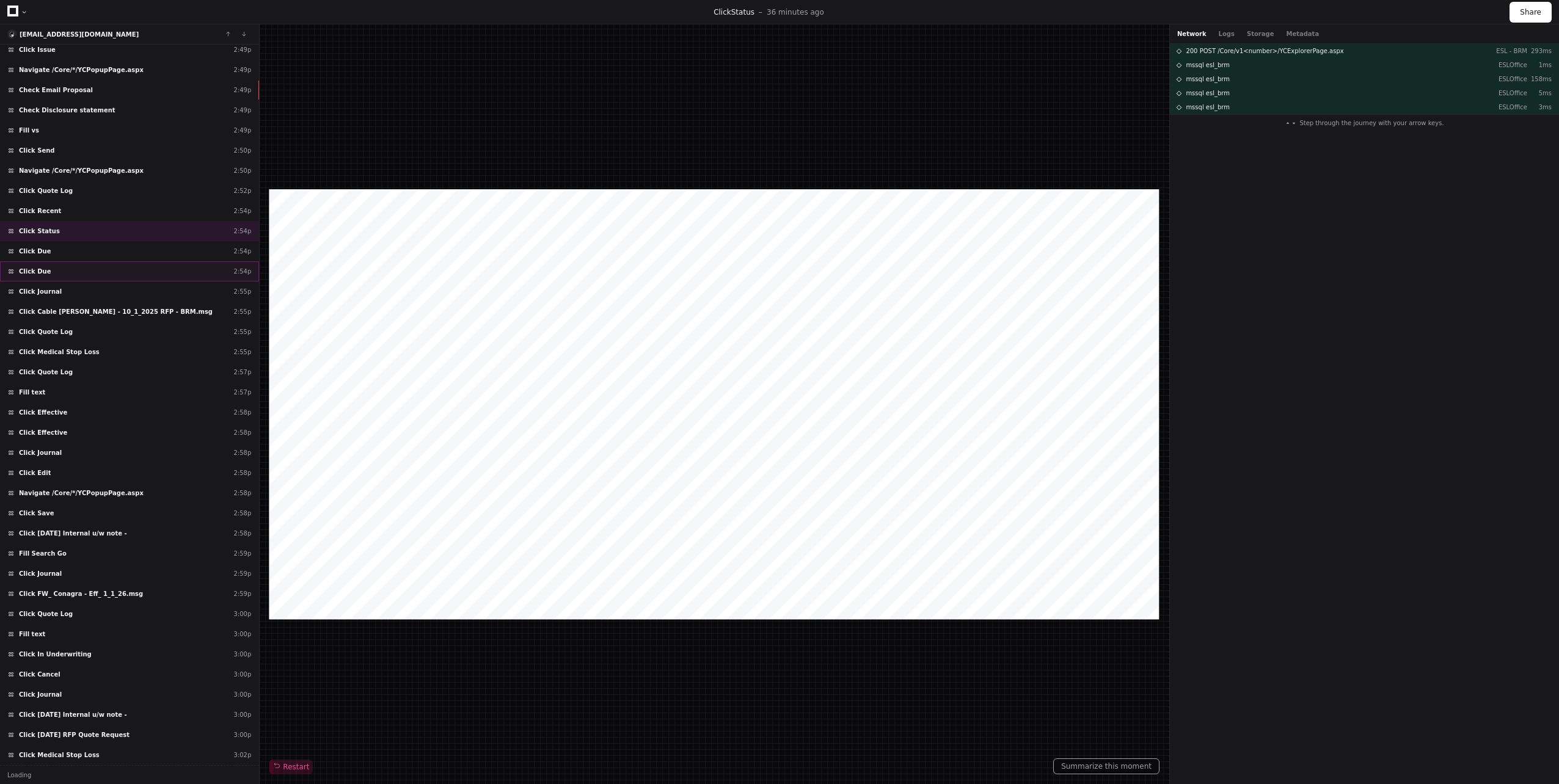
click at [55, 533] on span "Click 9/10/2025 Internal u/w note -" at bounding box center [73, 534] width 108 height 10
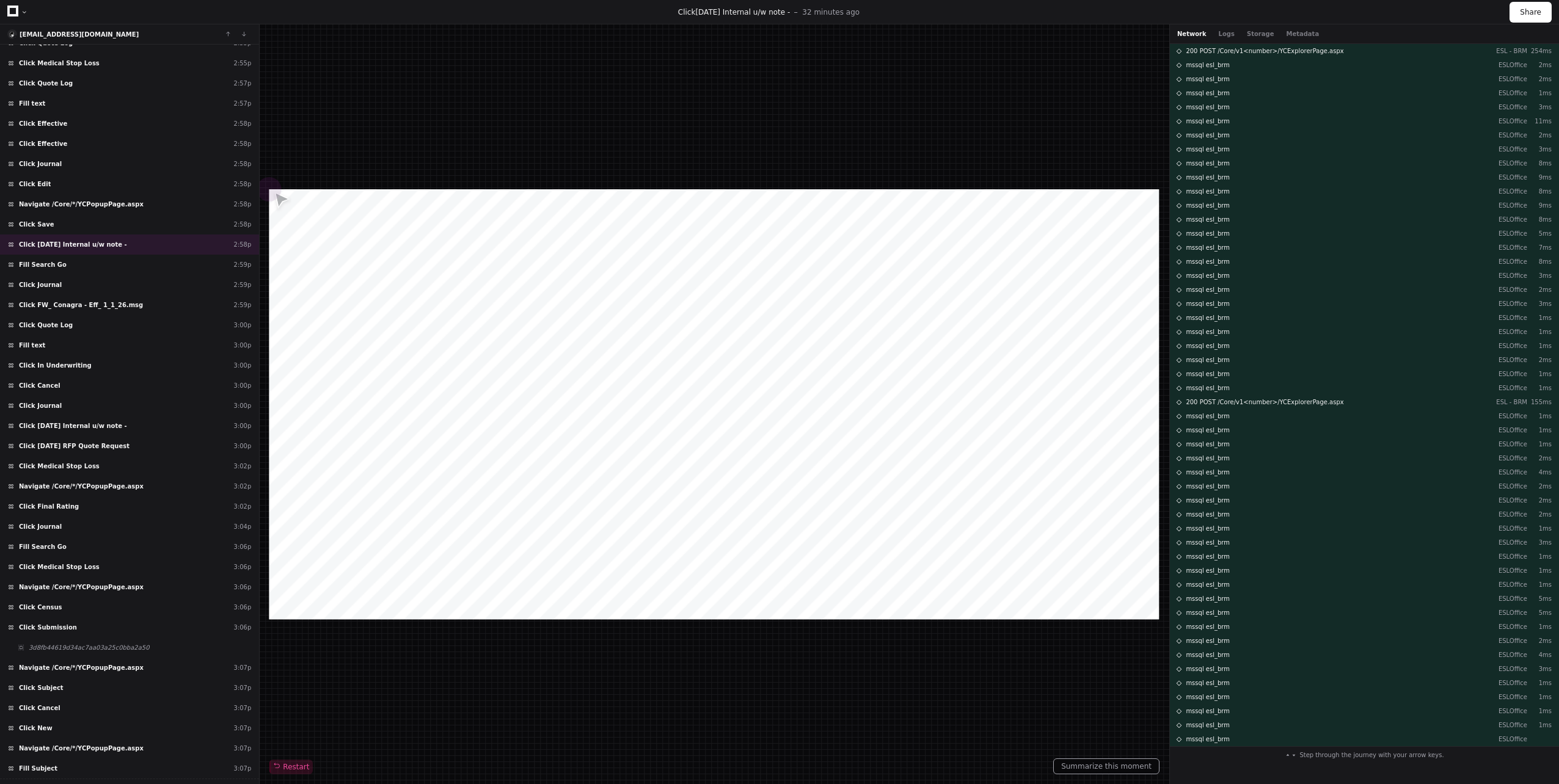
scroll to position [41950, 0]
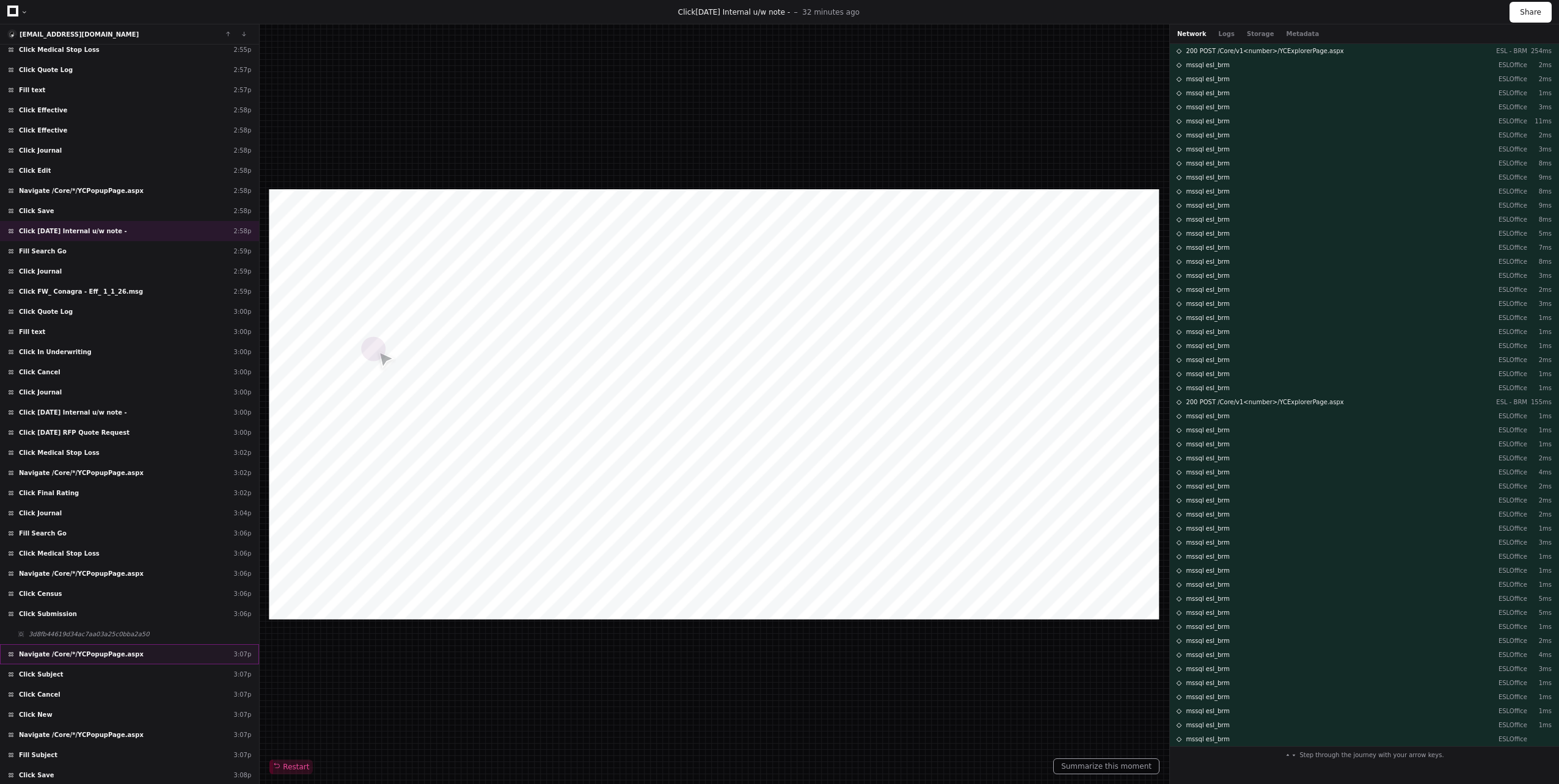
click at [65, 656] on span "Navigate /Core/*/YCPopupPage.aspx" at bounding box center [81, 655] width 125 height 10
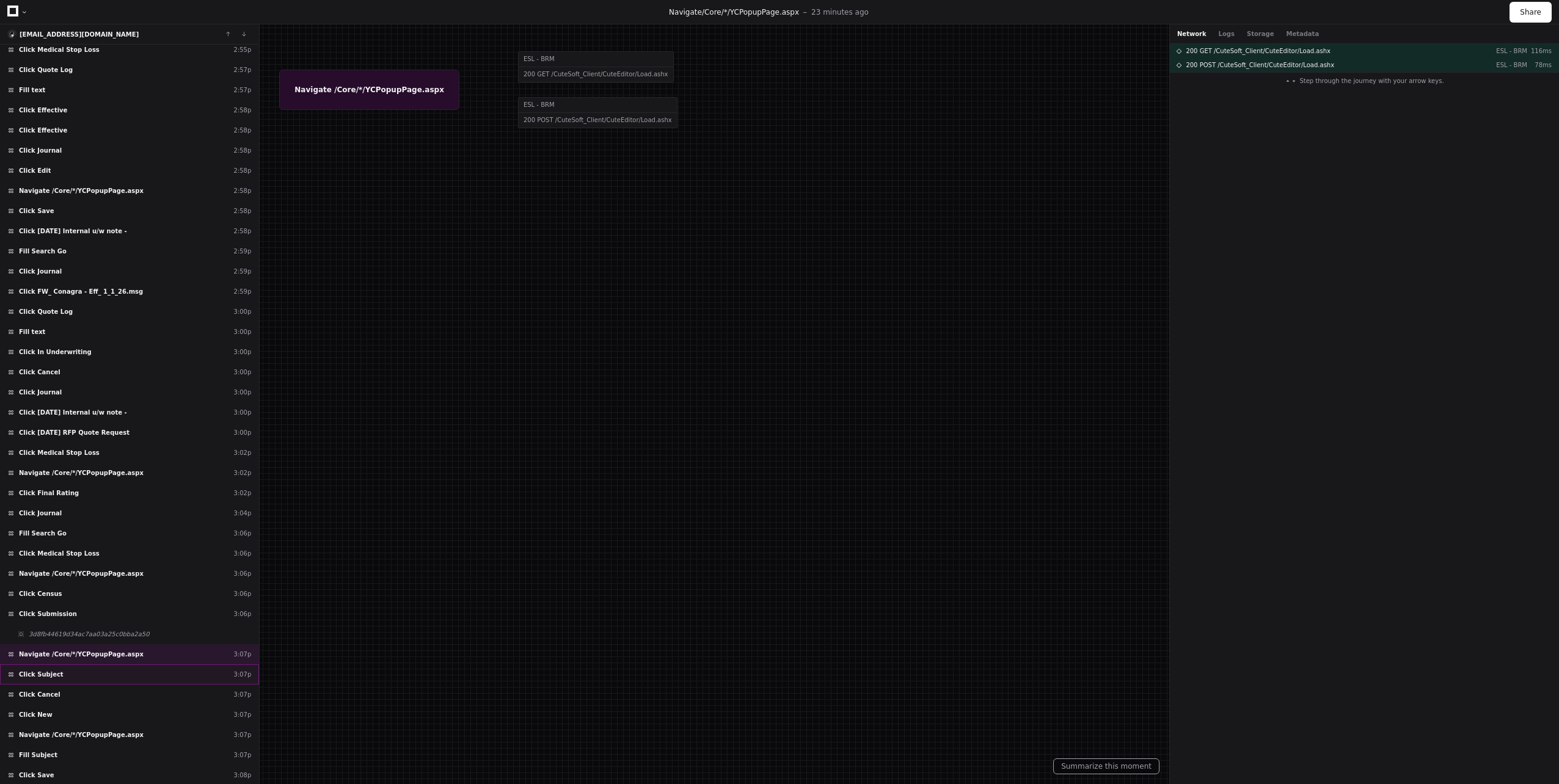
click at [57, 665] on div "Click Subject 3:07p" at bounding box center [129, 674] width 259 height 20
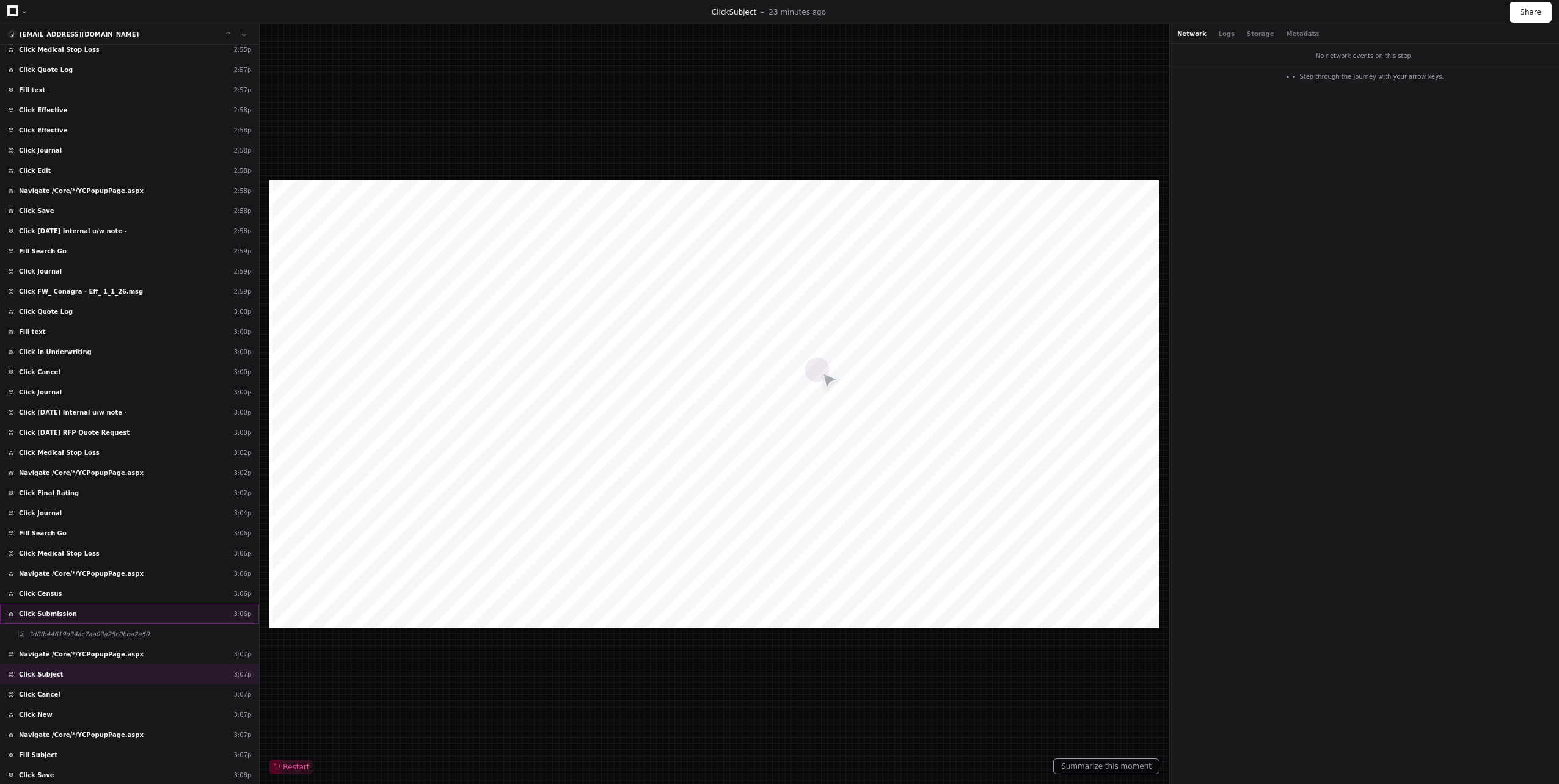
click at [60, 613] on span "Click Submission" at bounding box center [48, 614] width 58 height 10
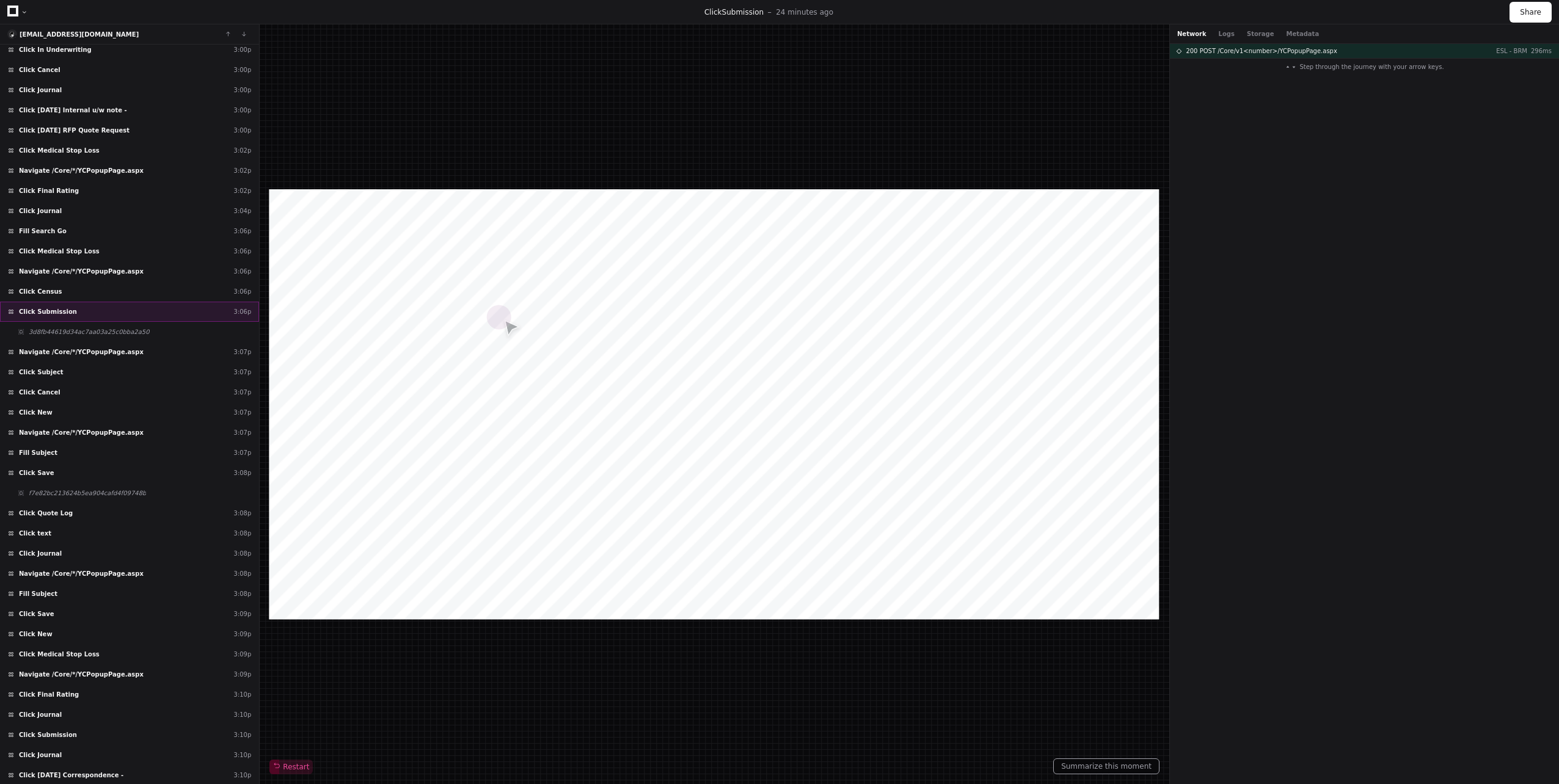
scroll to position [42554, 0]
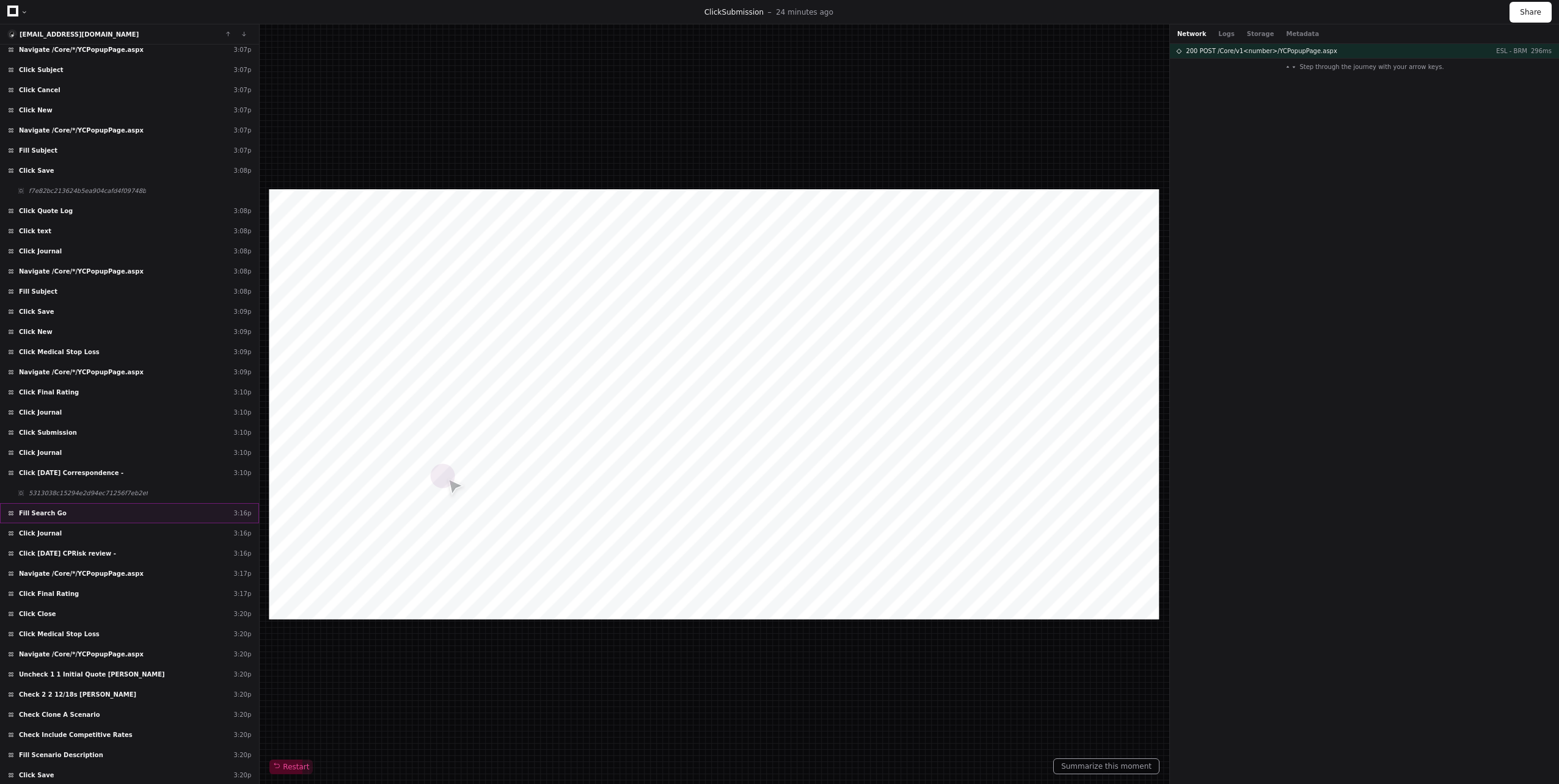
click at [53, 514] on span "Fill Search Go" at bounding box center [43, 514] width 48 height 10
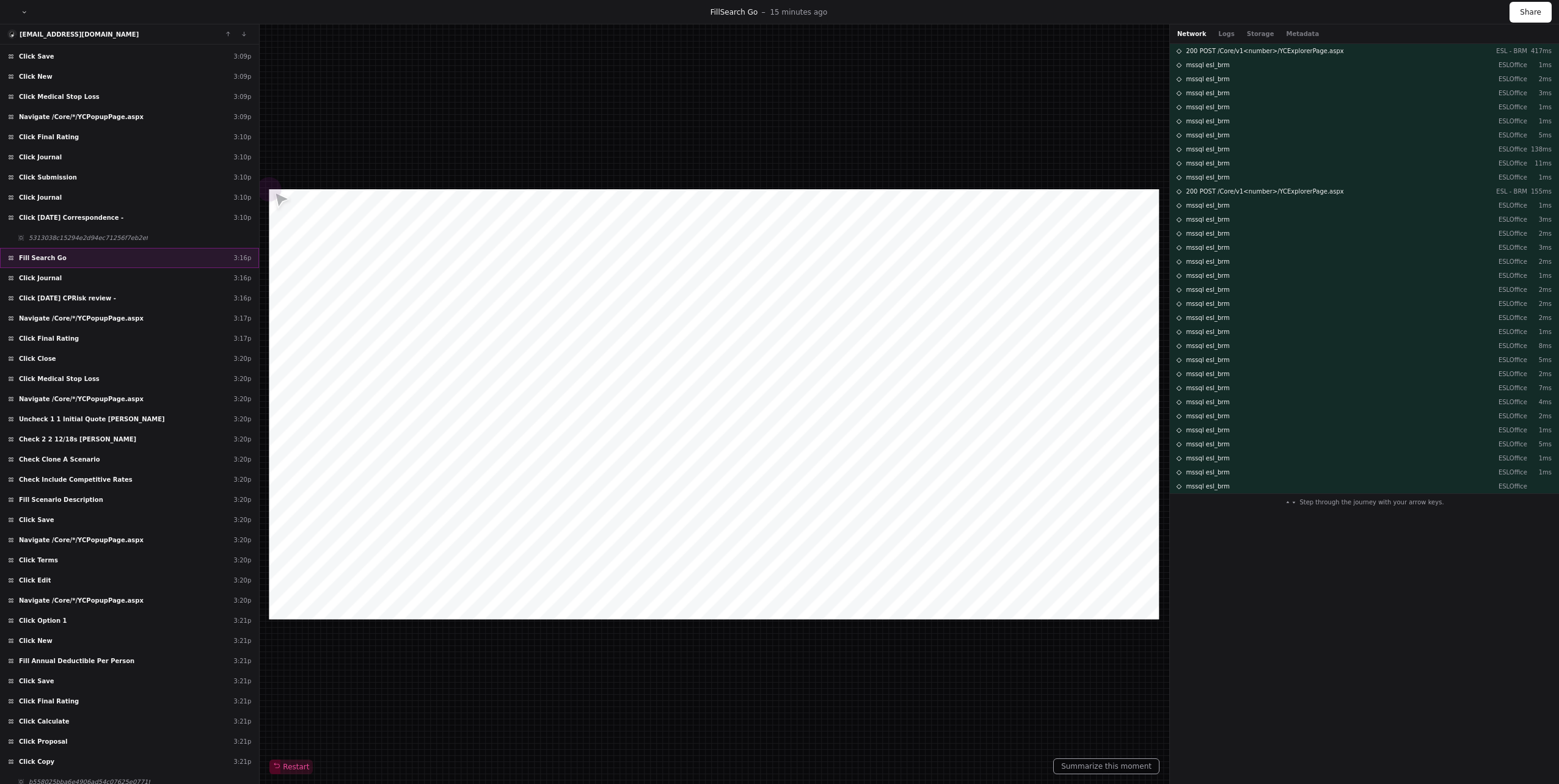
scroll to position [42856, 0]
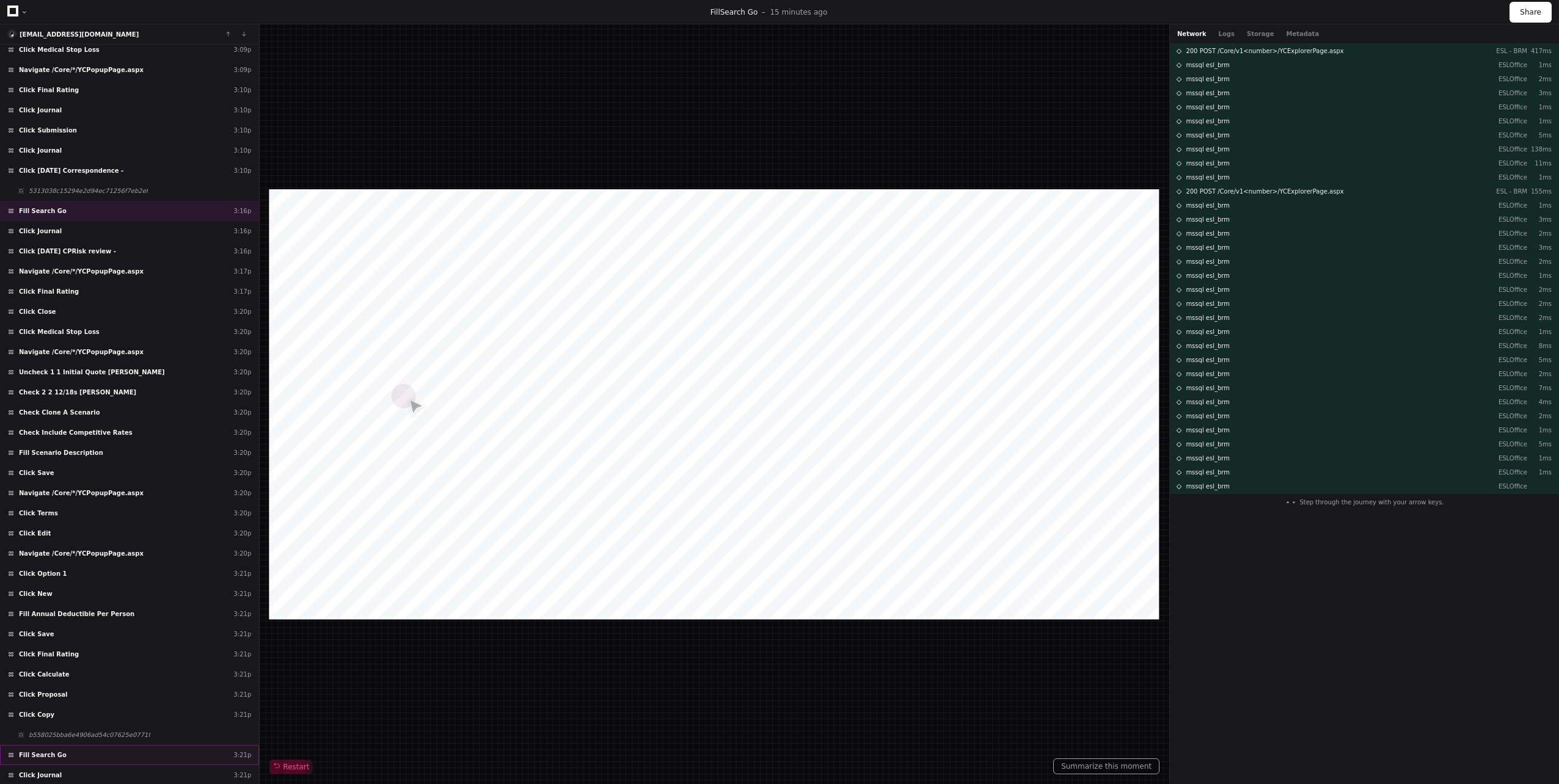
click at [75, 759] on div "Fill Search Go 3:21p" at bounding box center [129, 754] width 259 height 20
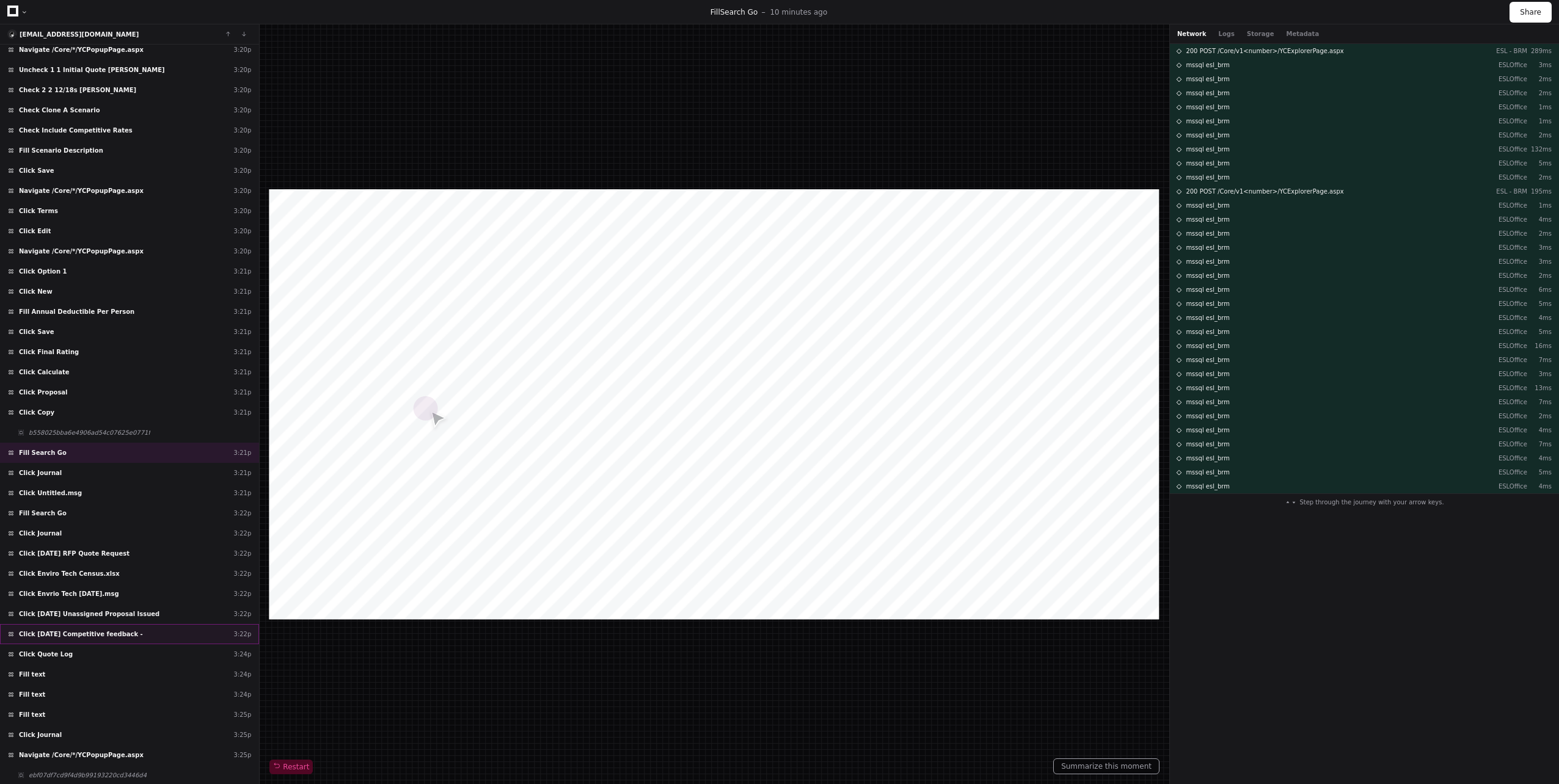
scroll to position [43178, 0]
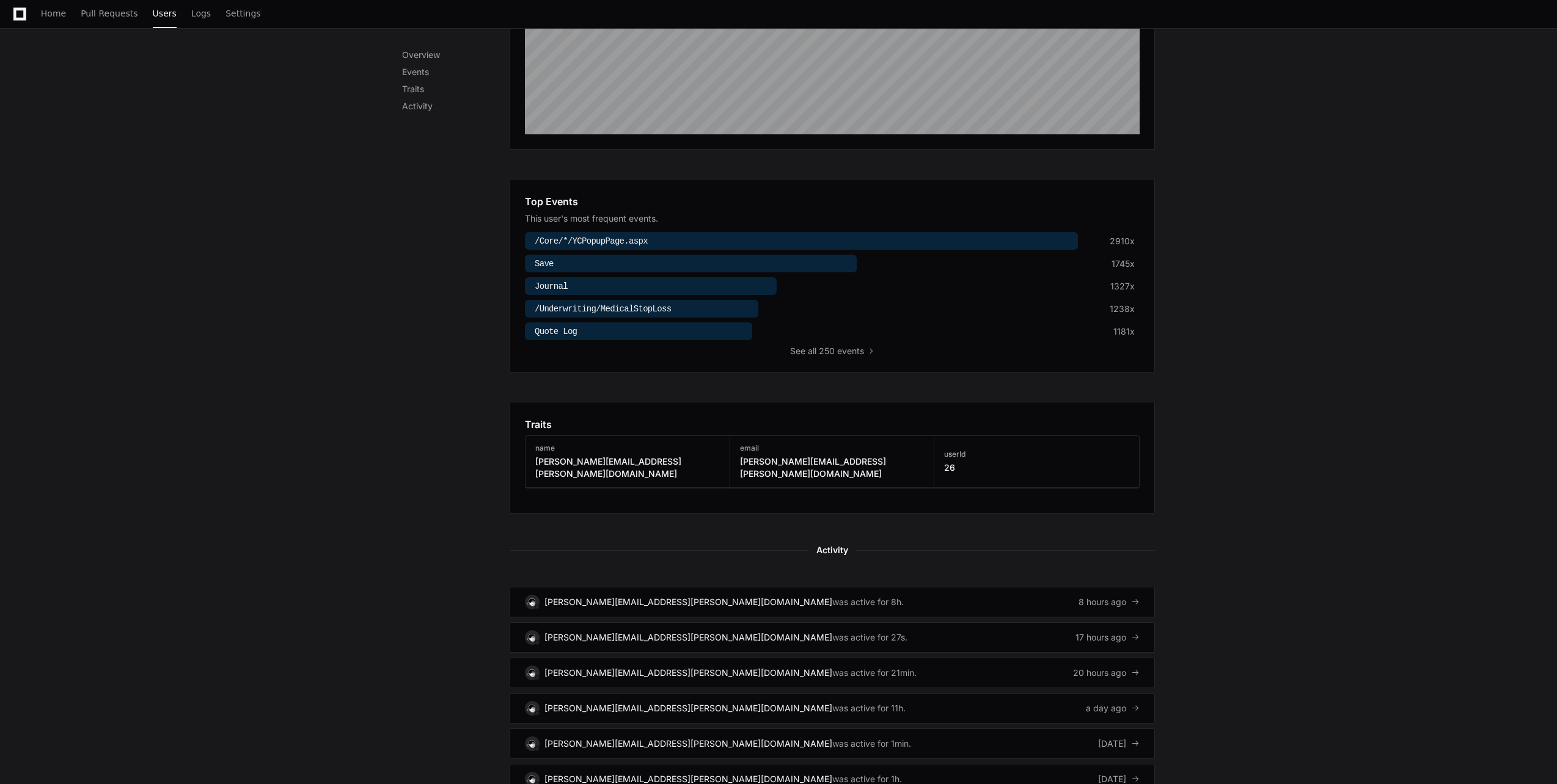
scroll to position [366, 0]
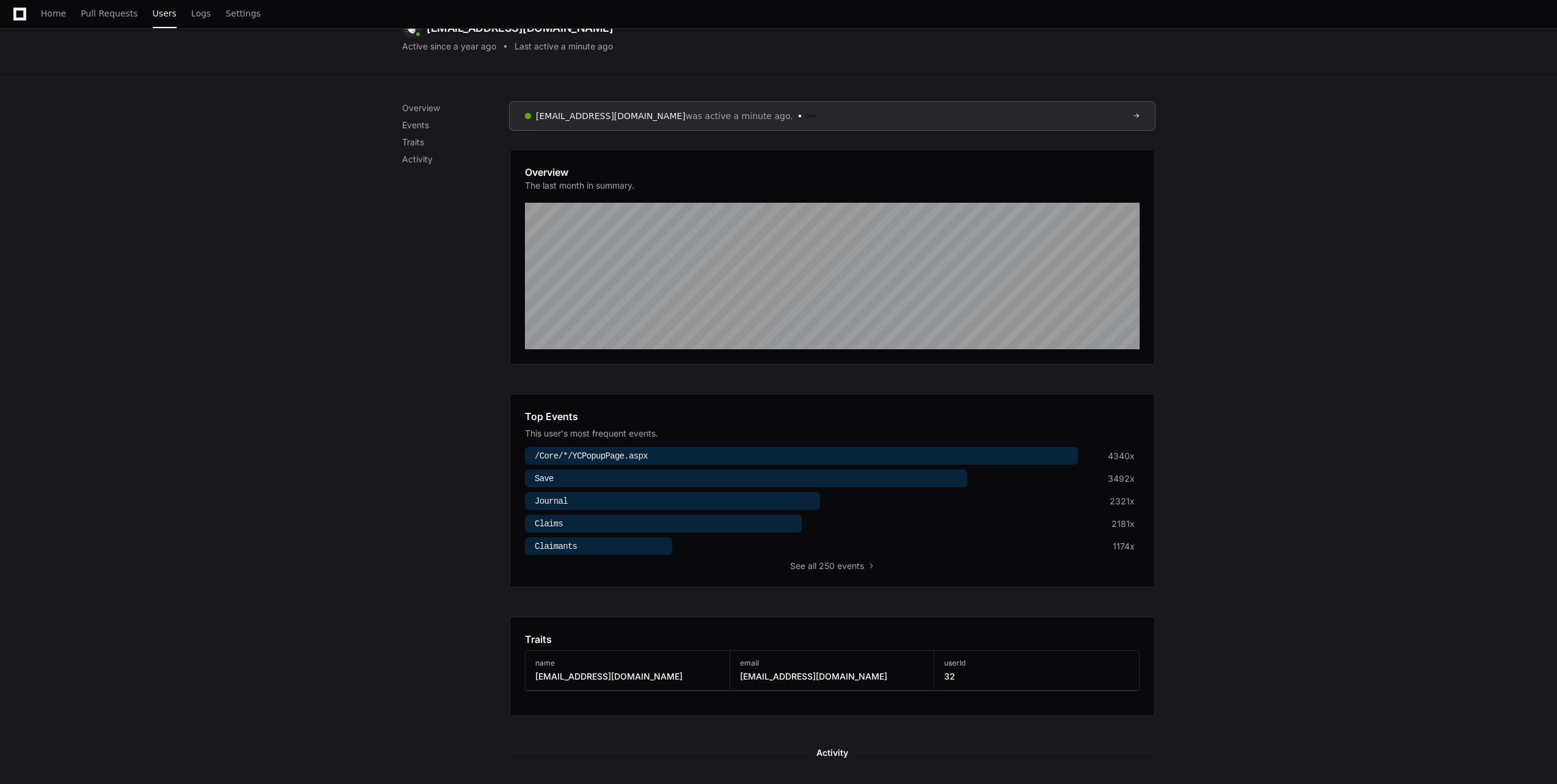
scroll to position [366, 0]
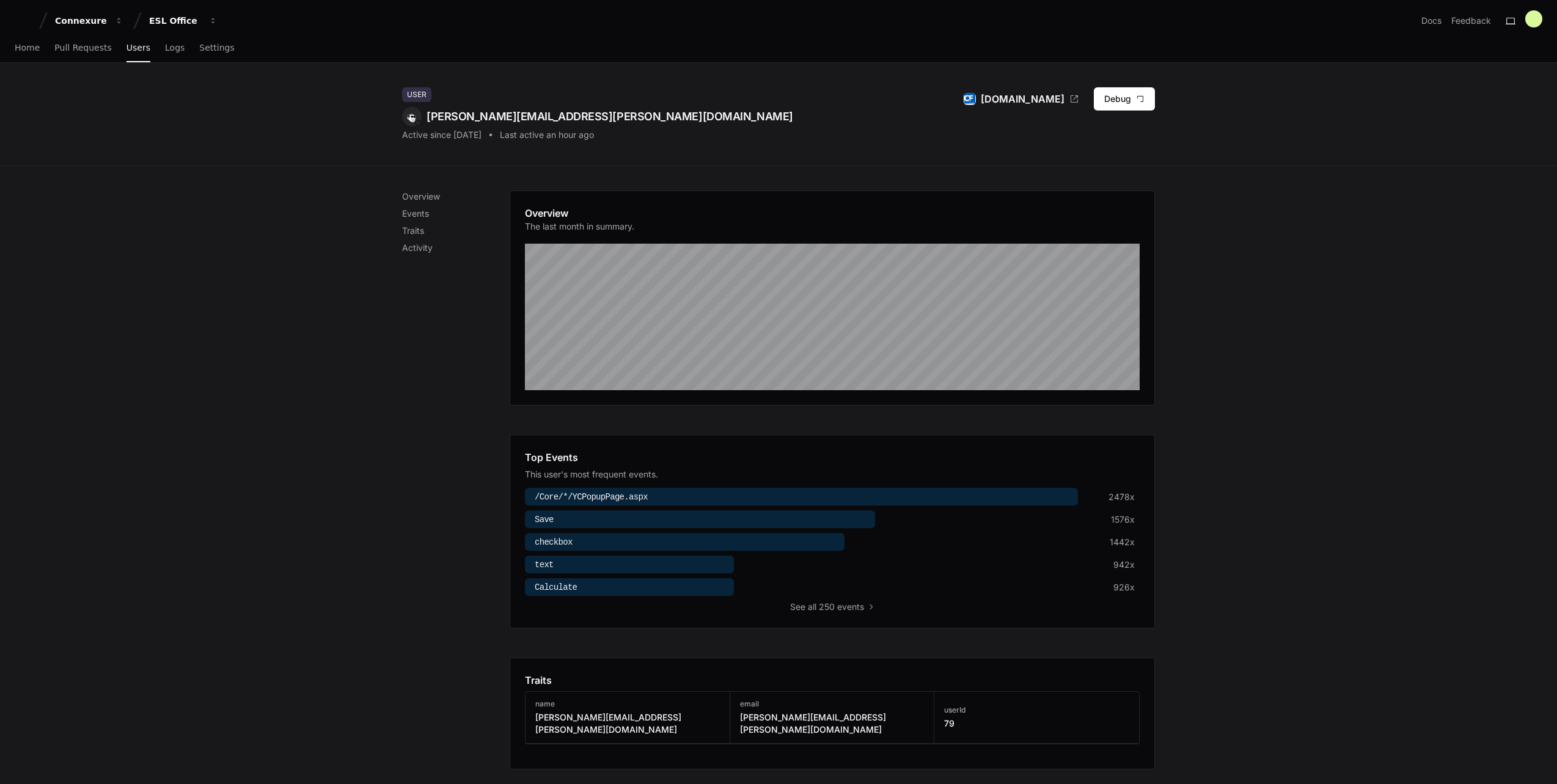
scroll to position [489, 0]
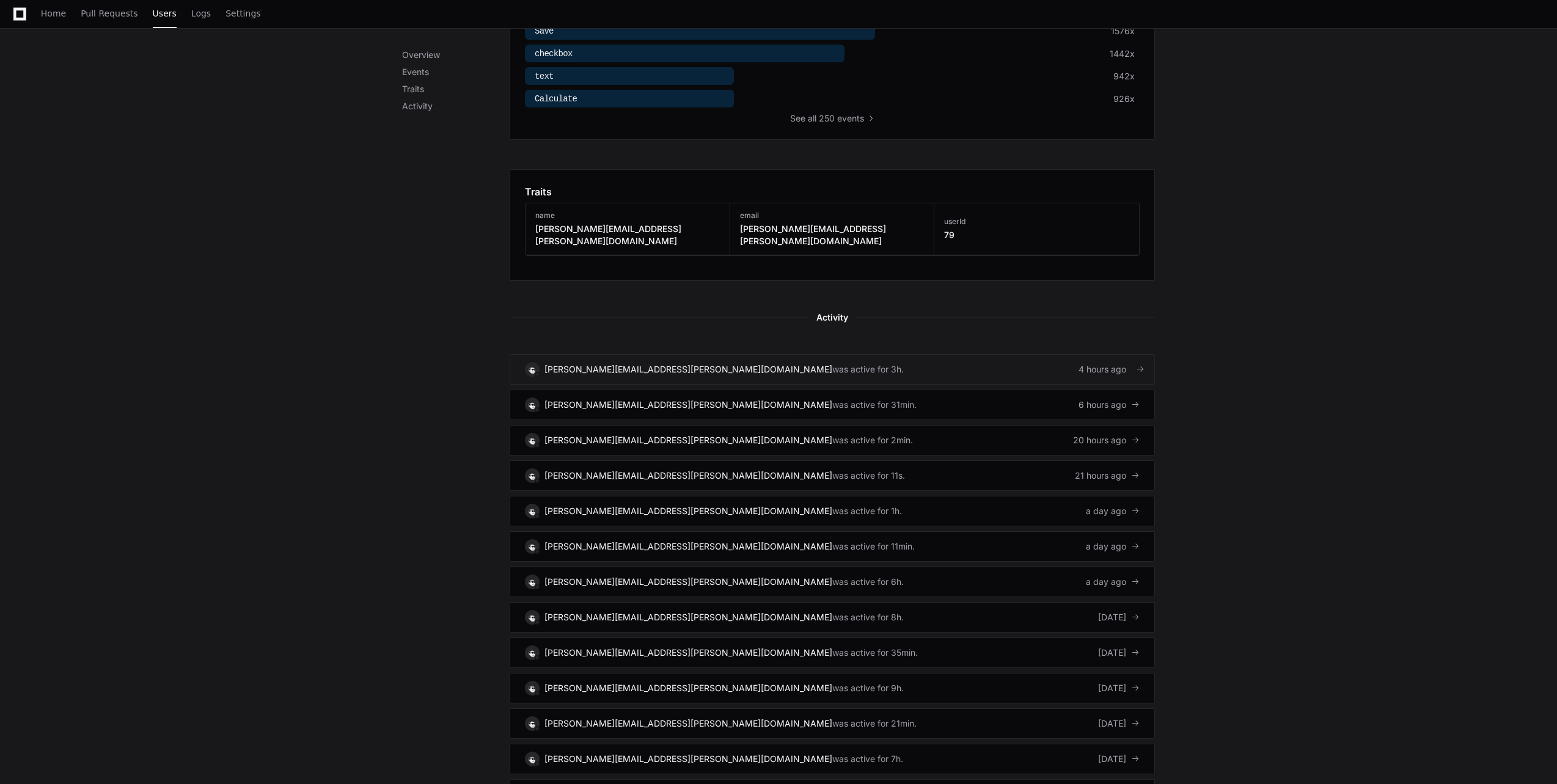
click at [796, 361] on link "justin.llewellyn@cfins.com was active for 3h. 4 hours ago" at bounding box center [831, 370] width 645 height 31
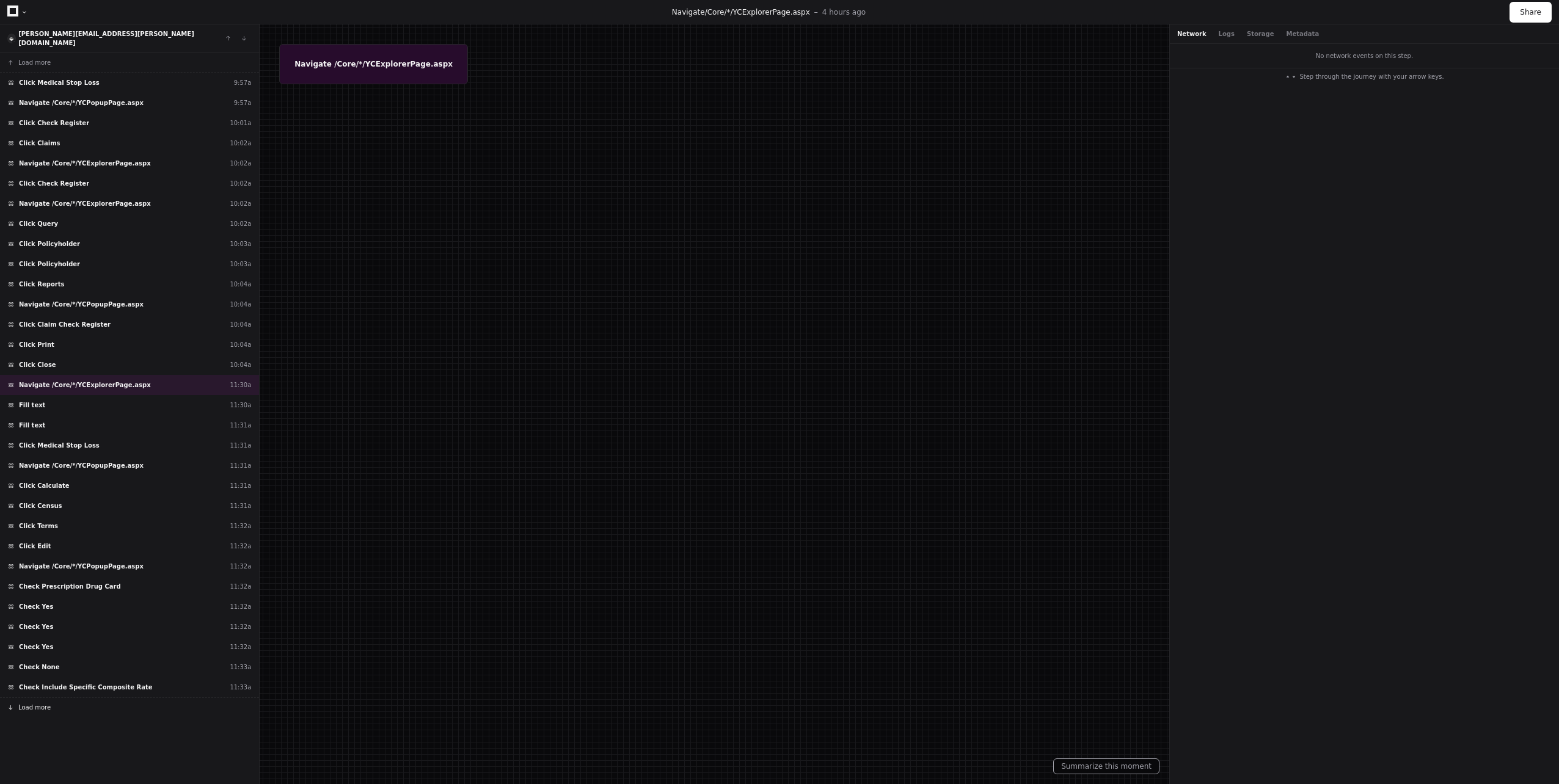
click at [33, 698] on button "Load more" at bounding box center [129, 707] width 259 height 19
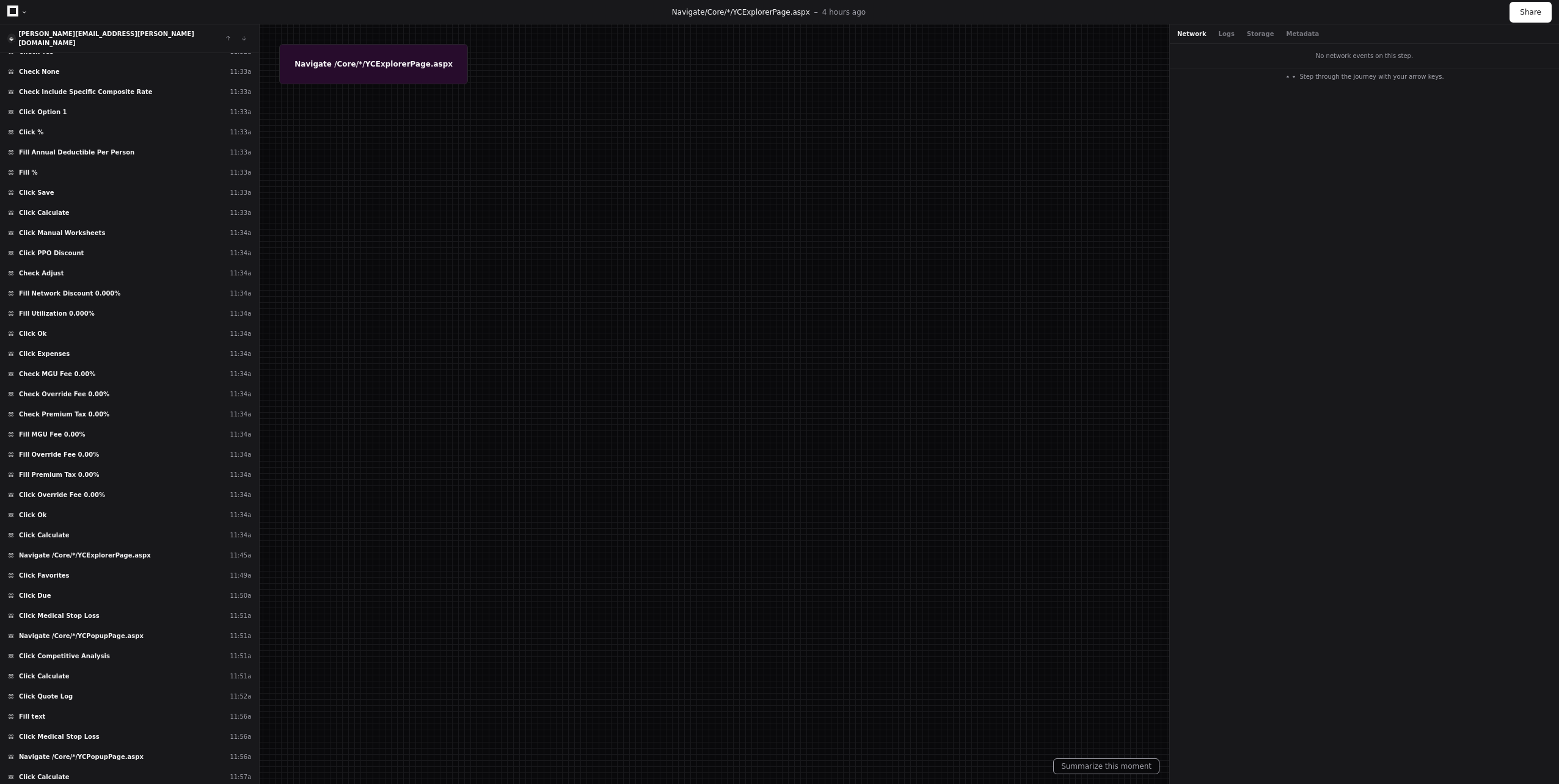
scroll to position [831, 0]
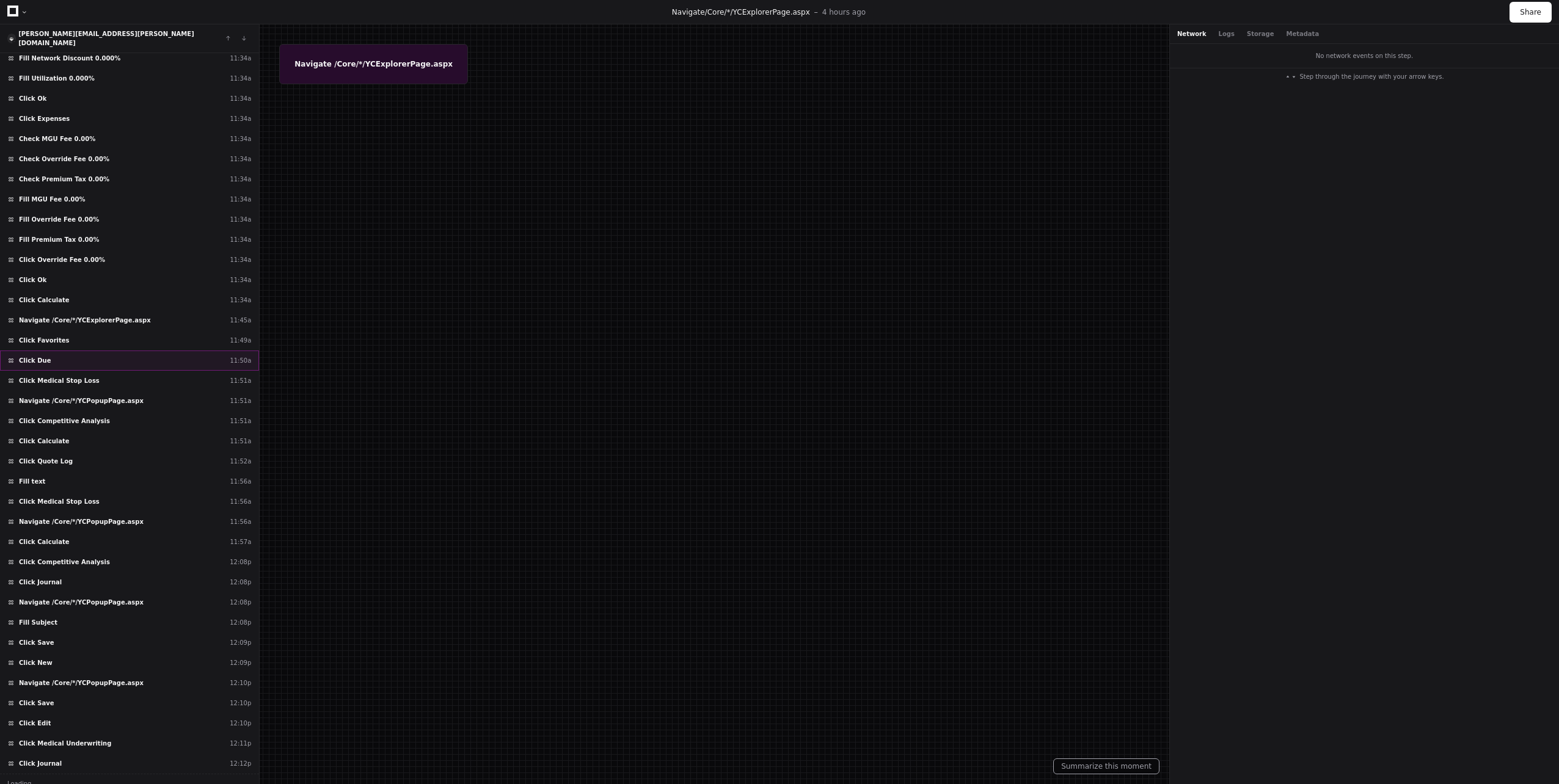
click at [114, 351] on div "Click Due 11:50a" at bounding box center [129, 360] width 259 height 20
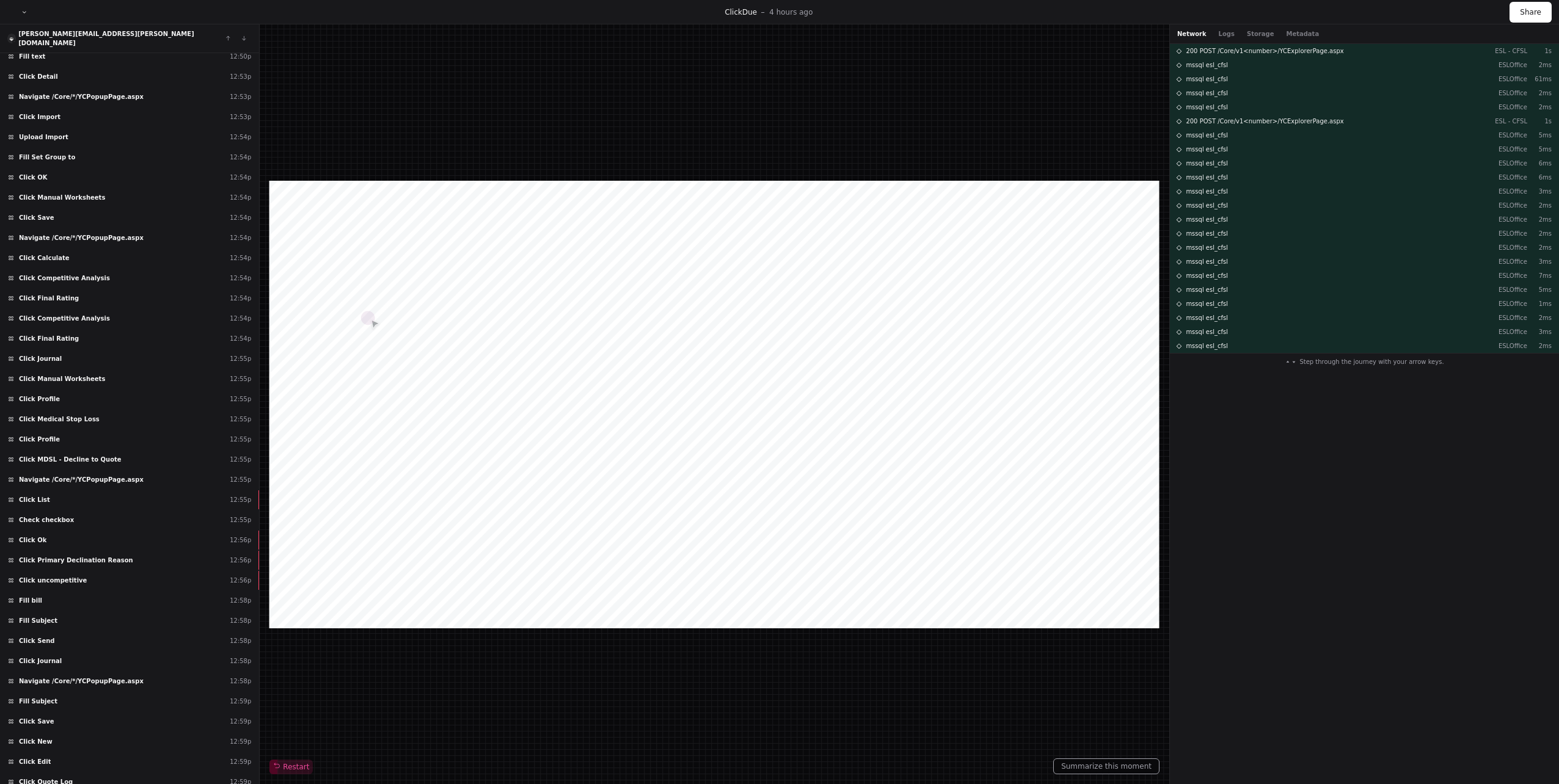
scroll to position [3552, 0]
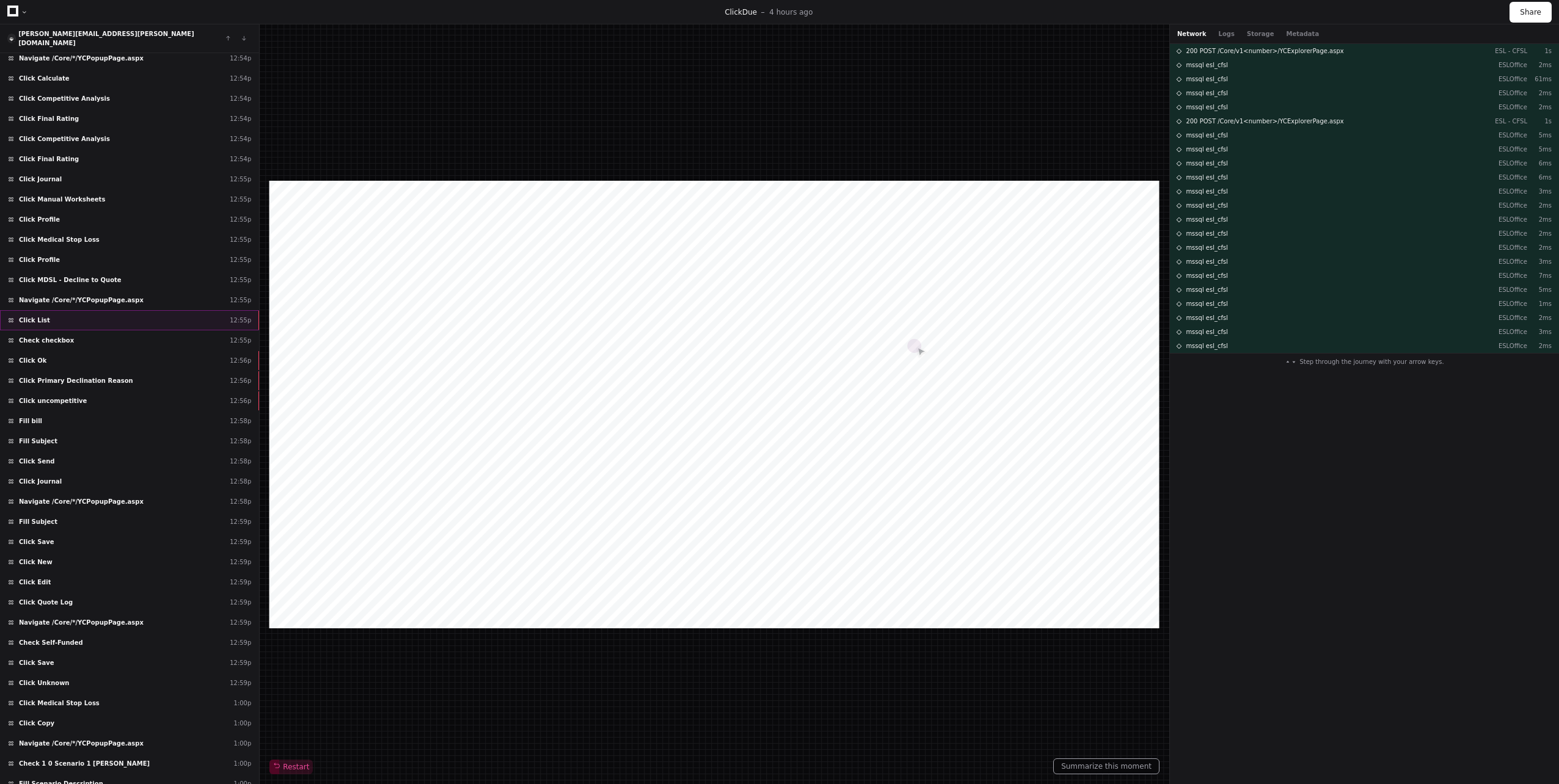
click at [92, 312] on div "Click List 12:55p" at bounding box center [129, 320] width 259 height 20
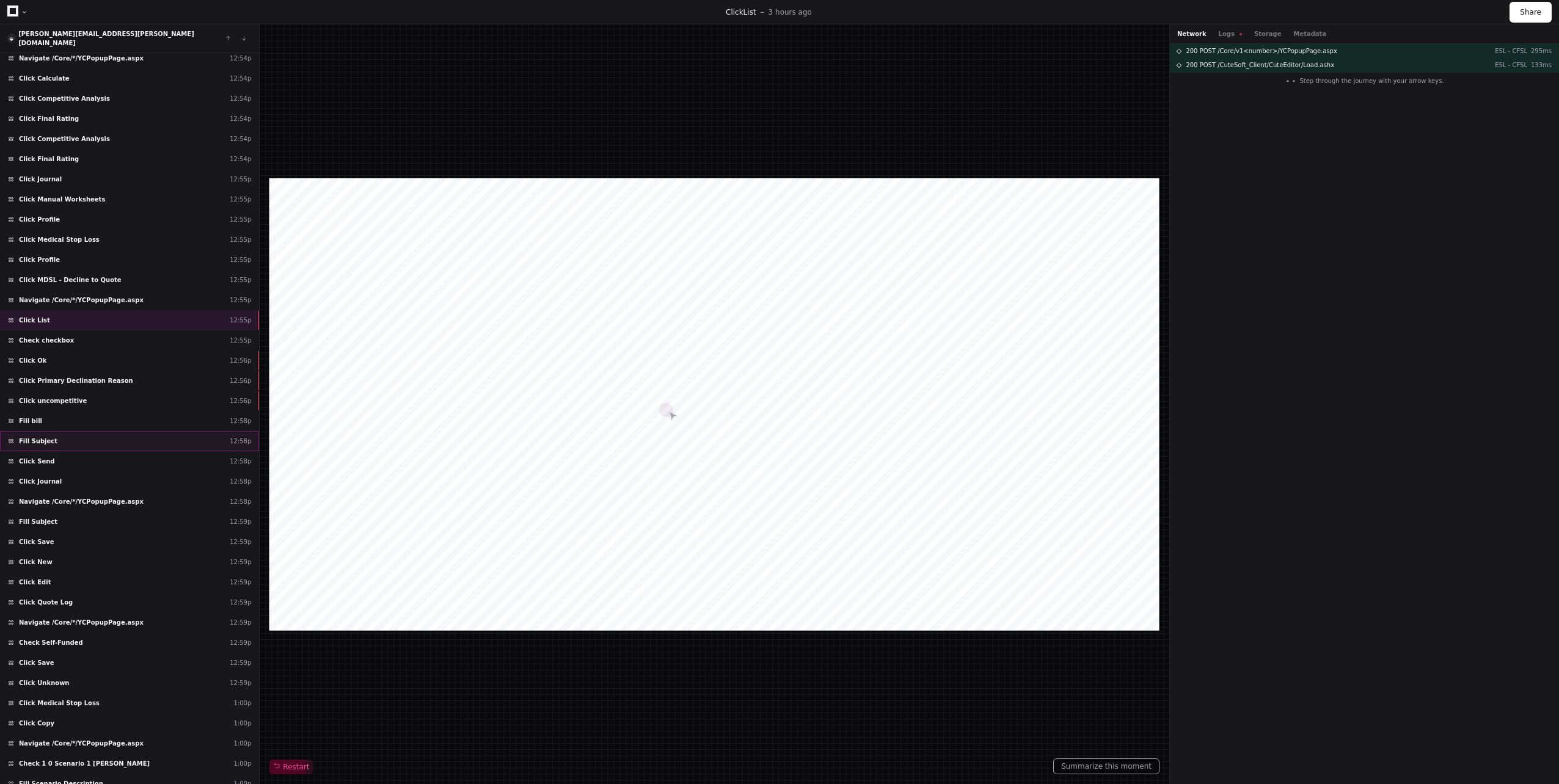
click at [90, 431] on div "Fill Subject 12:58p" at bounding box center [129, 441] width 259 height 20
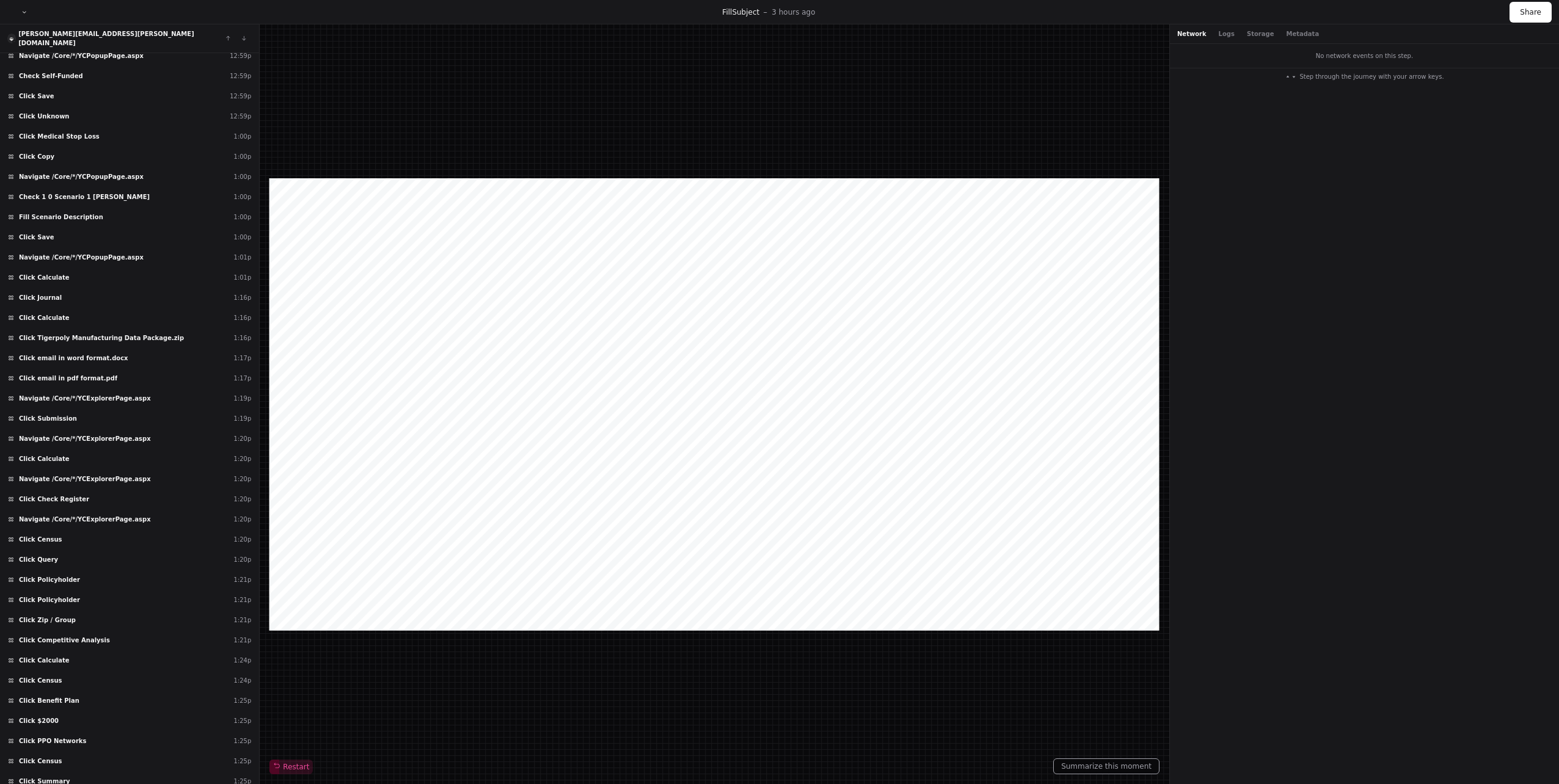
scroll to position [4157, 0]
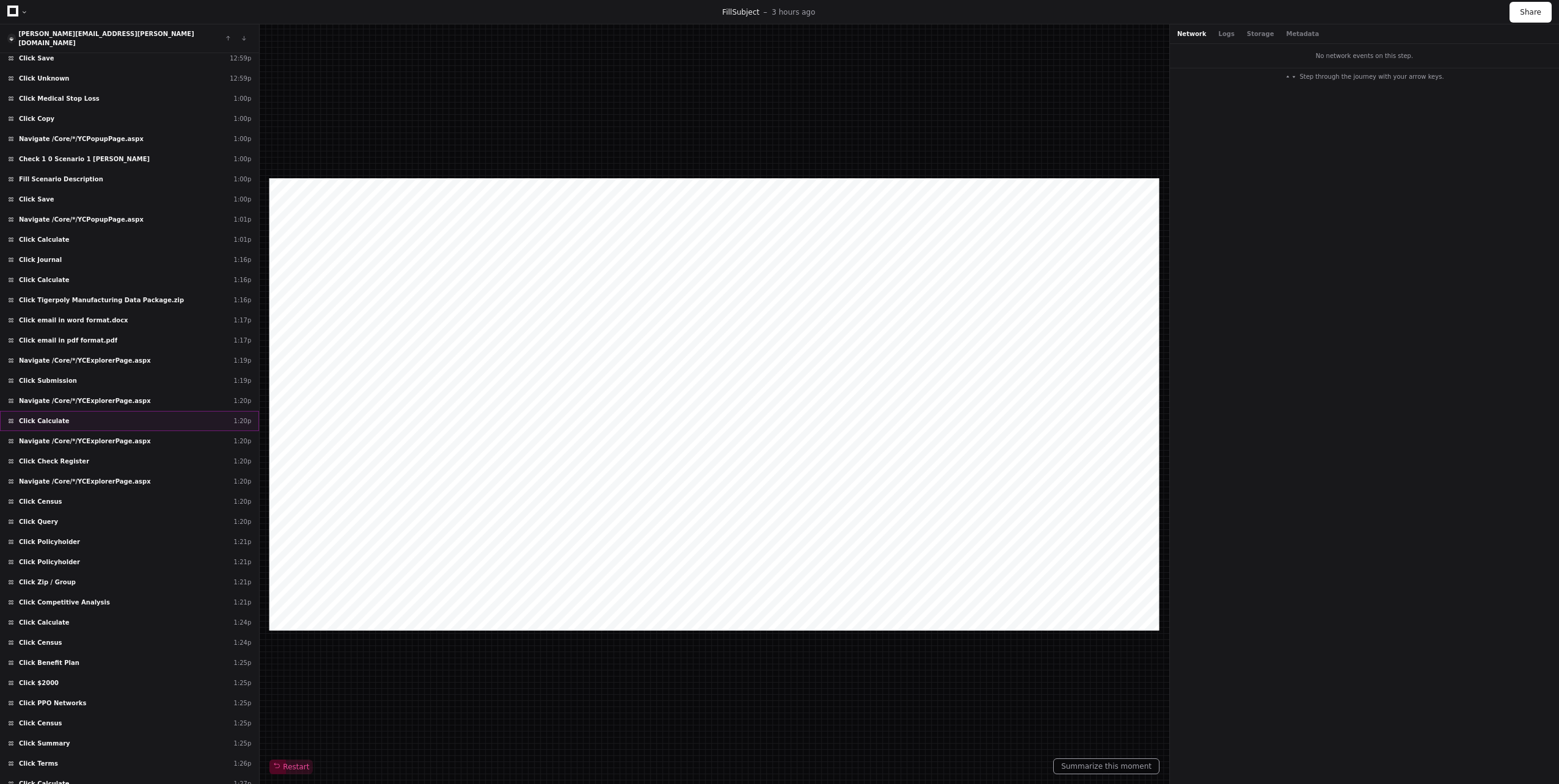
click at [95, 412] on div "Click Calculate 1:20p" at bounding box center [129, 421] width 259 height 20
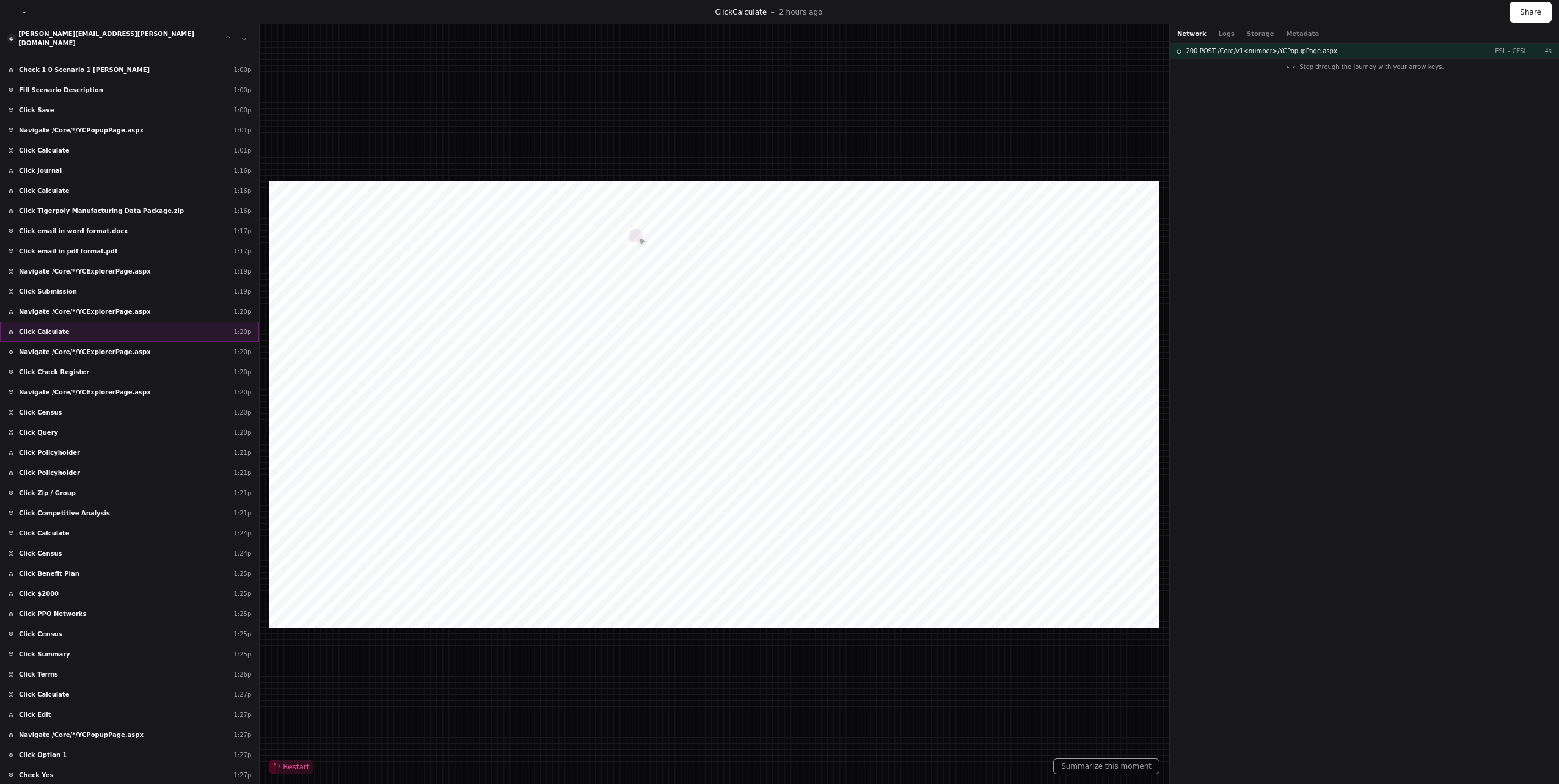
scroll to position [4459, 0]
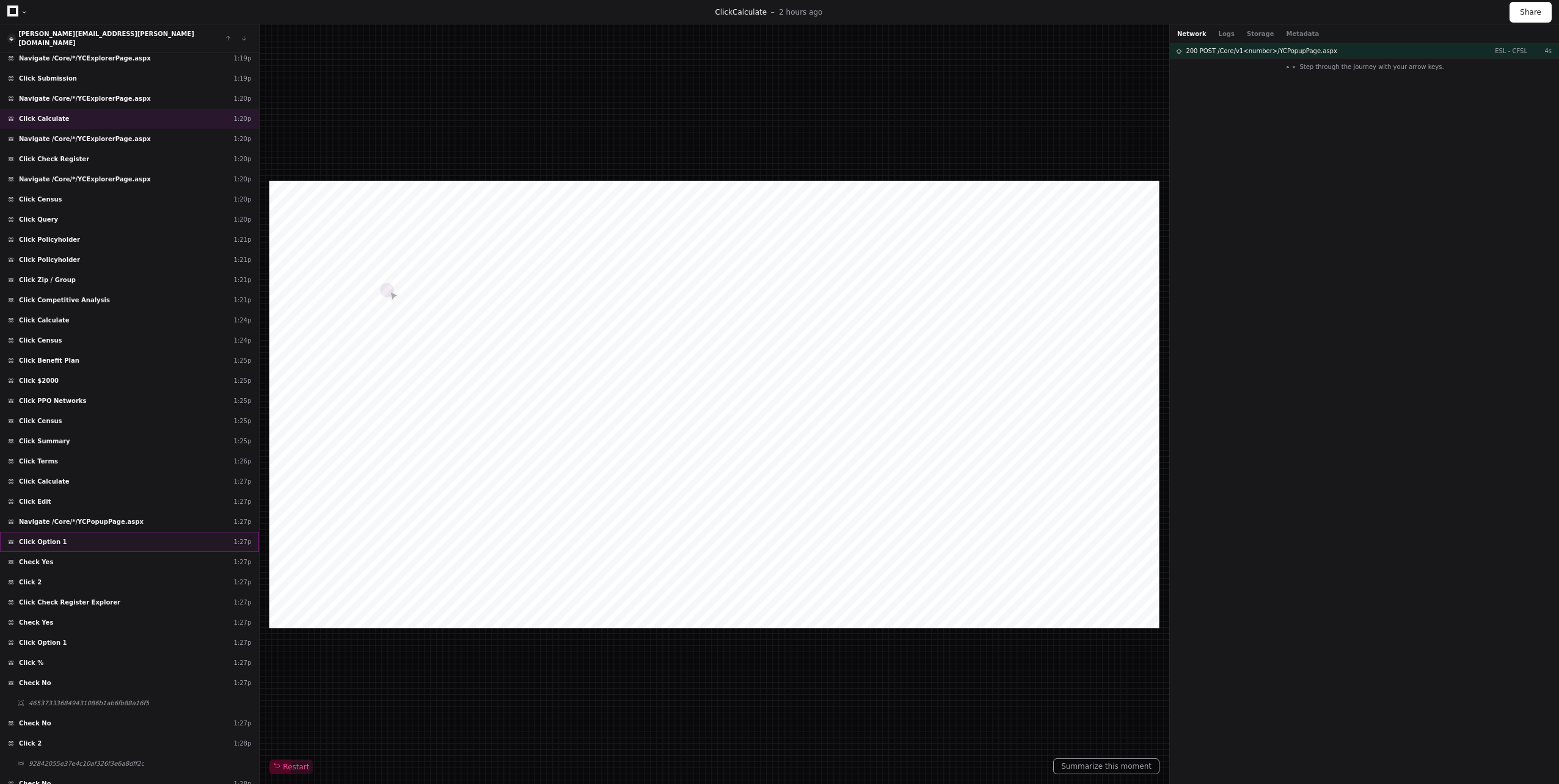
click at [108, 541] on div "Click Option 1 1:27p" at bounding box center [129, 542] width 259 height 20
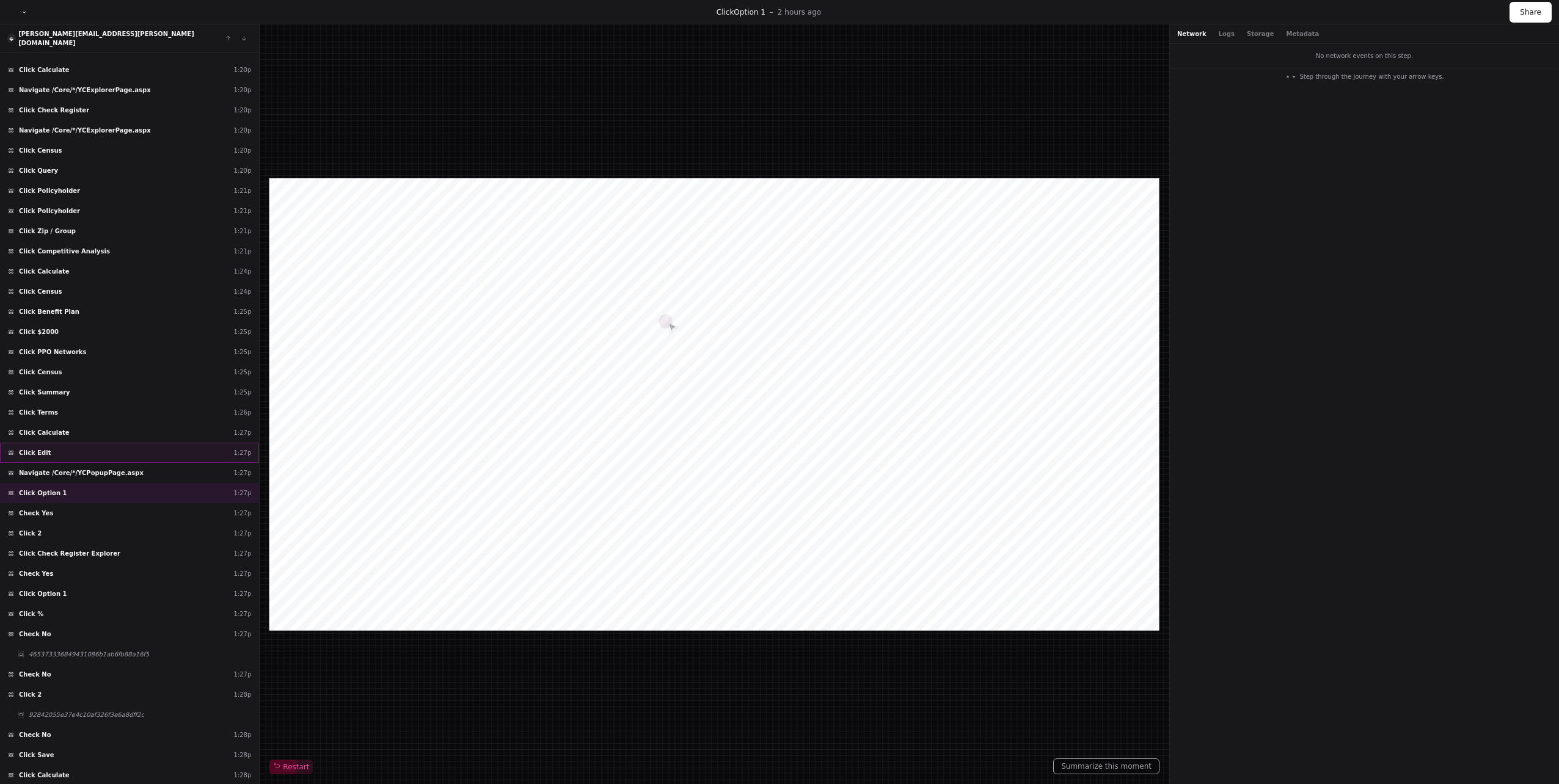
scroll to position [4642, 0]
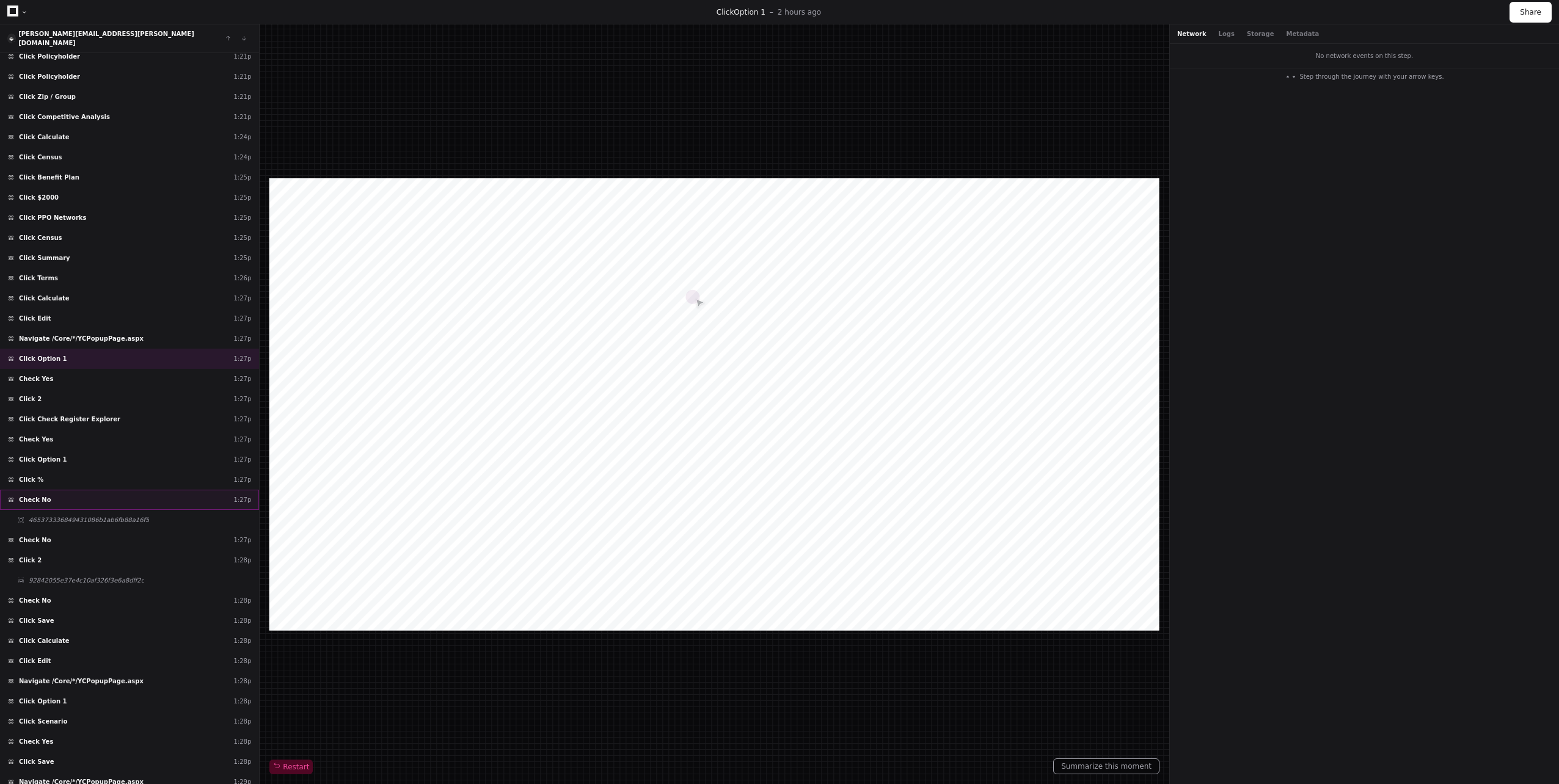
click at [59, 495] on div "Check No 1:27p" at bounding box center [129, 499] width 259 height 20
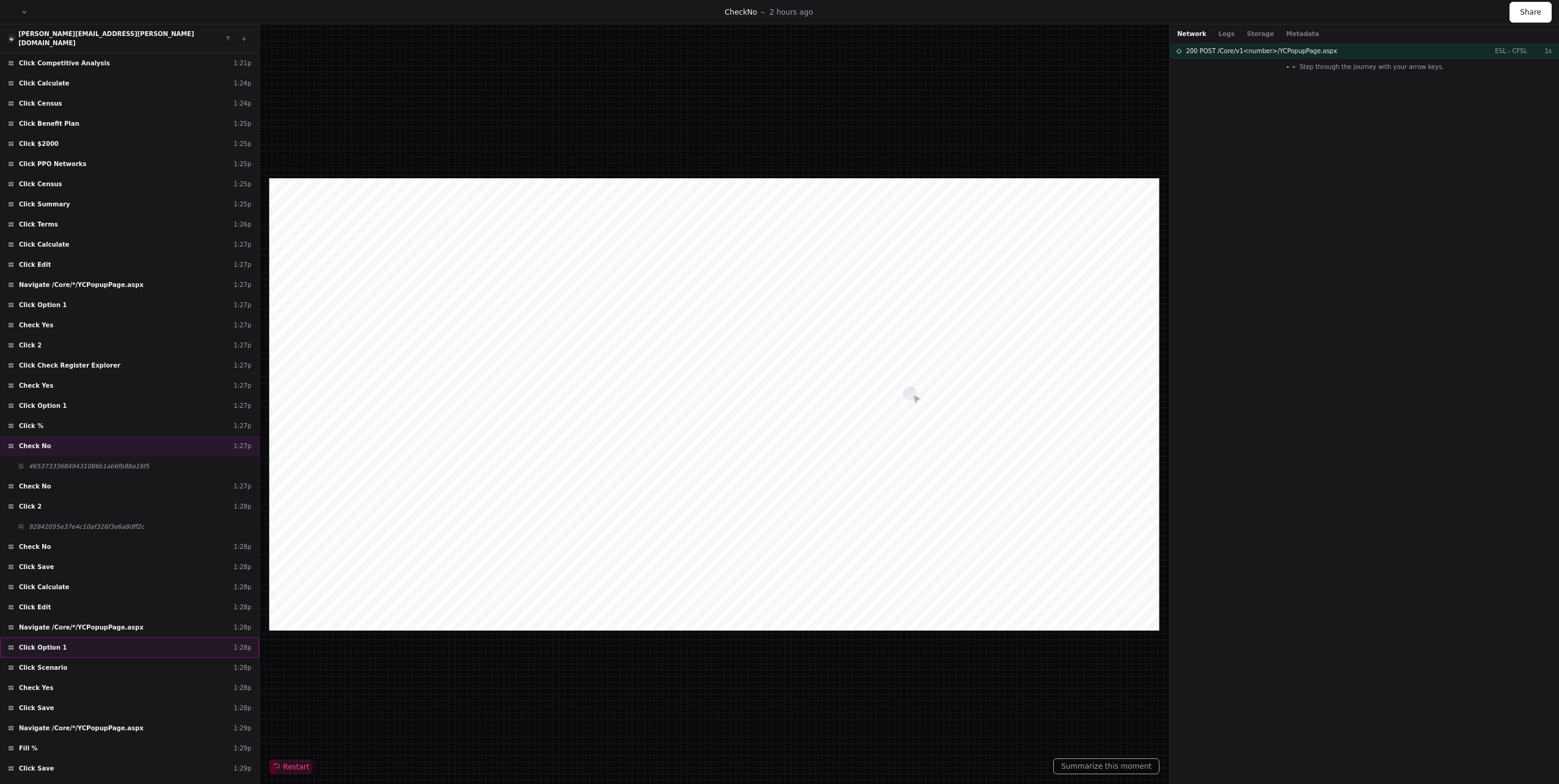
scroll to position [4762, 0]
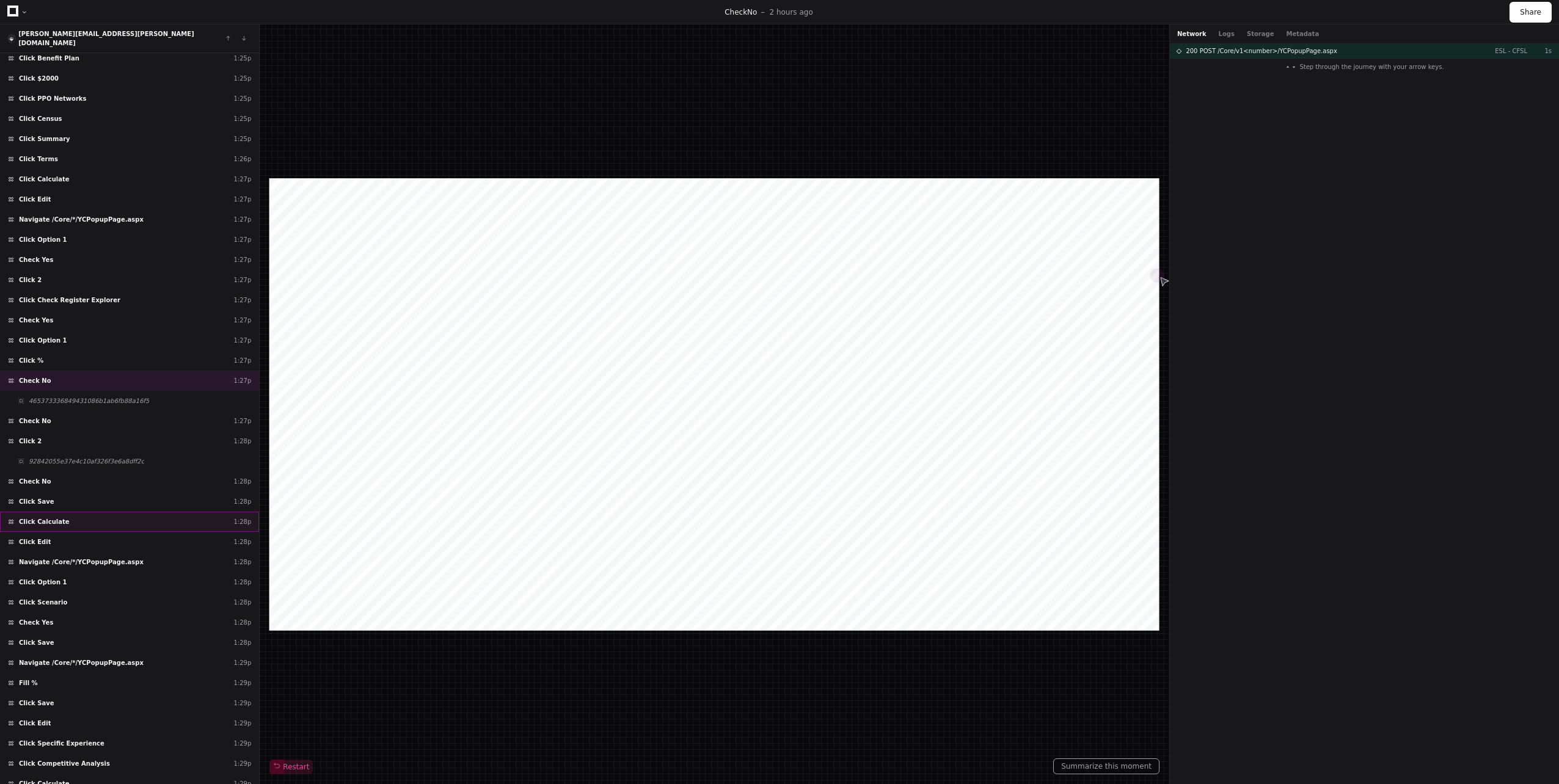
click at [66, 512] on div "Click Calculate 1:28p" at bounding box center [129, 521] width 259 height 20
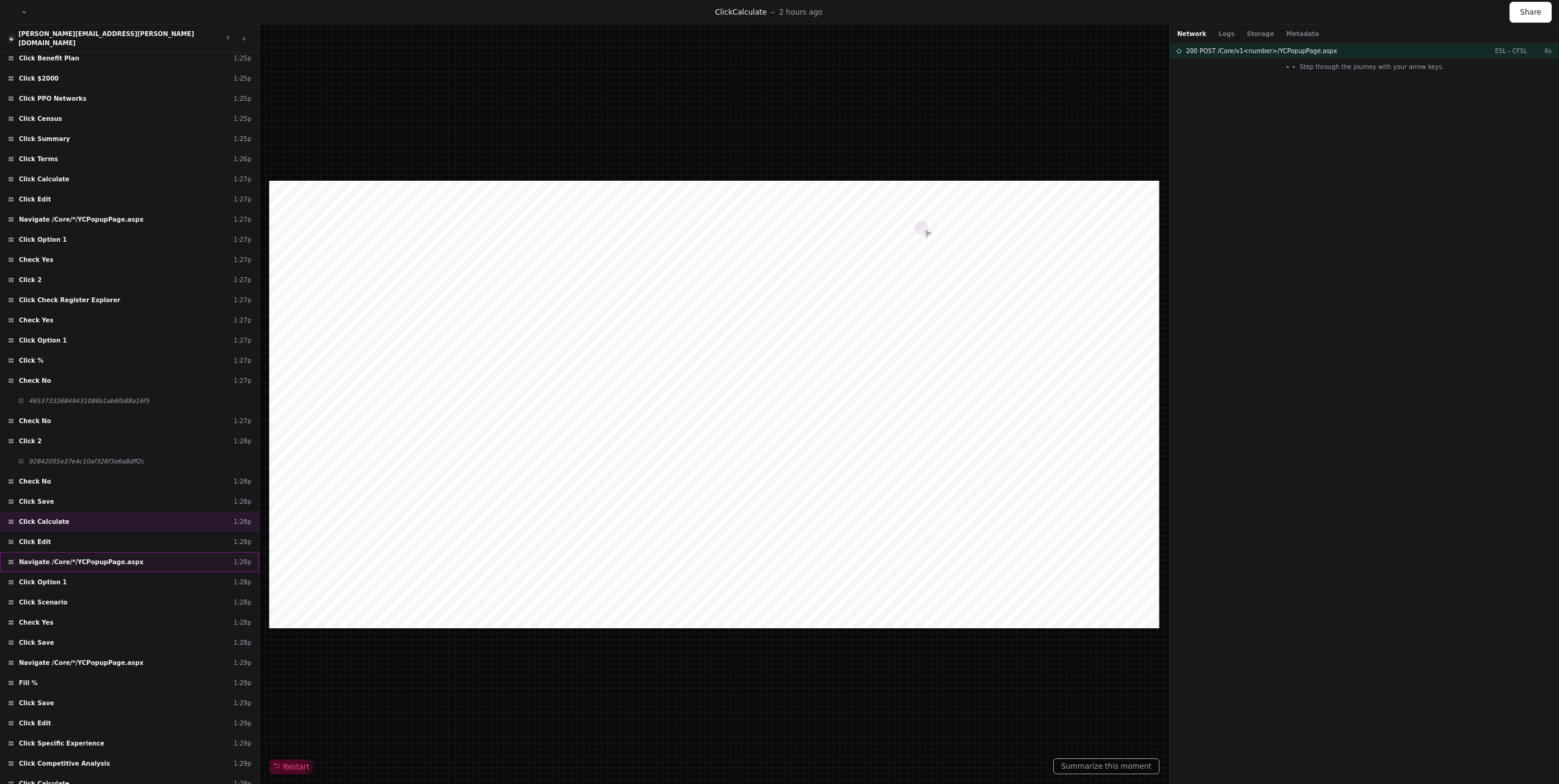
scroll to position [5063, 0]
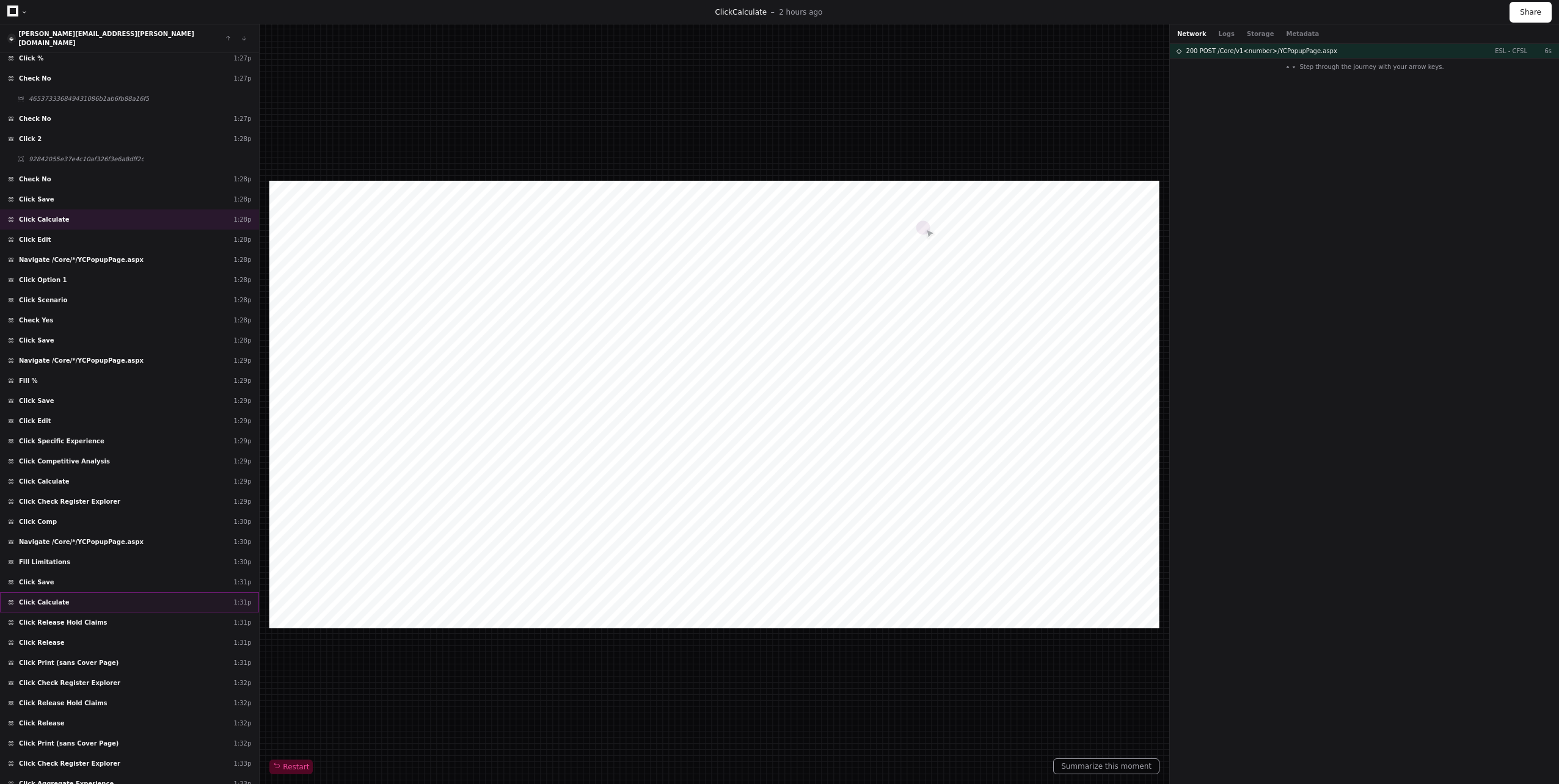
click at [72, 599] on div "Click Calculate 1:31p" at bounding box center [129, 602] width 259 height 20
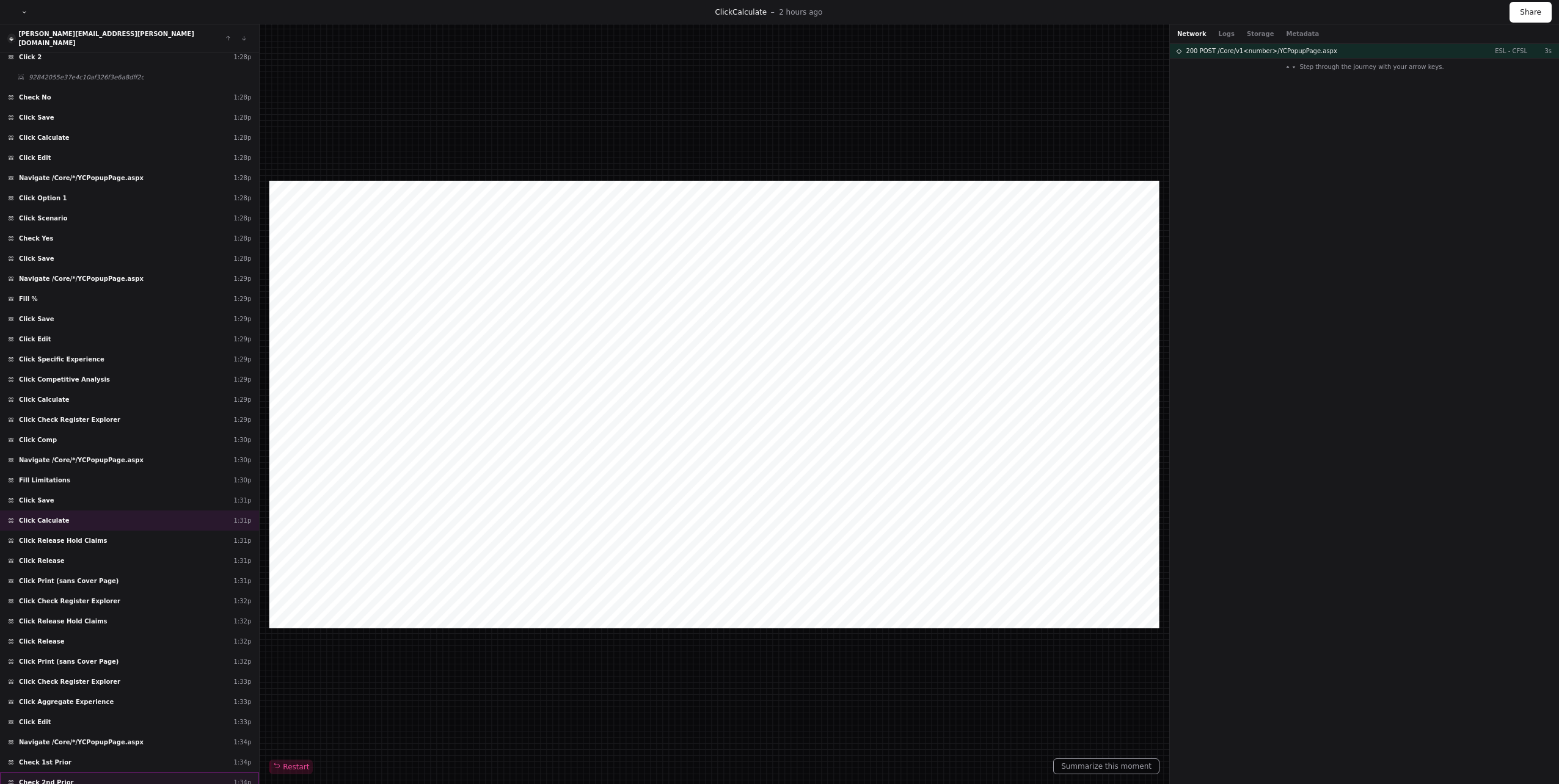
scroll to position [5366, 0]
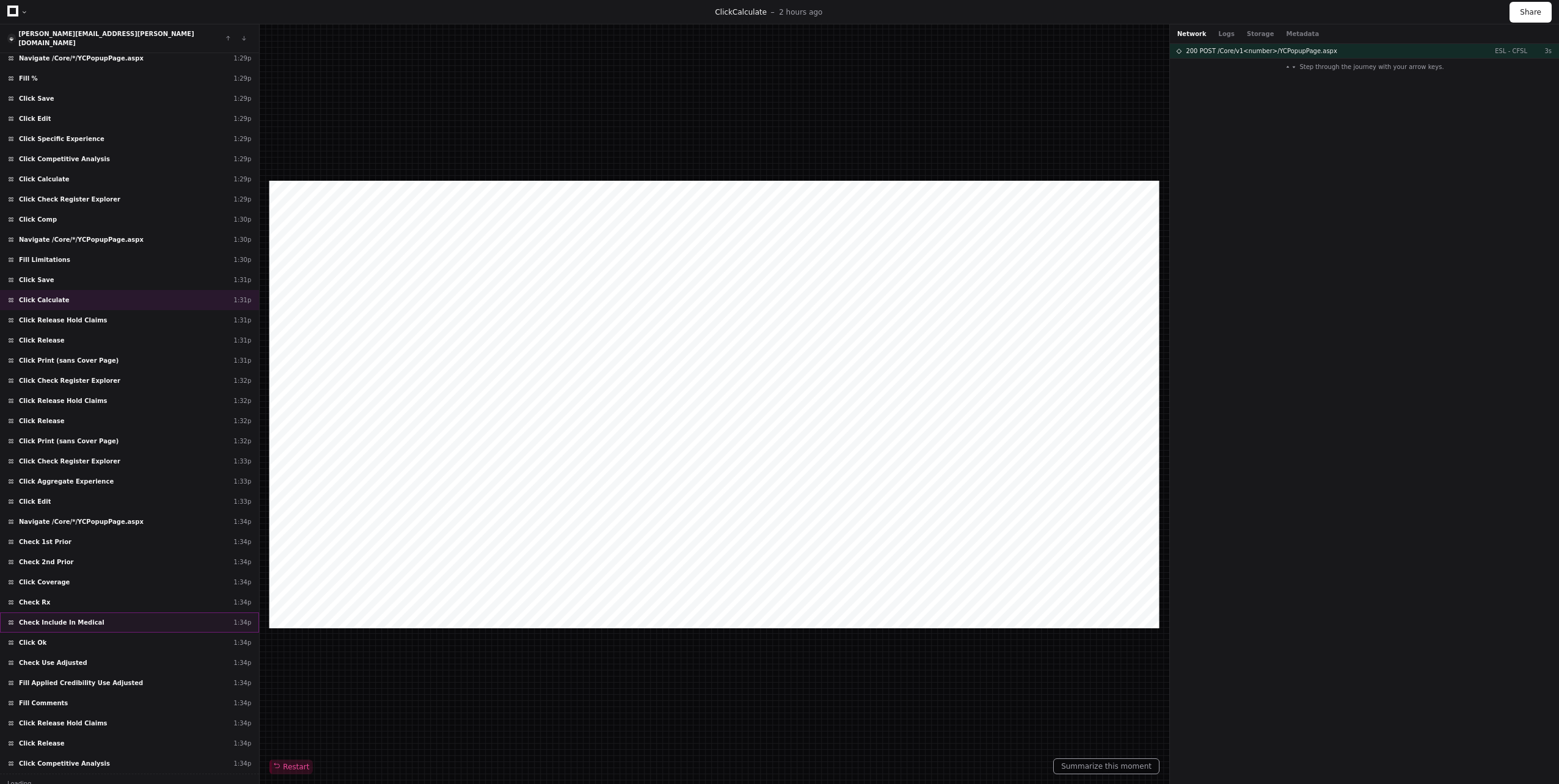
click at [71, 618] on span "Check Include In Medical" at bounding box center [61, 623] width 85 height 10
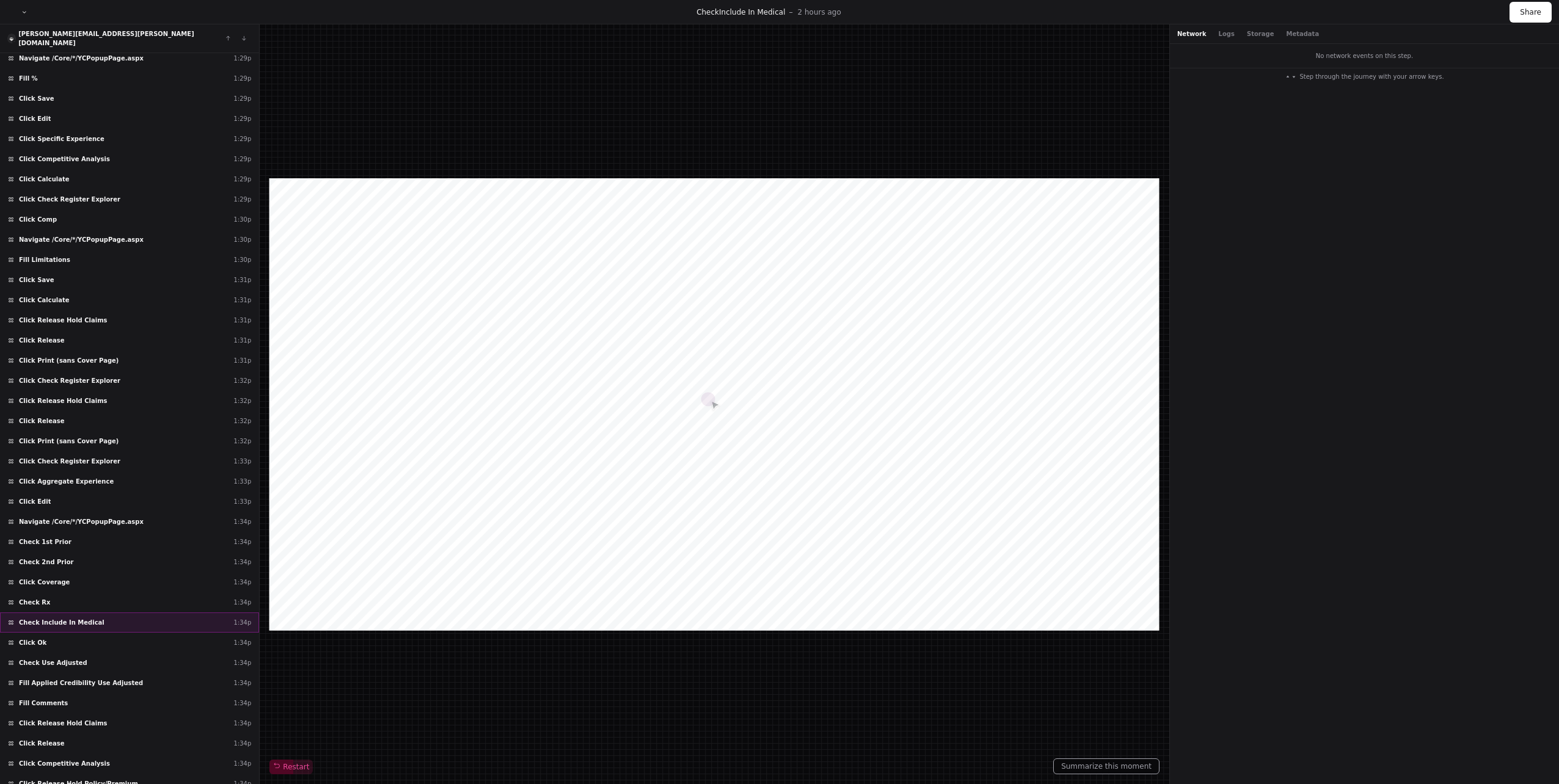
scroll to position [5668, 0]
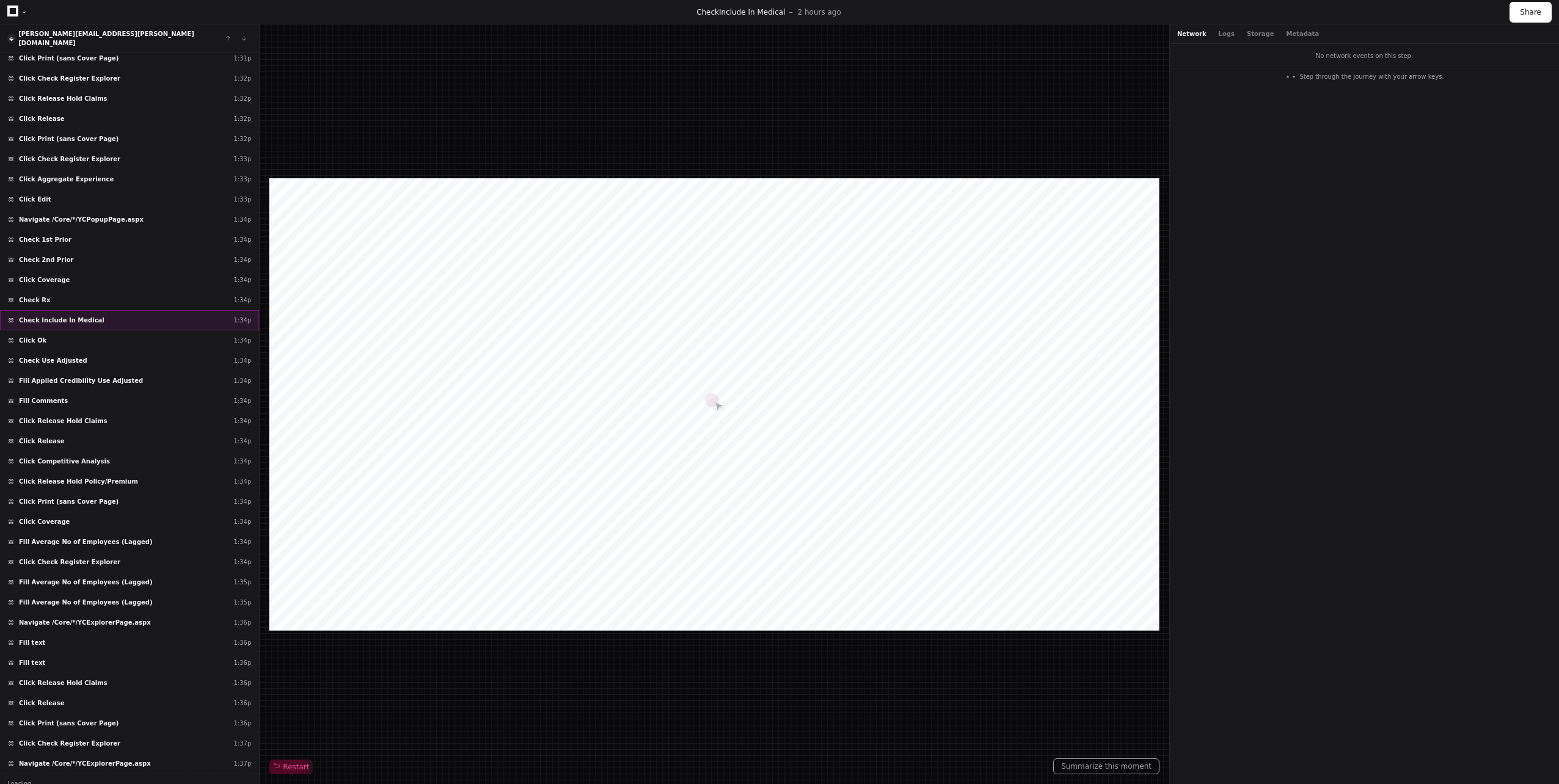
click at [71, 618] on span "Navigate /Core/*/YCExplorerPage.aspx" at bounding box center [85, 623] width 132 height 10
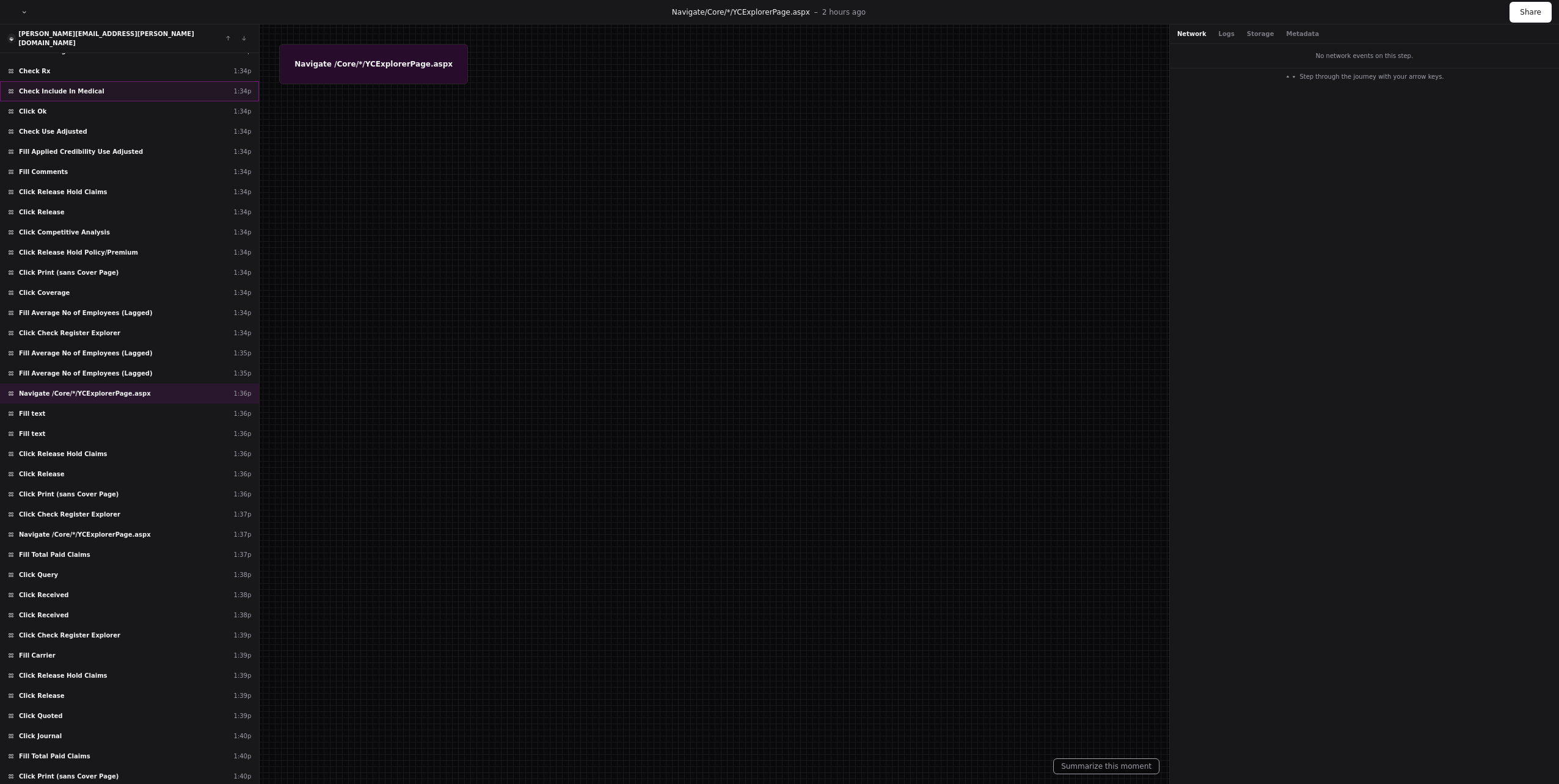
scroll to position [5970, 0]
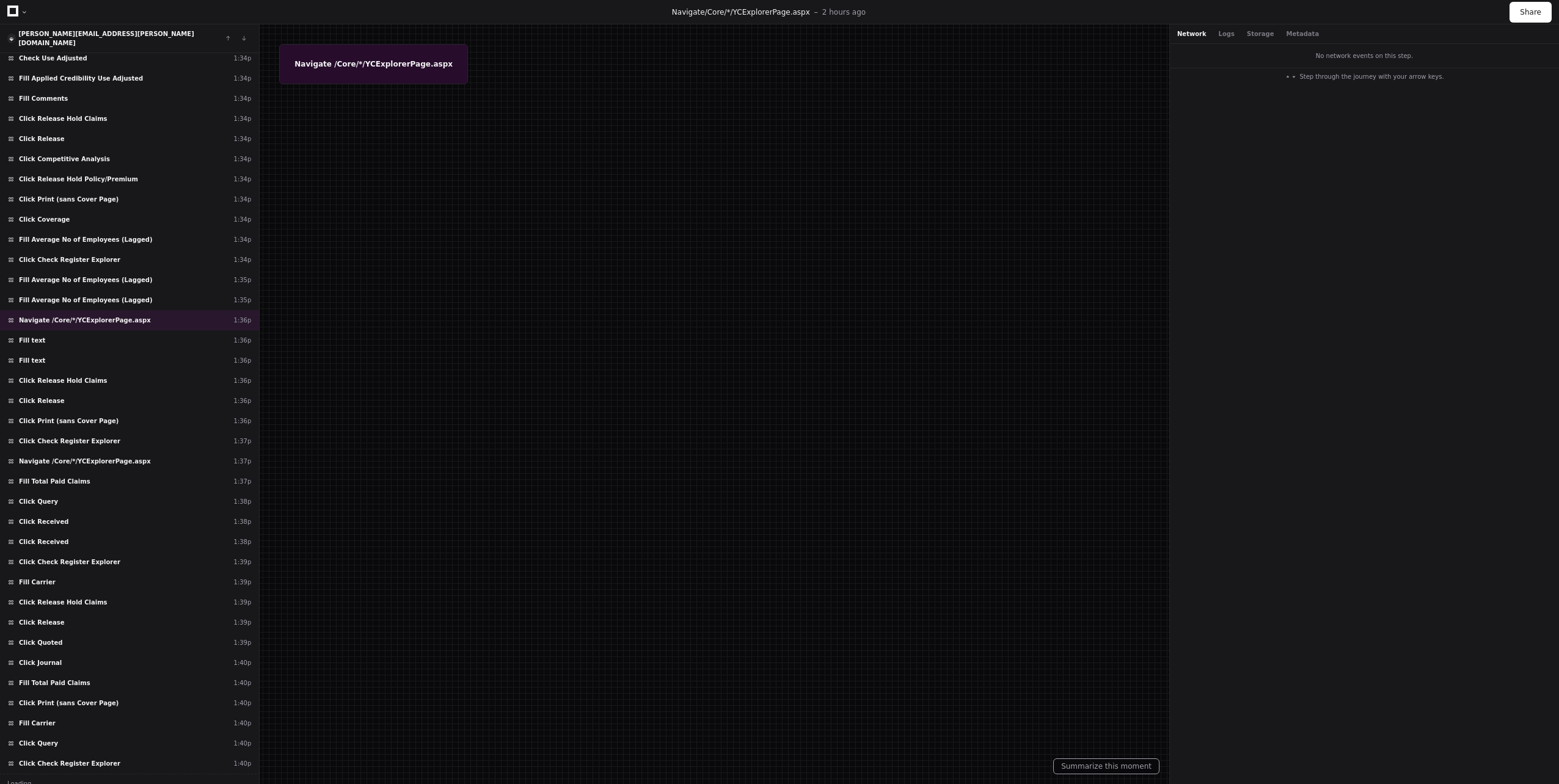
click at [71, 612] on div "Click Release 1:39p" at bounding box center [129, 622] width 259 height 20
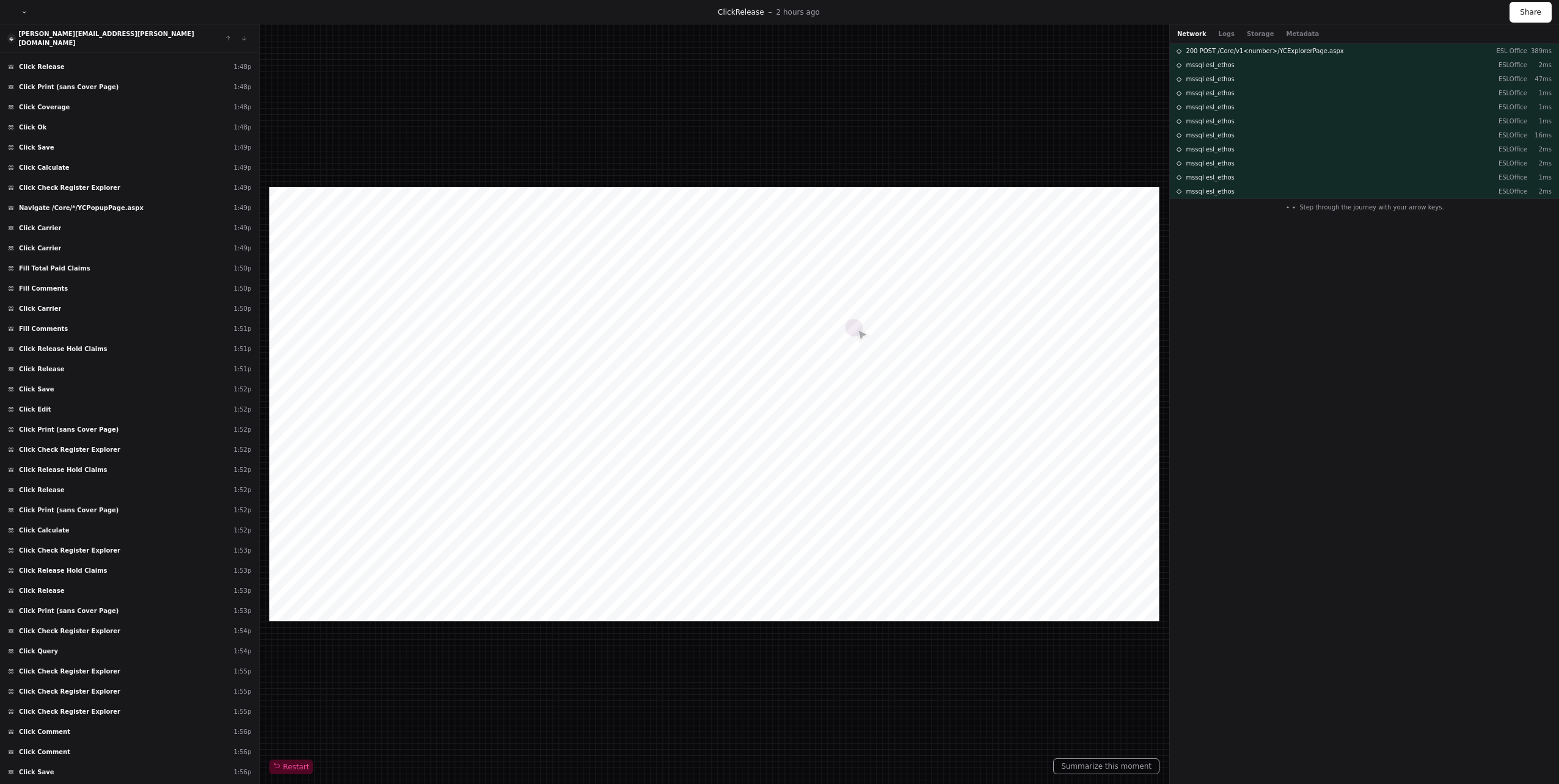
scroll to position [9599, 0]
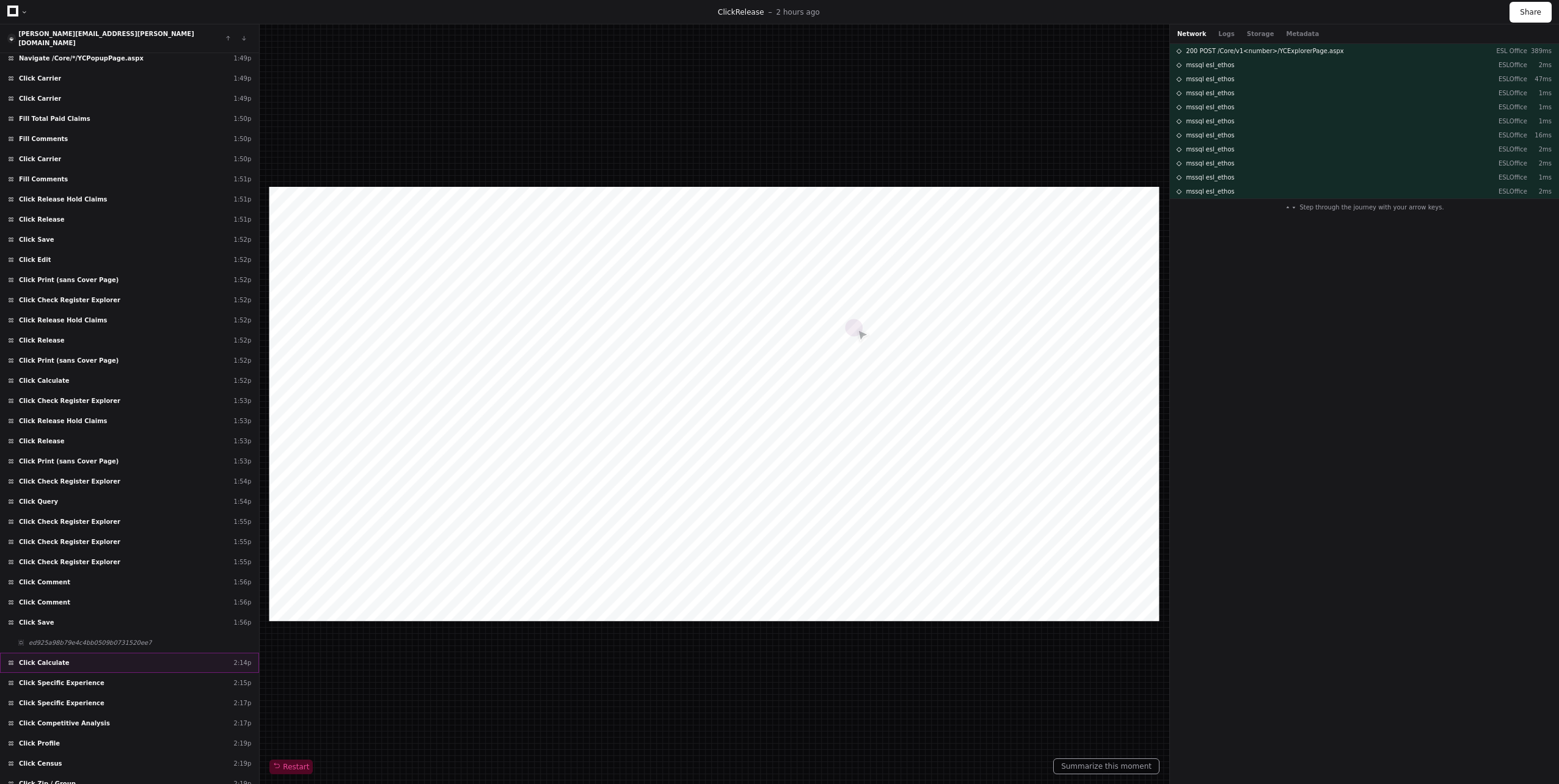
click at [47, 658] on span "Click Calculate" at bounding box center [44, 663] width 51 height 10
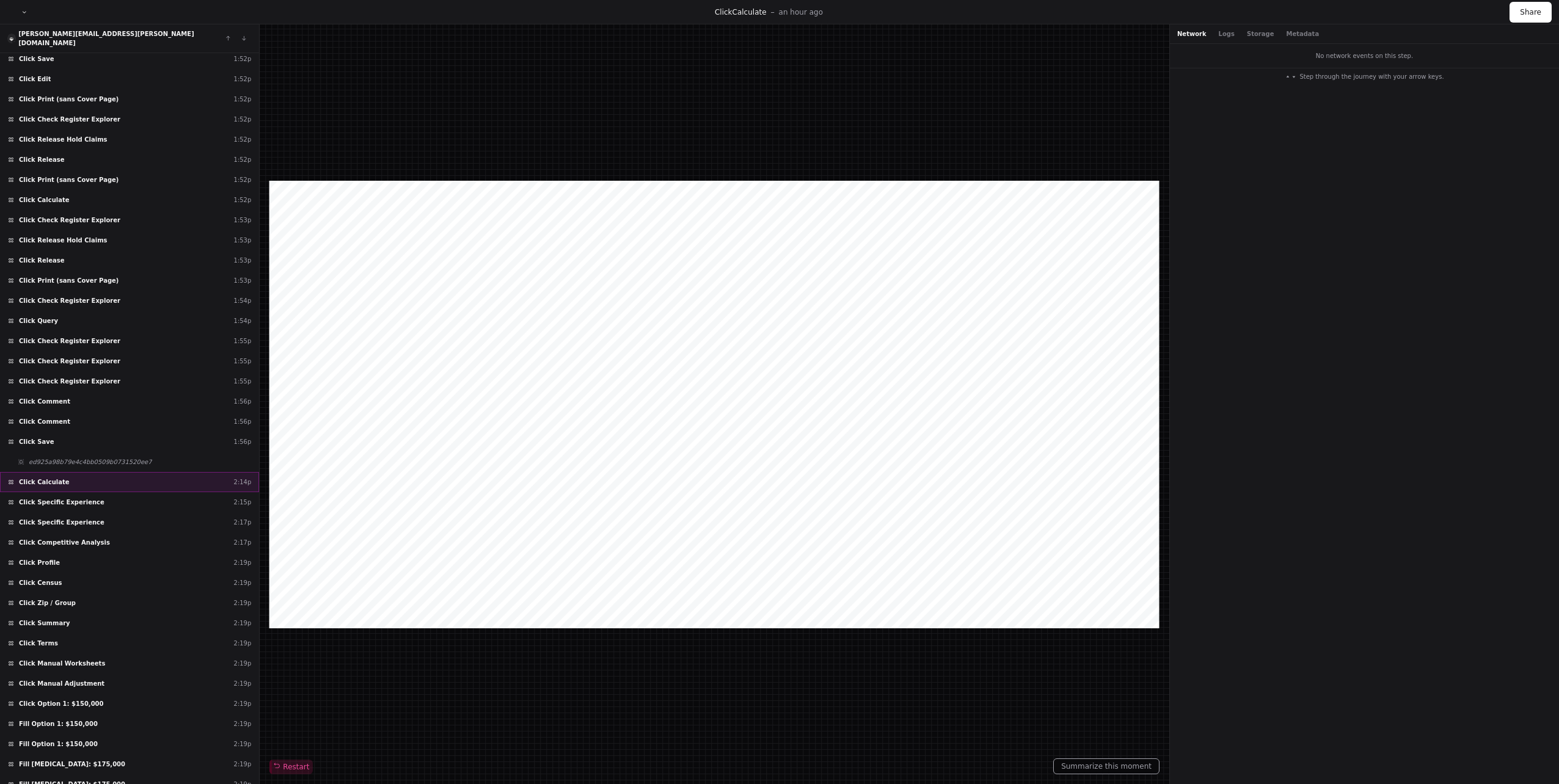
scroll to position [9901, 0]
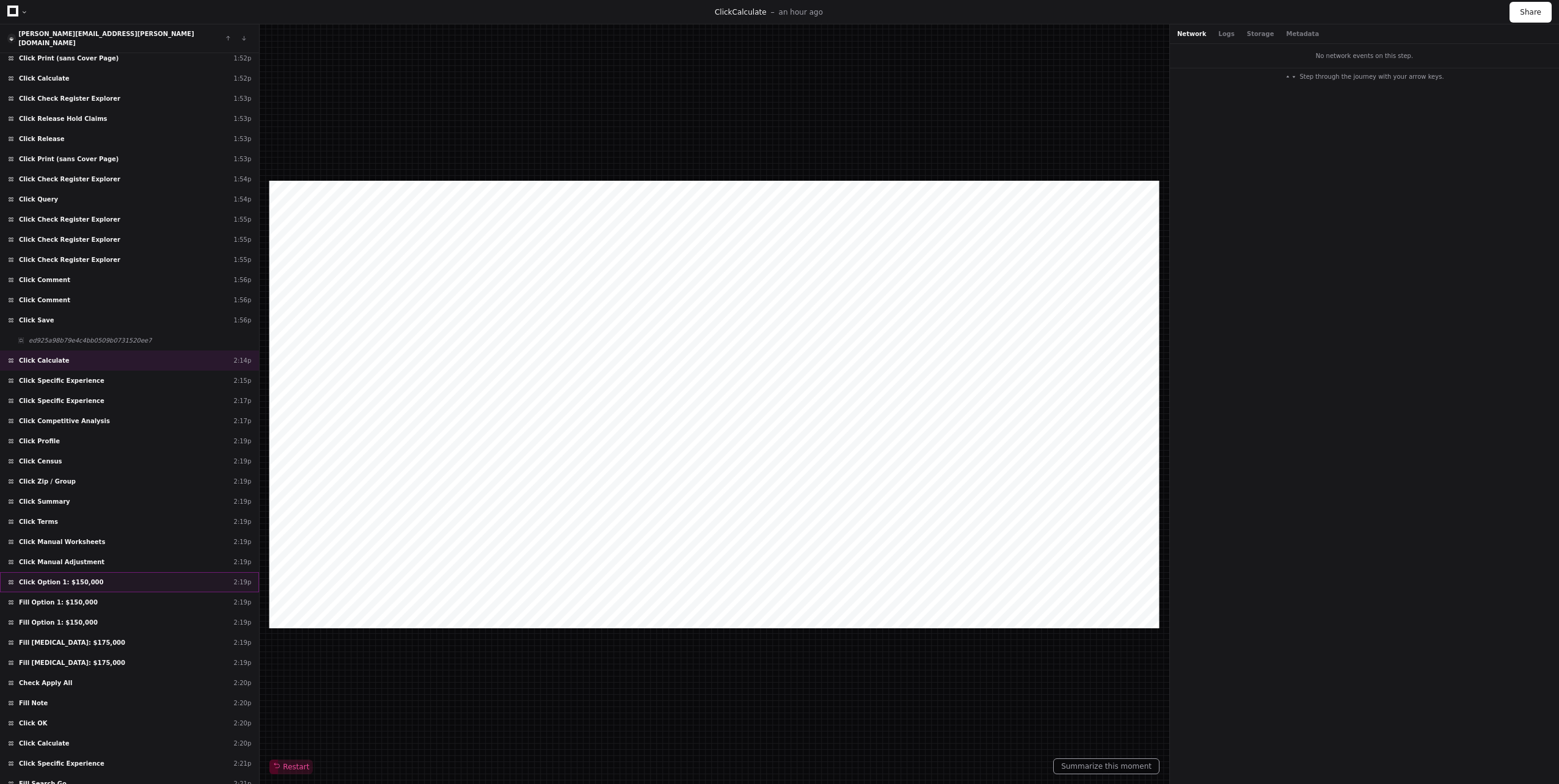
click at [81, 578] on span "Click Option 1: $150,000" at bounding box center [61, 583] width 85 height 10
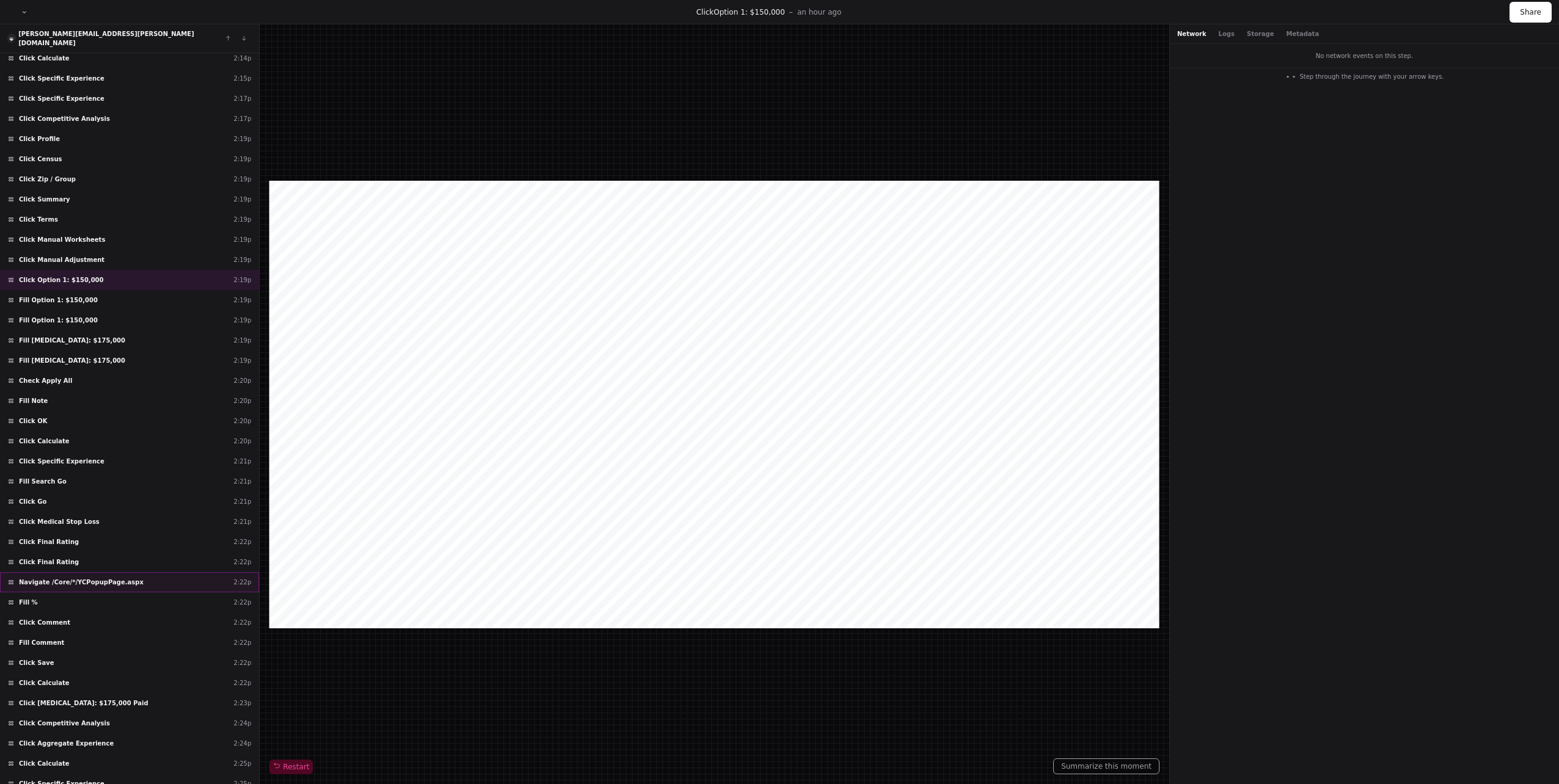
scroll to position [10264, 0]
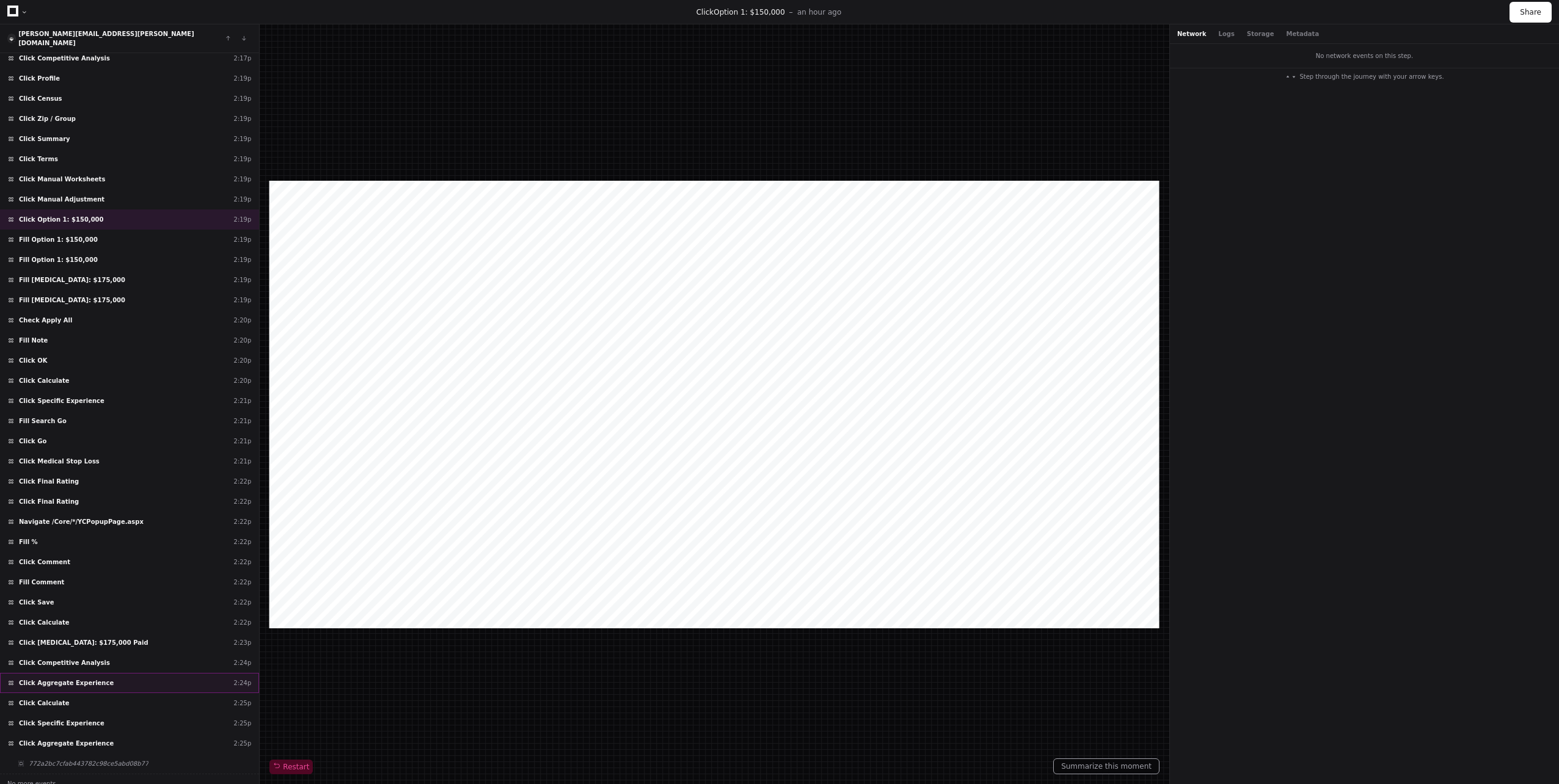
click at [85, 673] on div "Click Aggregate Experience 2:24p" at bounding box center [129, 682] width 259 height 20
